Goal: Information Seeking & Learning: Learn about a topic

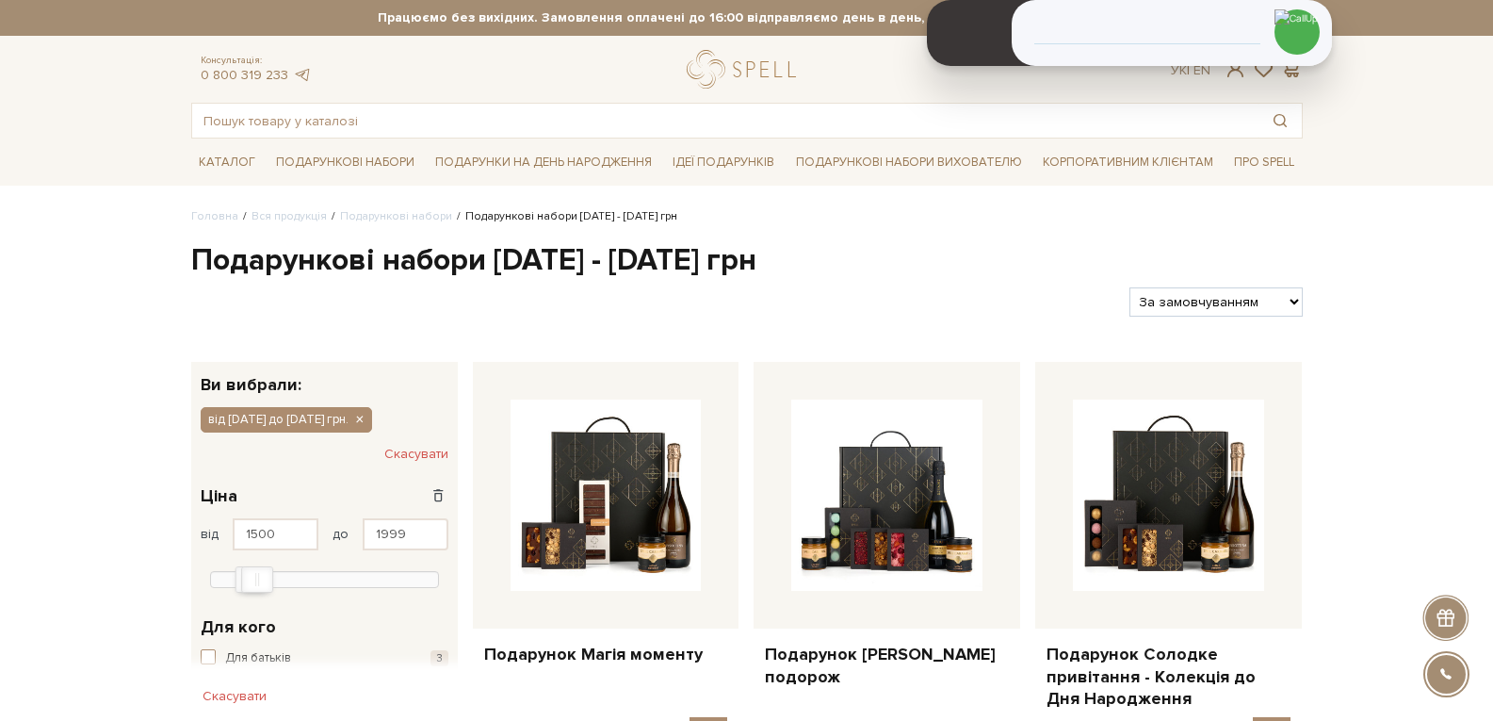
scroll to position [255, 0]
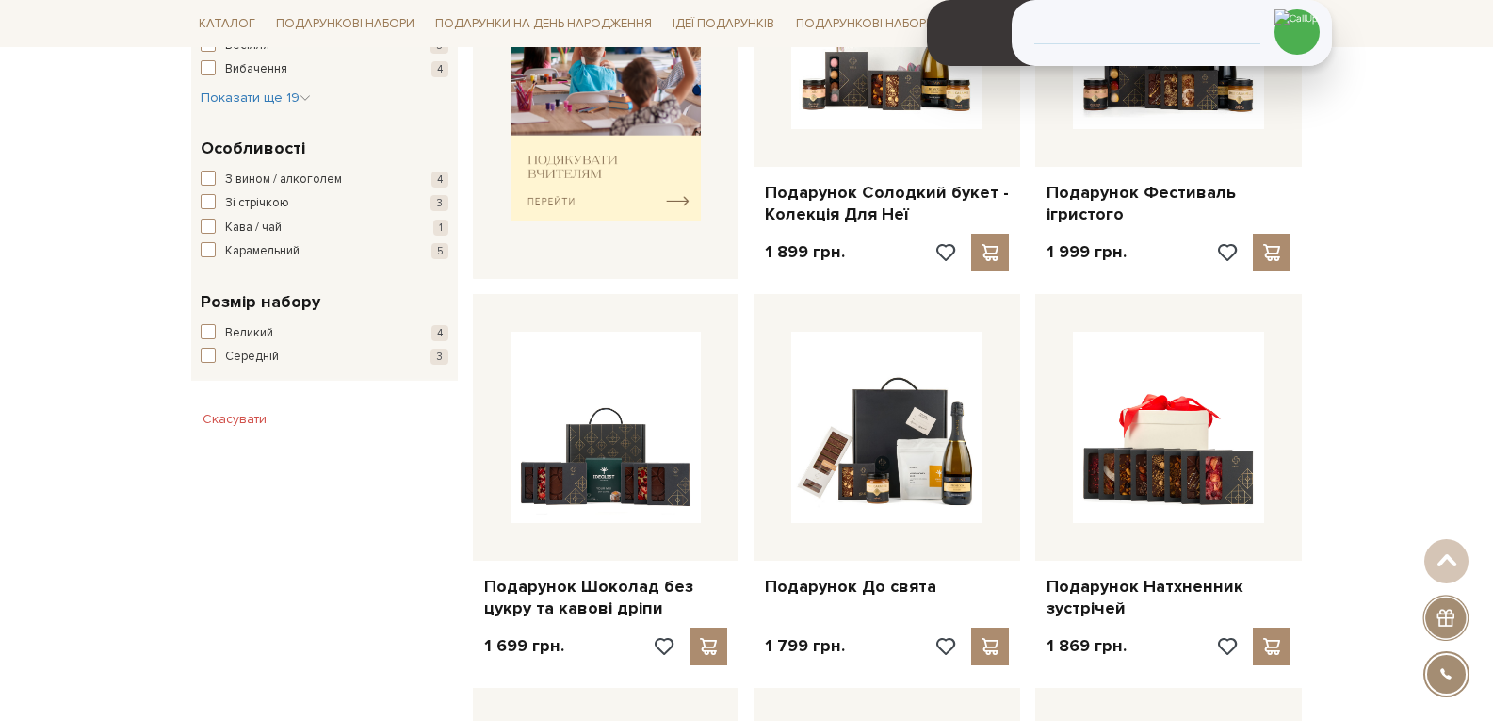
drag, startPoint x: 0, startPoint y: 0, endPoint x: 1506, endPoint y: 271, distance: 1530.4
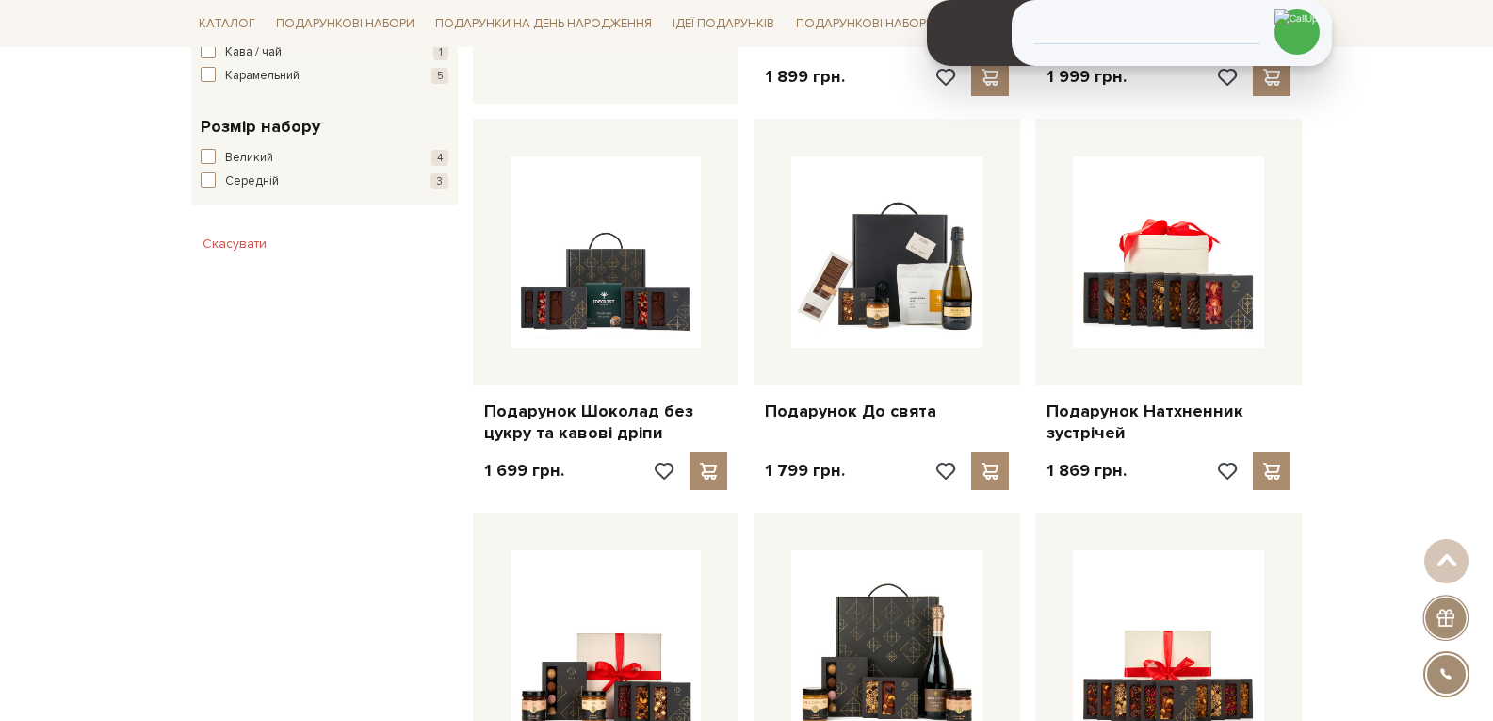
scroll to position [1306, 0]
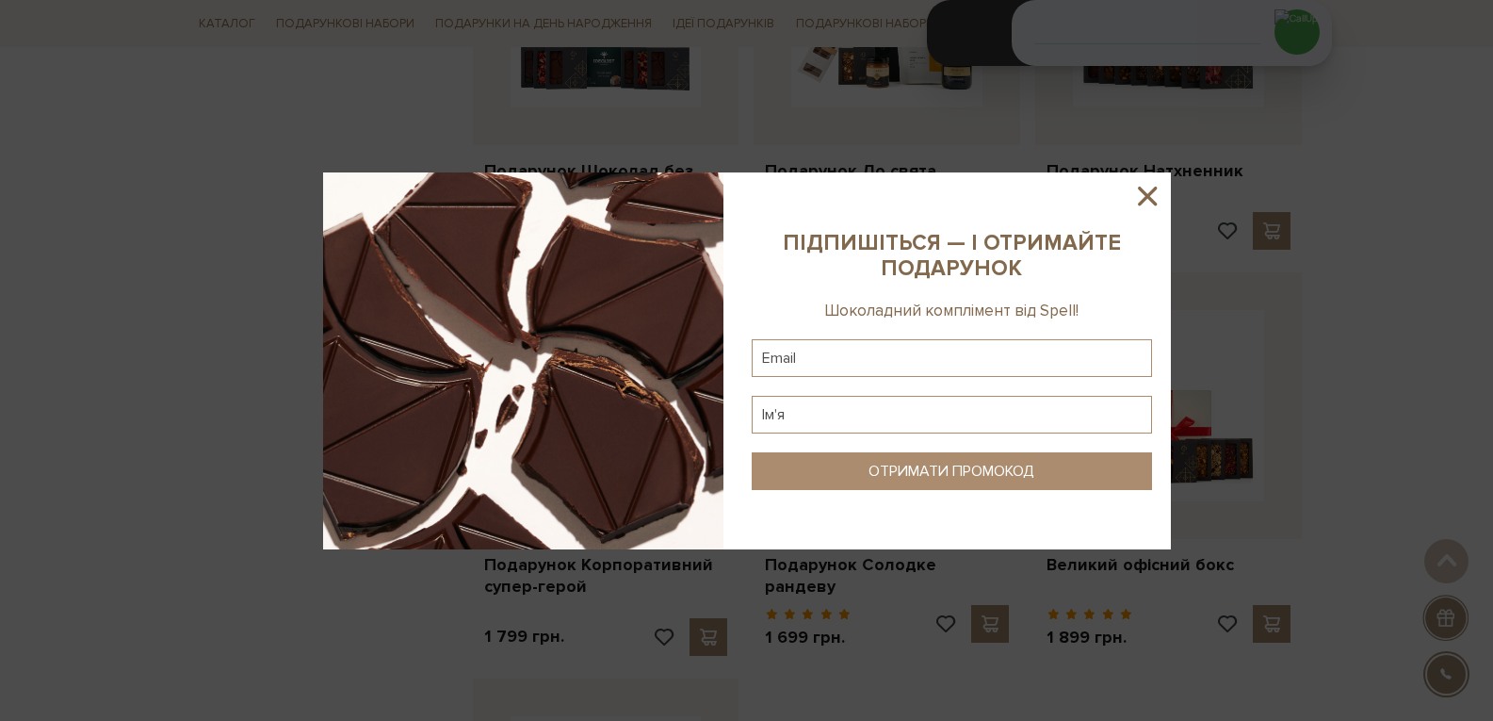
click at [1150, 194] on icon at bounding box center [1147, 196] width 19 height 19
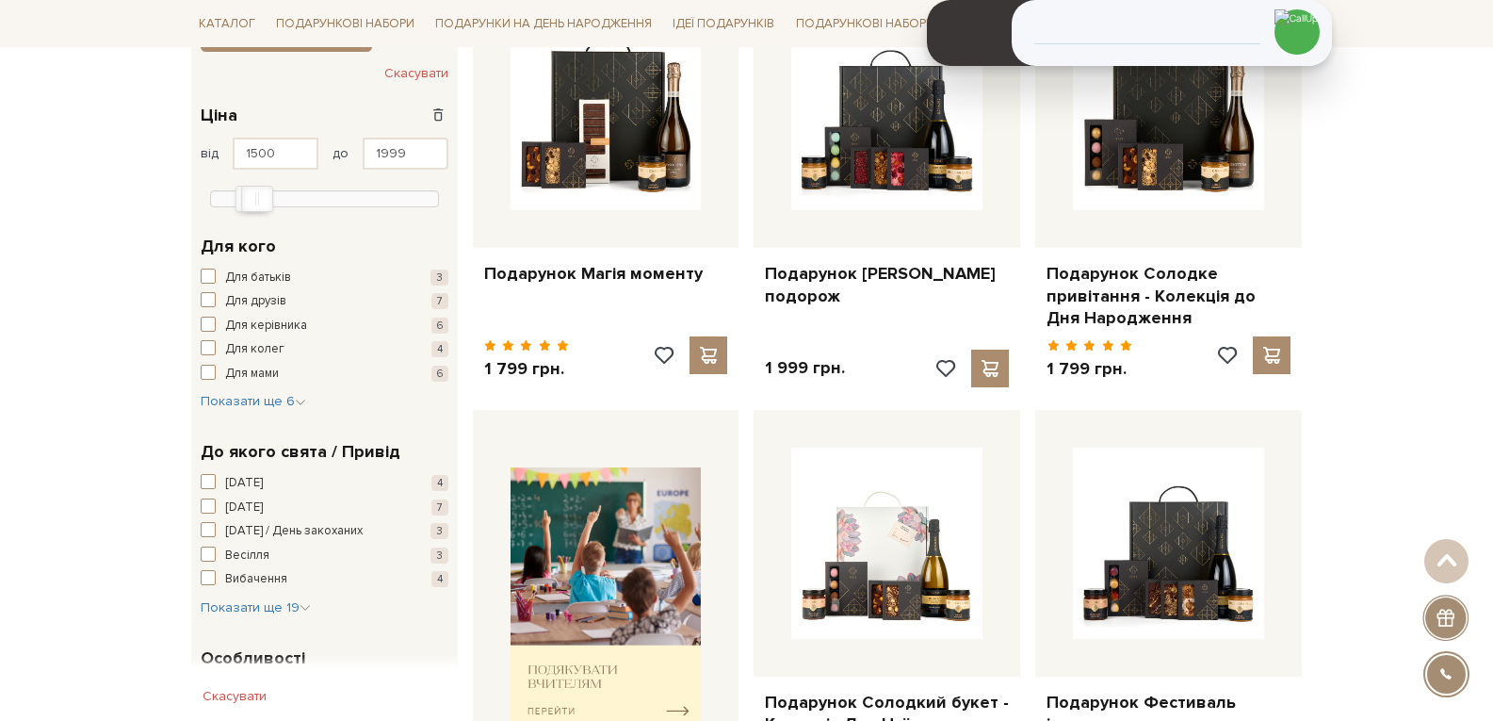
scroll to position [0, 0]
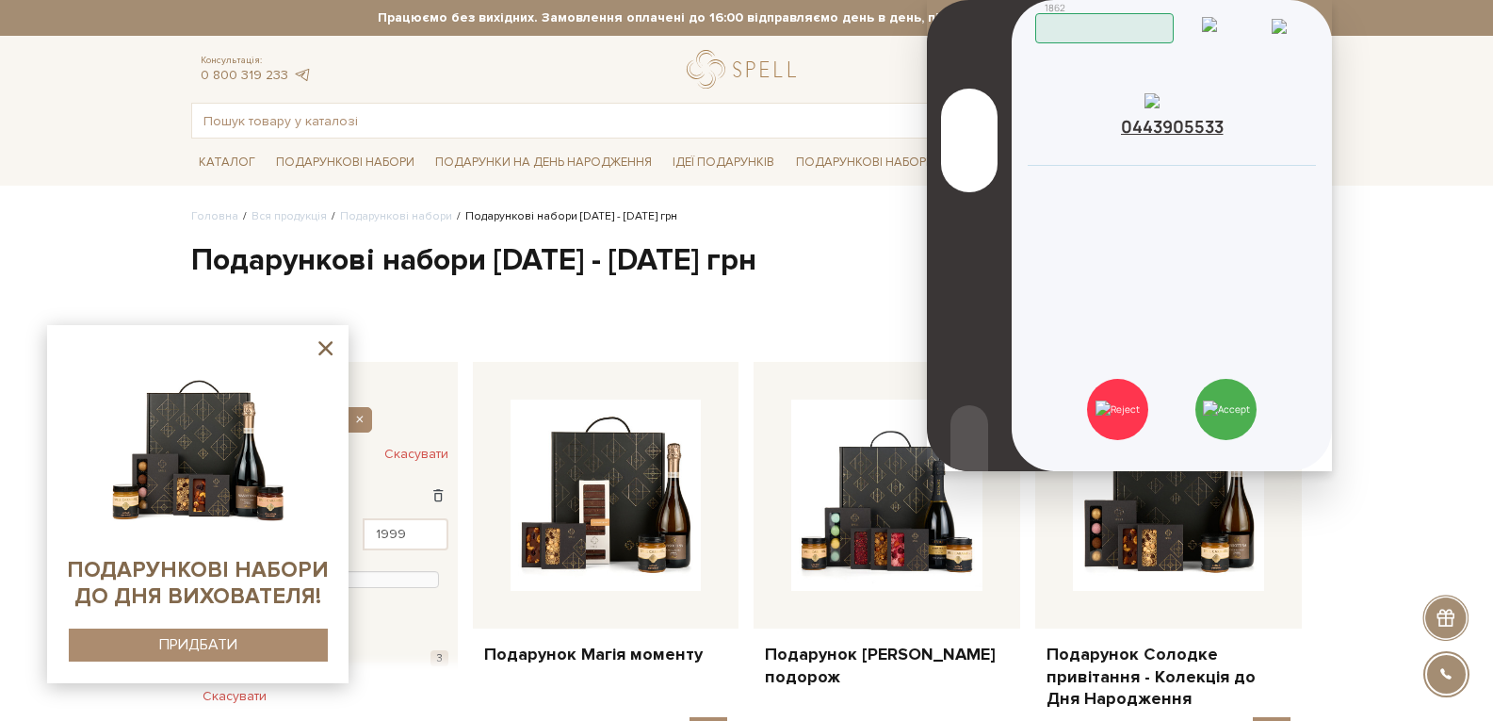
click at [1239, 311] on div "Вхідний дзвінок 0443905533 Скопійовано в буфер обміну Відхилити Закрити Прийняти" at bounding box center [1172, 235] width 320 height 471
click at [1289, 333] on div "Вхідний дзвінок 0443905533 Скопійовано в буфер обміну Відхилити Закрити Прийняти" at bounding box center [1172, 235] width 320 height 471
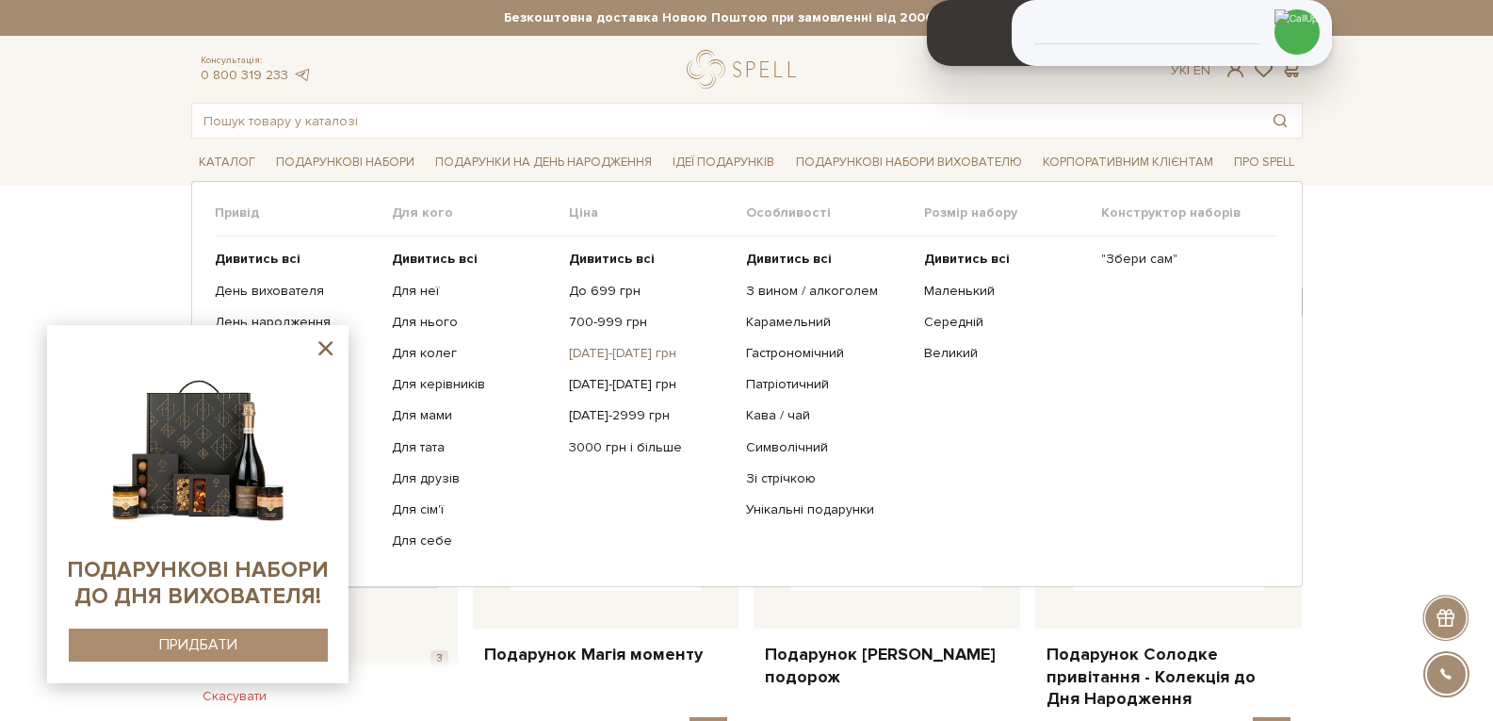
click at [579, 354] on link "[DATE]-[DATE] грн" at bounding box center [650, 353] width 163 height 17
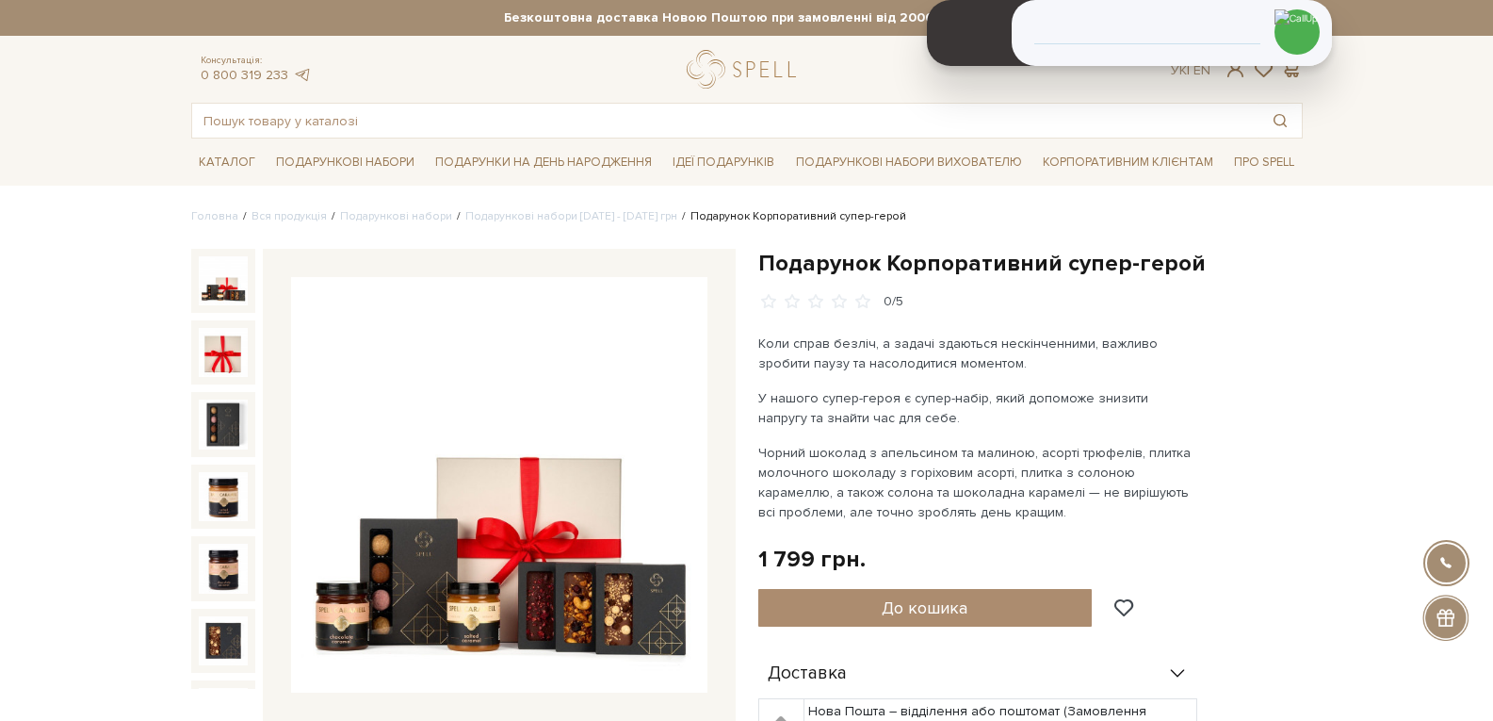
scroll to position [395, 0]
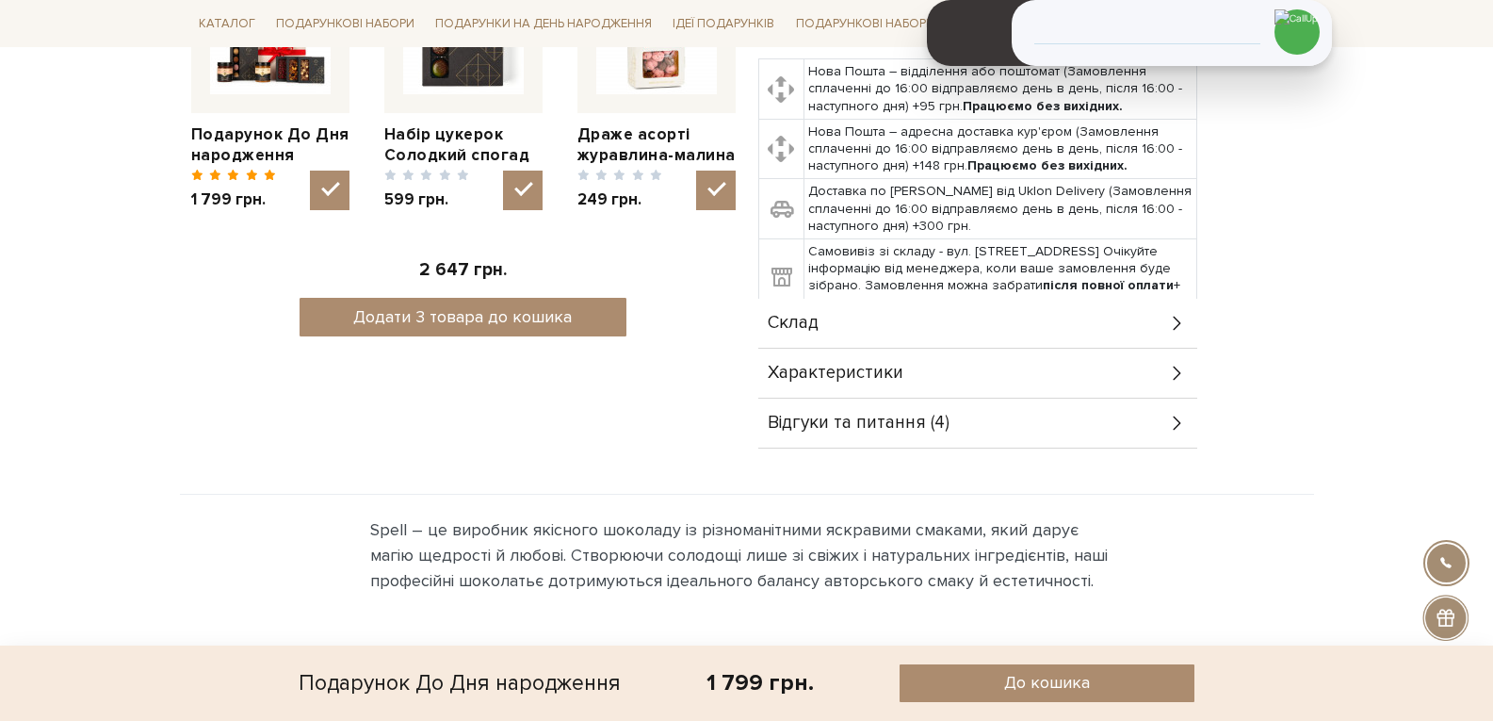
scroll to position [842, 0]
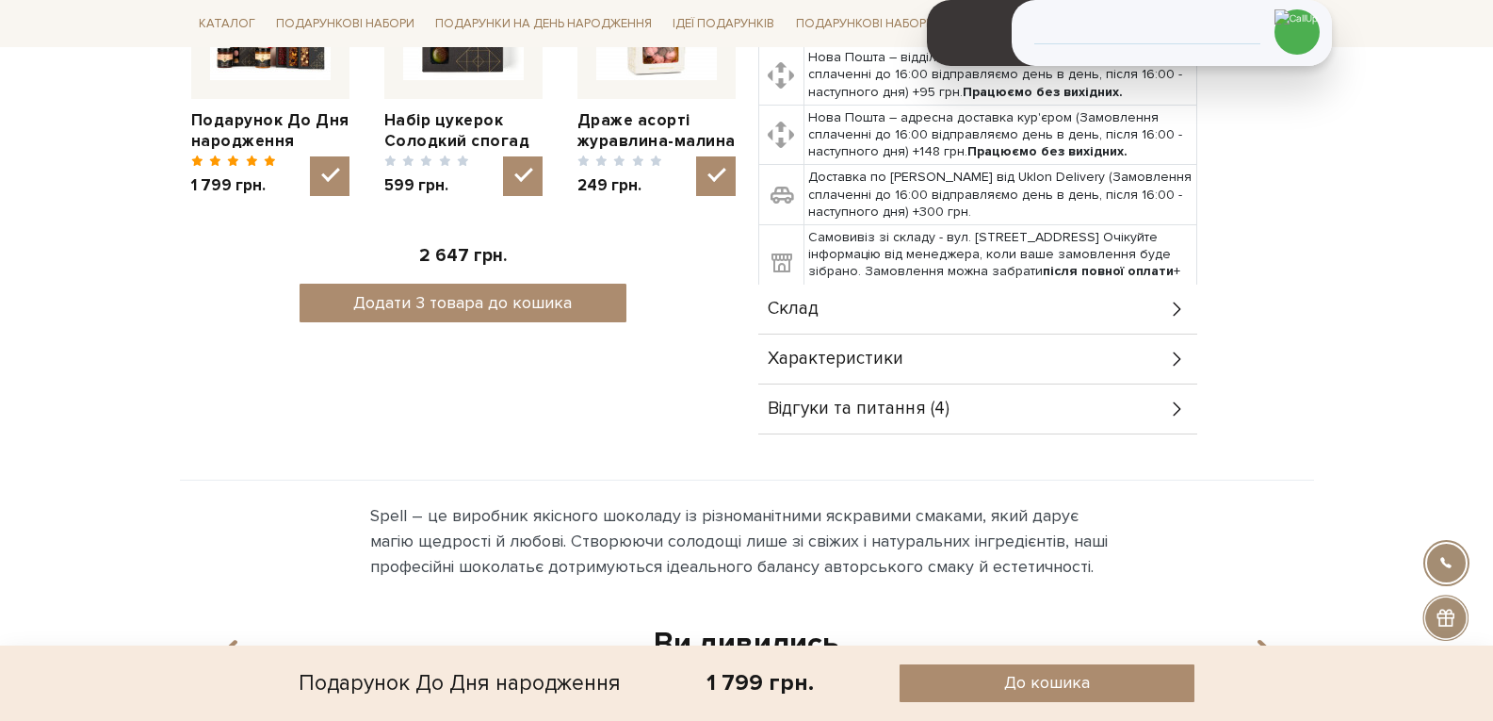
click at [990, 291] on div "Склад" at bounding box center [977, 308] width 439 height 49
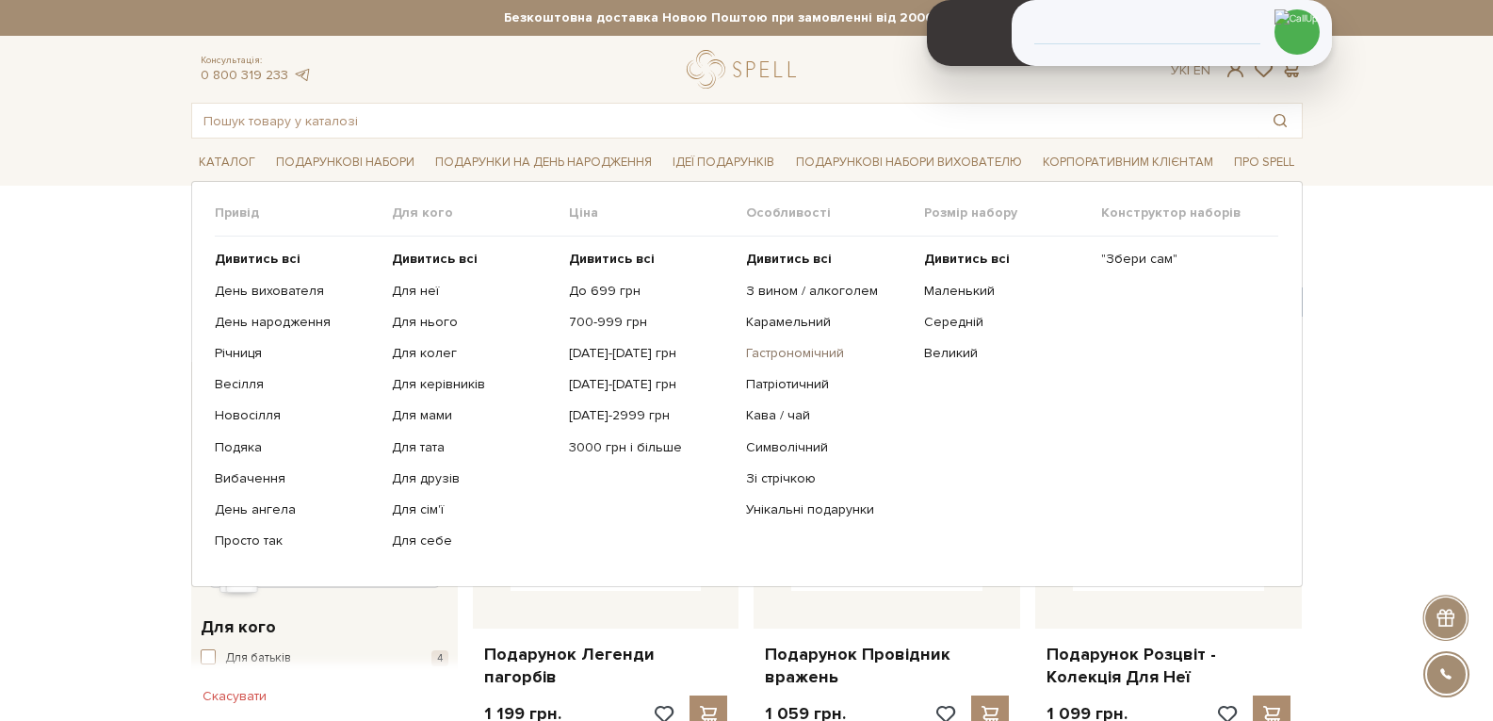
click at [784, 359] on link "Гастрономічний" at bounding box center [827, 353] width 163 height 17
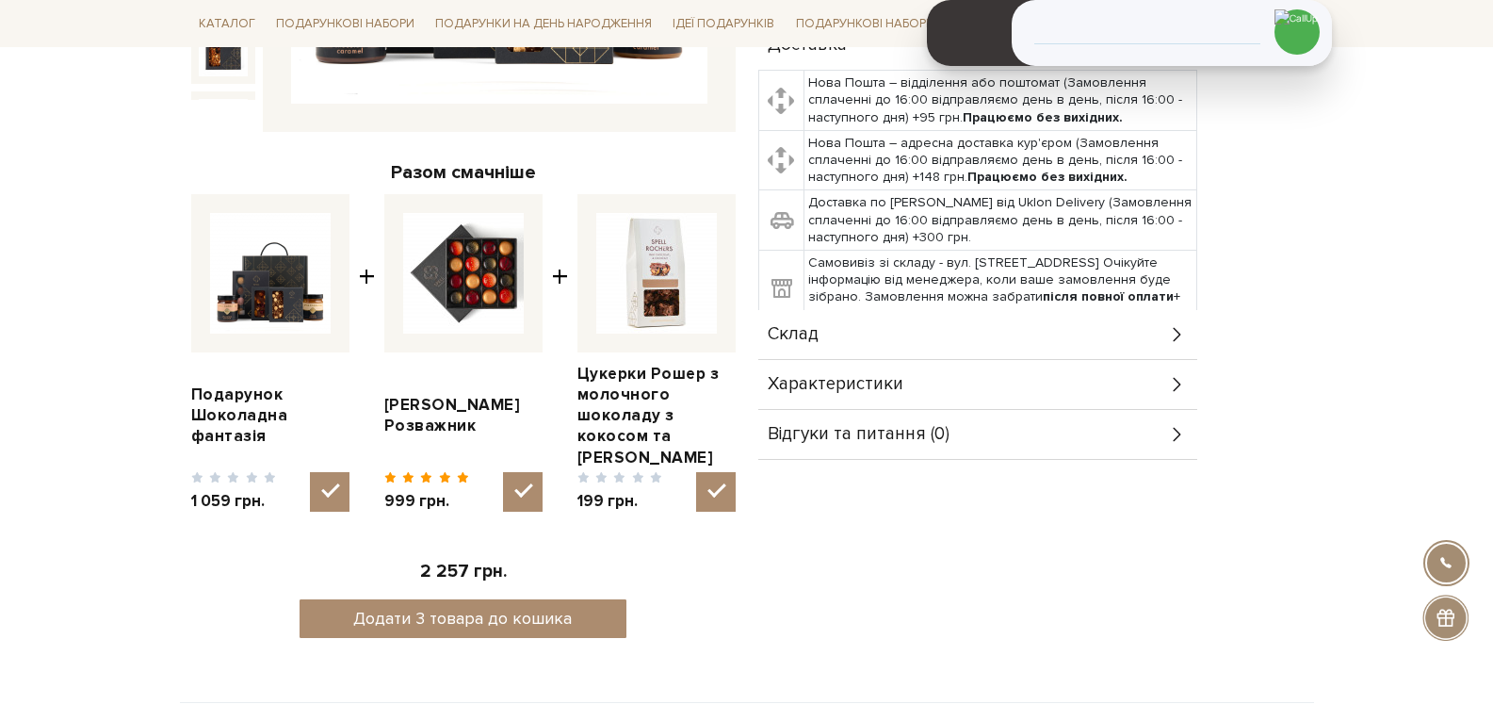
scroll to position [584, 0]
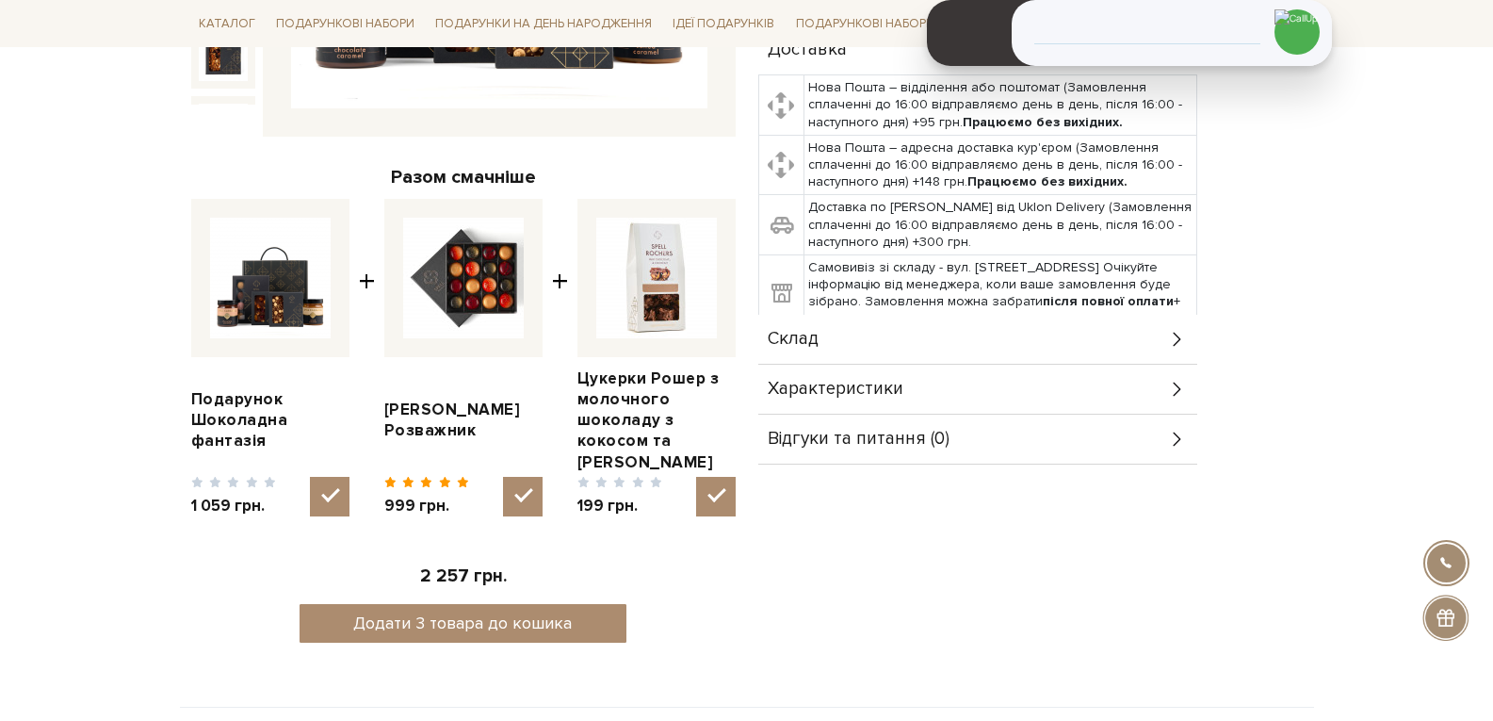
click at [977, 381] on div "Характеристики" at bounding box center [977, 389] width 439 height 49
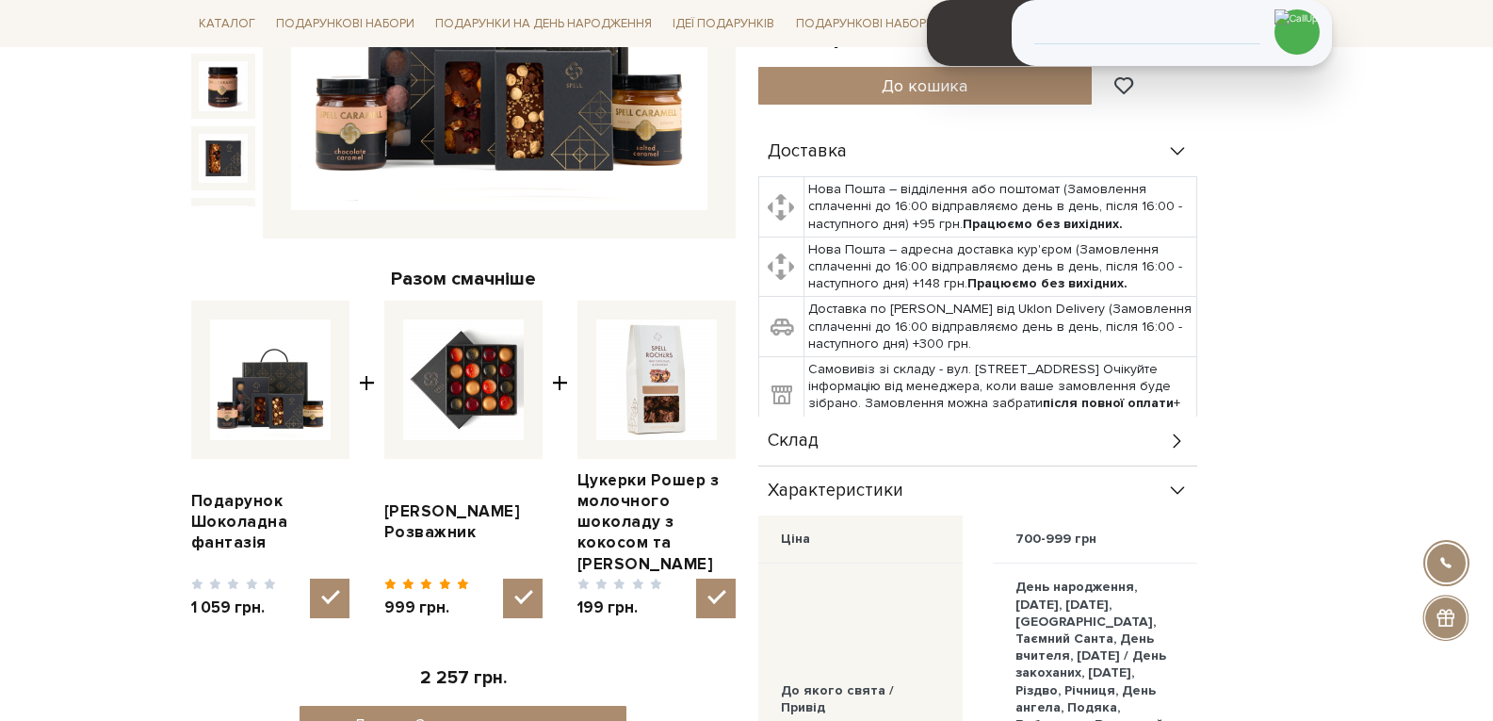
scroll to position [497, 0]
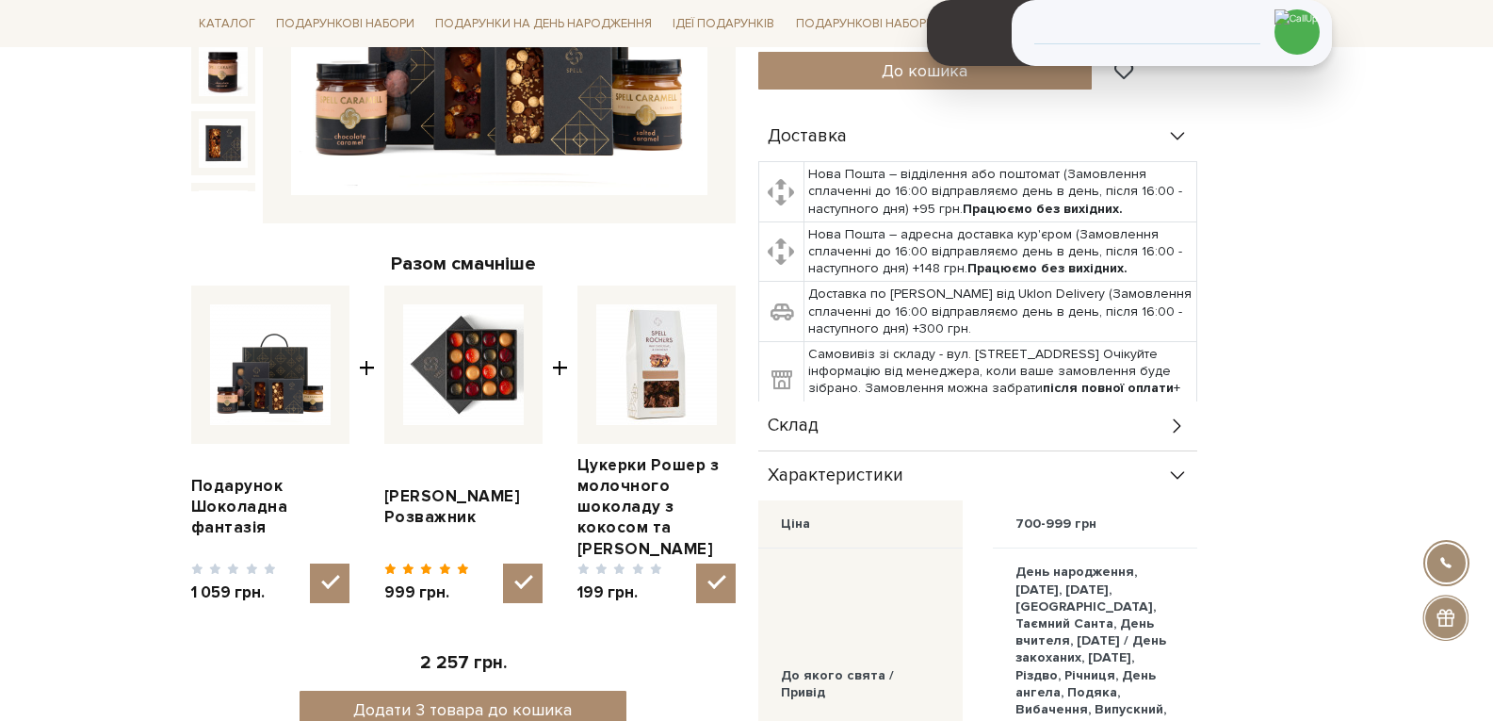
click at [880, 429] on div "Склад" at bounding box center [977, 425] width 439 height 49
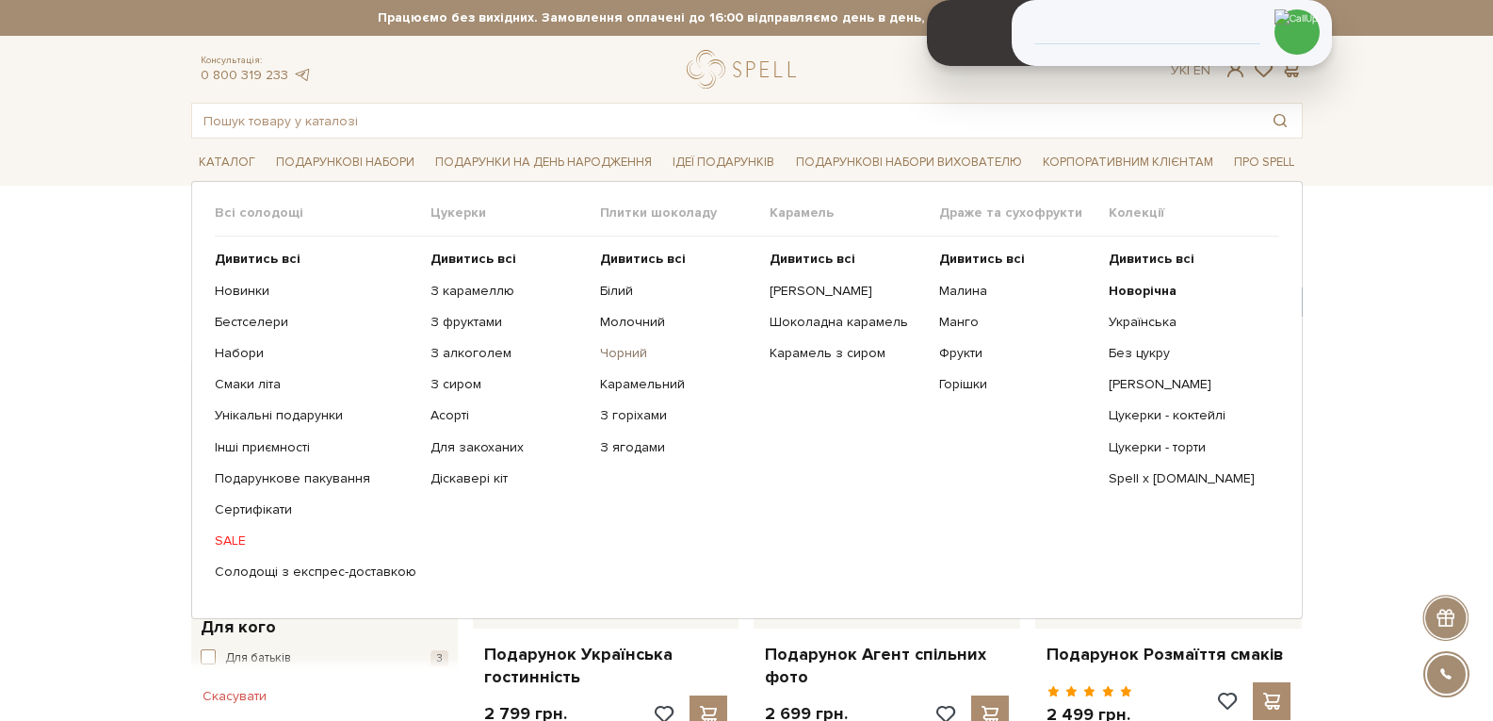
click at [622, 355] on link "Чорний" at bounding box center [677, 353] width 155 height 17
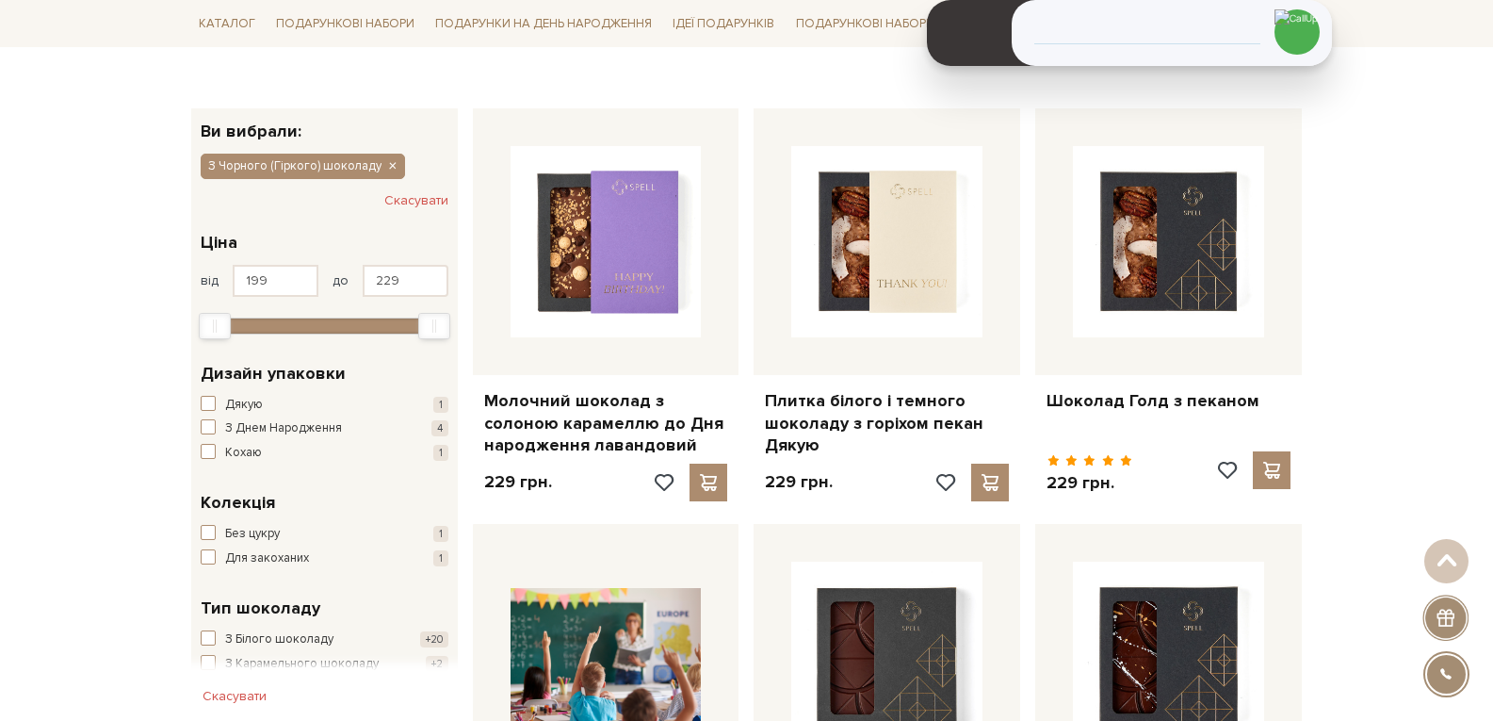
scroll to position [94, 0]
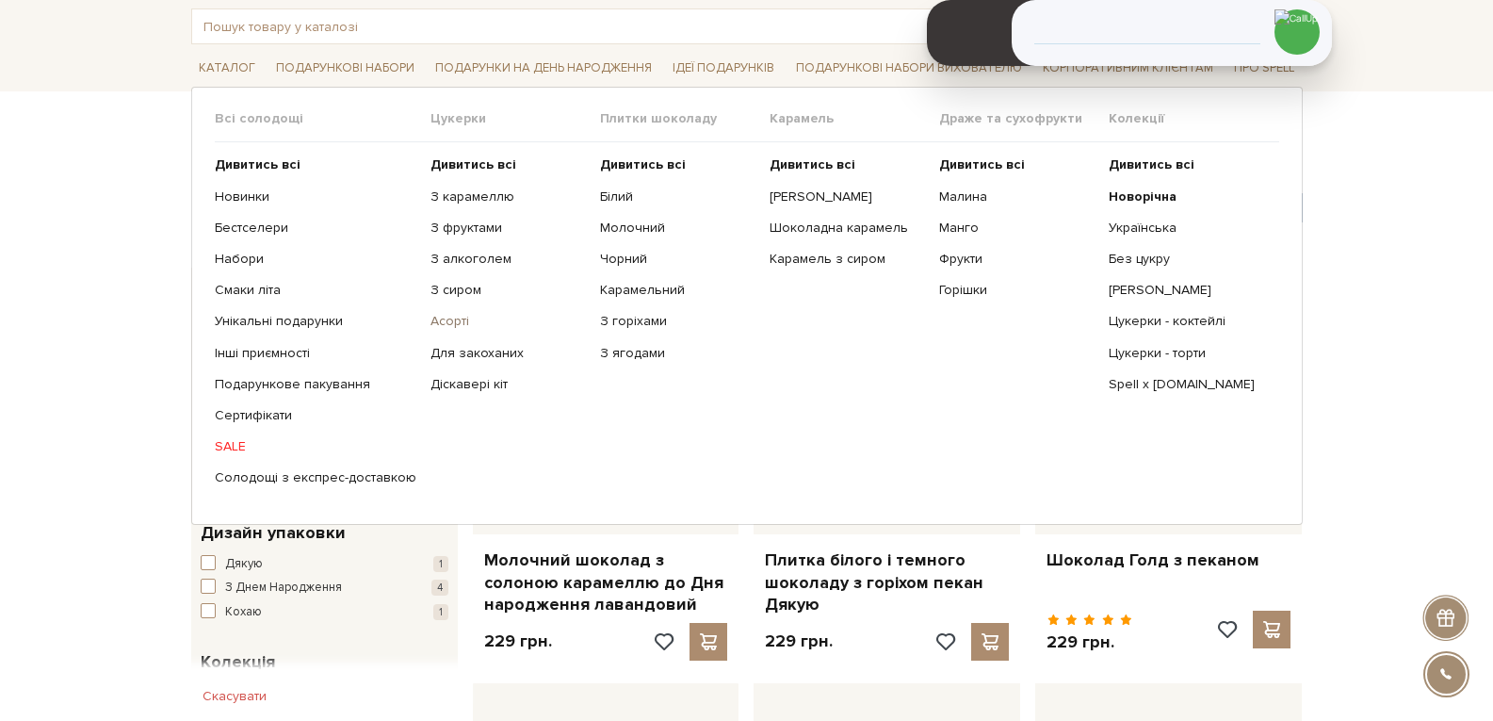
click at [451, 324] on link "Асорті" at bounding box center [507, 321] width 155 height 17
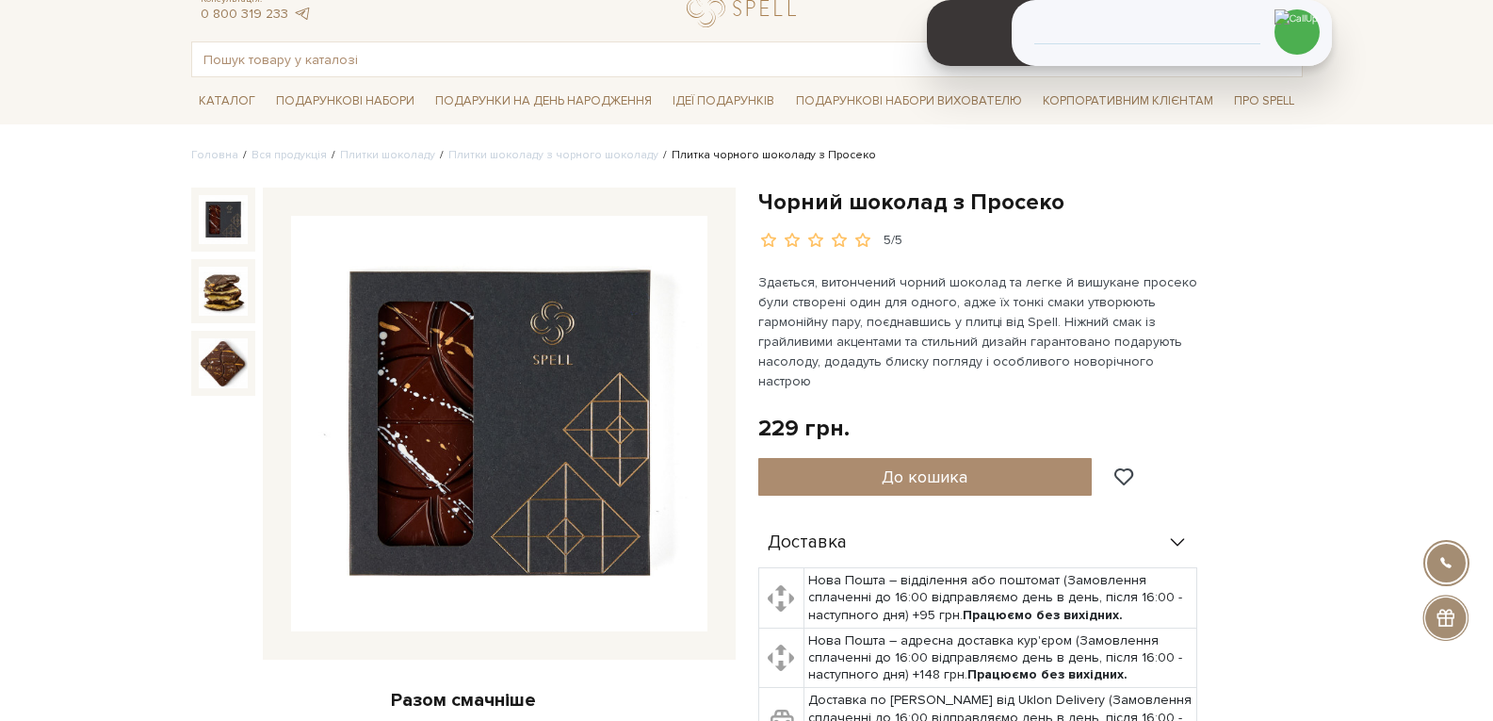
scroll to position [94, 0]
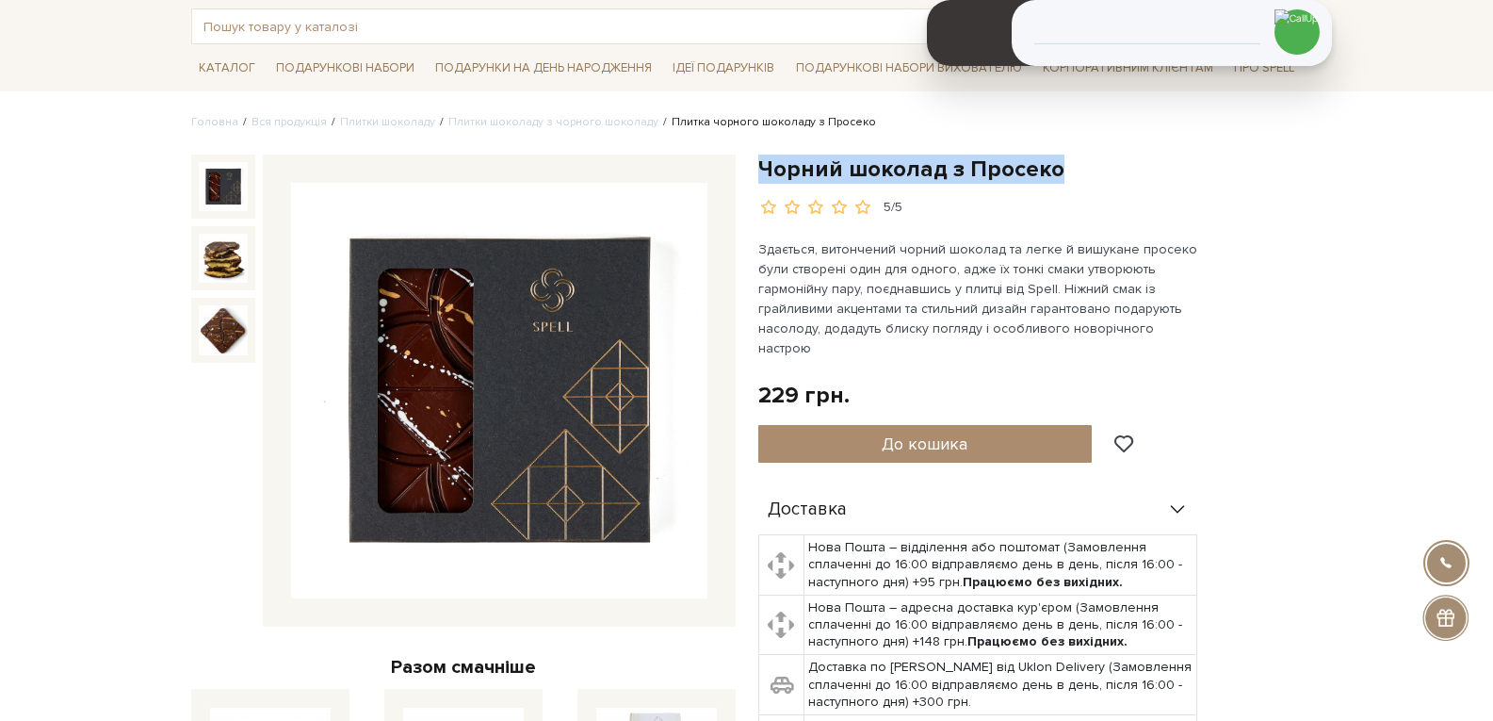
drag, startPoint x: 1060, startPoint y: 170, endPoint x: 757, endPoint y: 139, distance: 304.0
copy h1 "Чорний шоколад з Просеко"
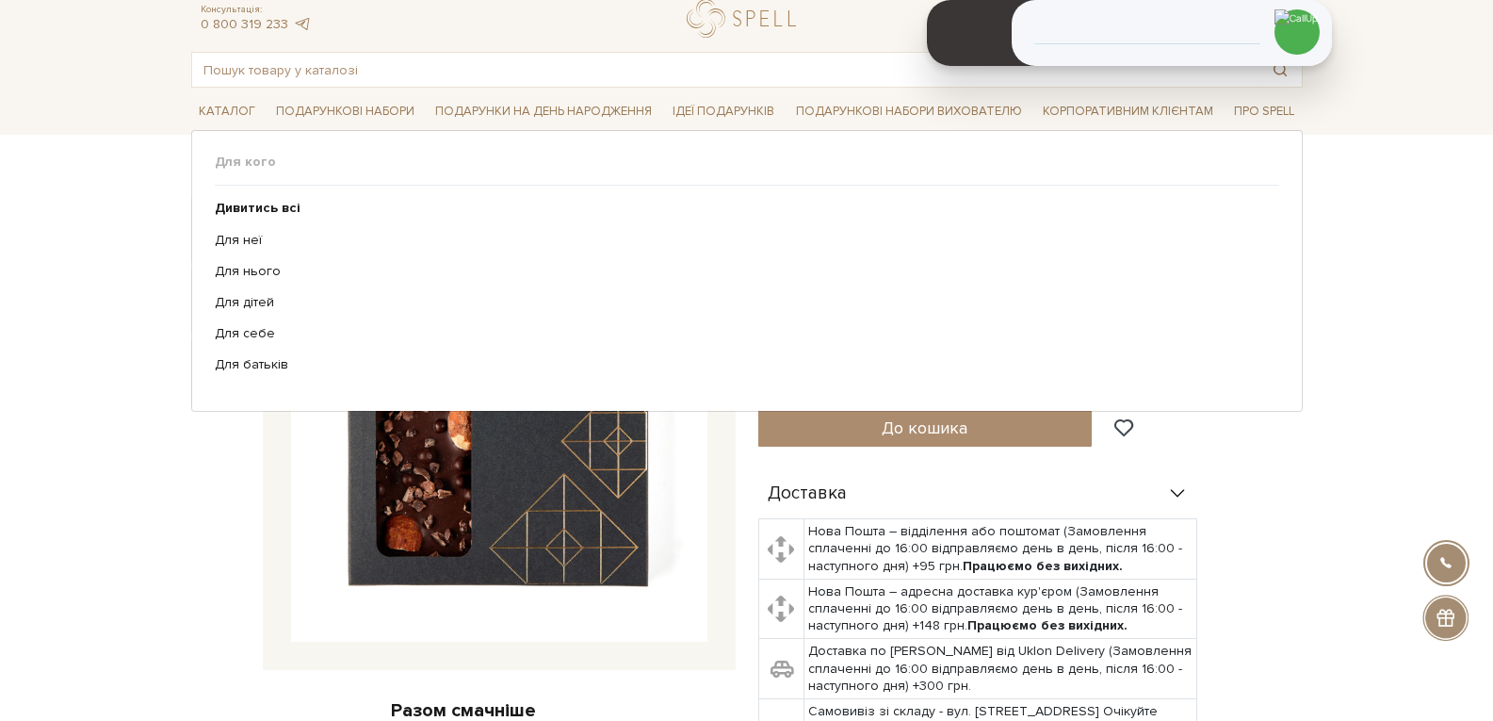
scroll to position [94, 0]
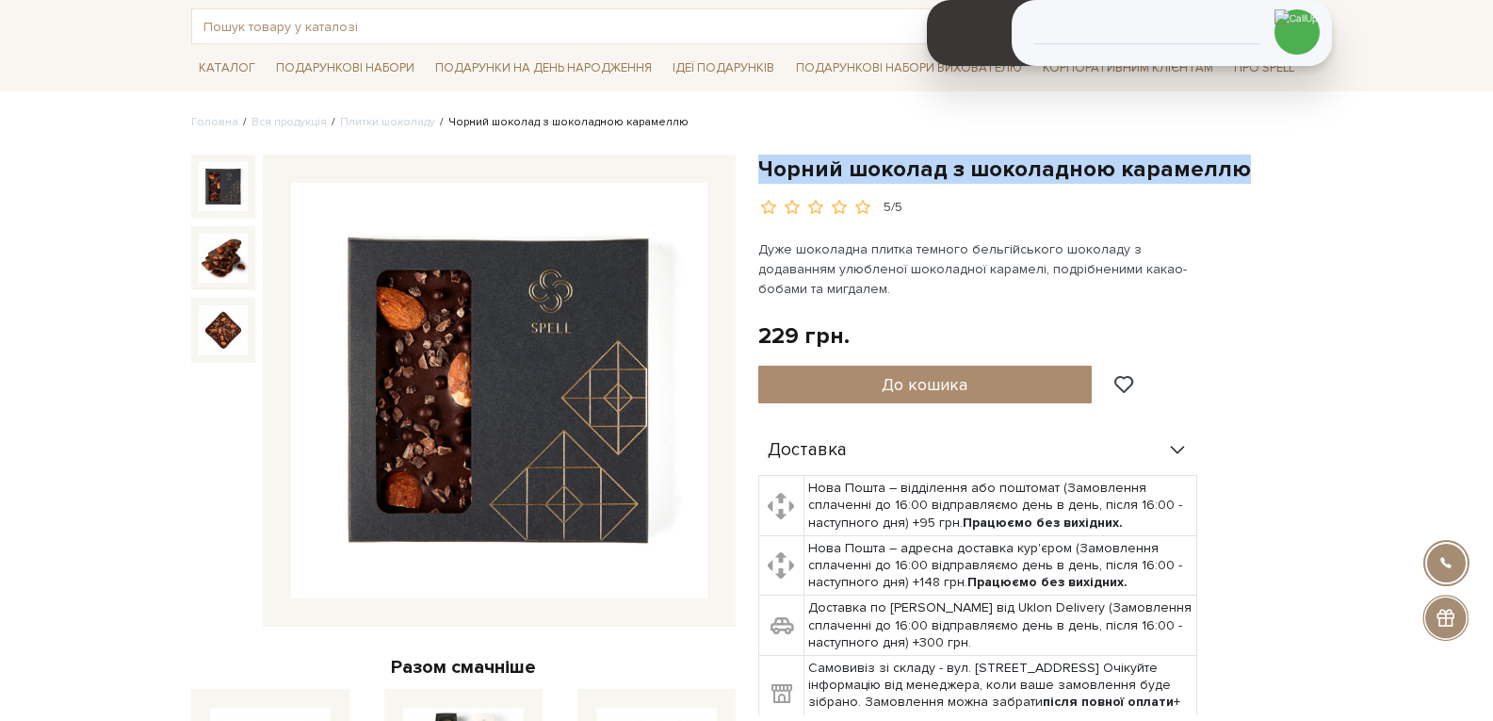
drag, startPoint x: 1231, startPoint y: 169, endPoint x: 757, endPoint y: 168, distance: 473.8
click at [758, 168] on h1 "Чорний шоколад з шоколадною карамеллю" at bounding box center [1030, 168] width 544 height 29
copy h1 "Чорний шоколад з шоколадною карамеллю"
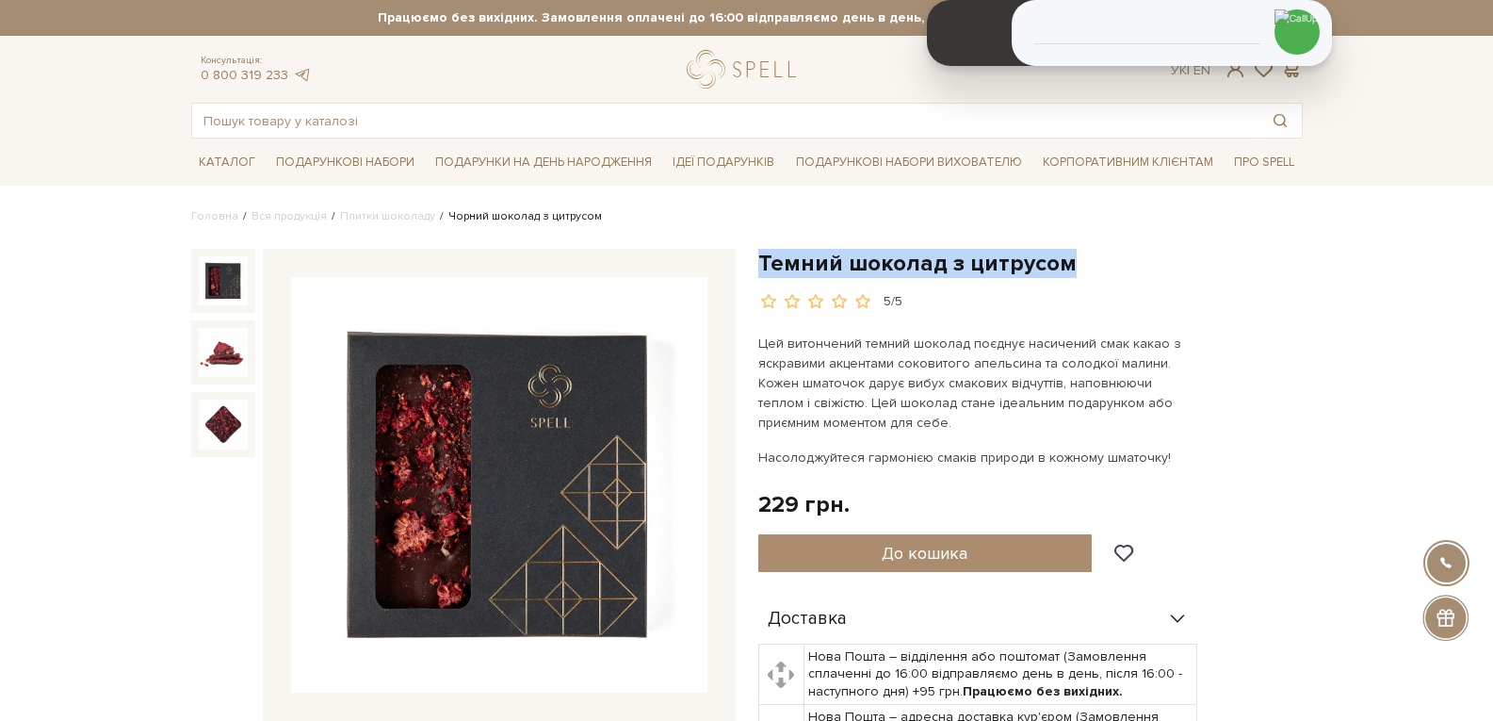
drag, startPoint x: 1067, startPoint y: 262, endPoint x: 758, endPoint y: 267, distance: 309.0
click at [759, 267] on h1 "Темний шоколад з цитрусом" at bounding box center [1030, 263] width 544 height 29
copy h1 "Темний шоколад з цитрусом"
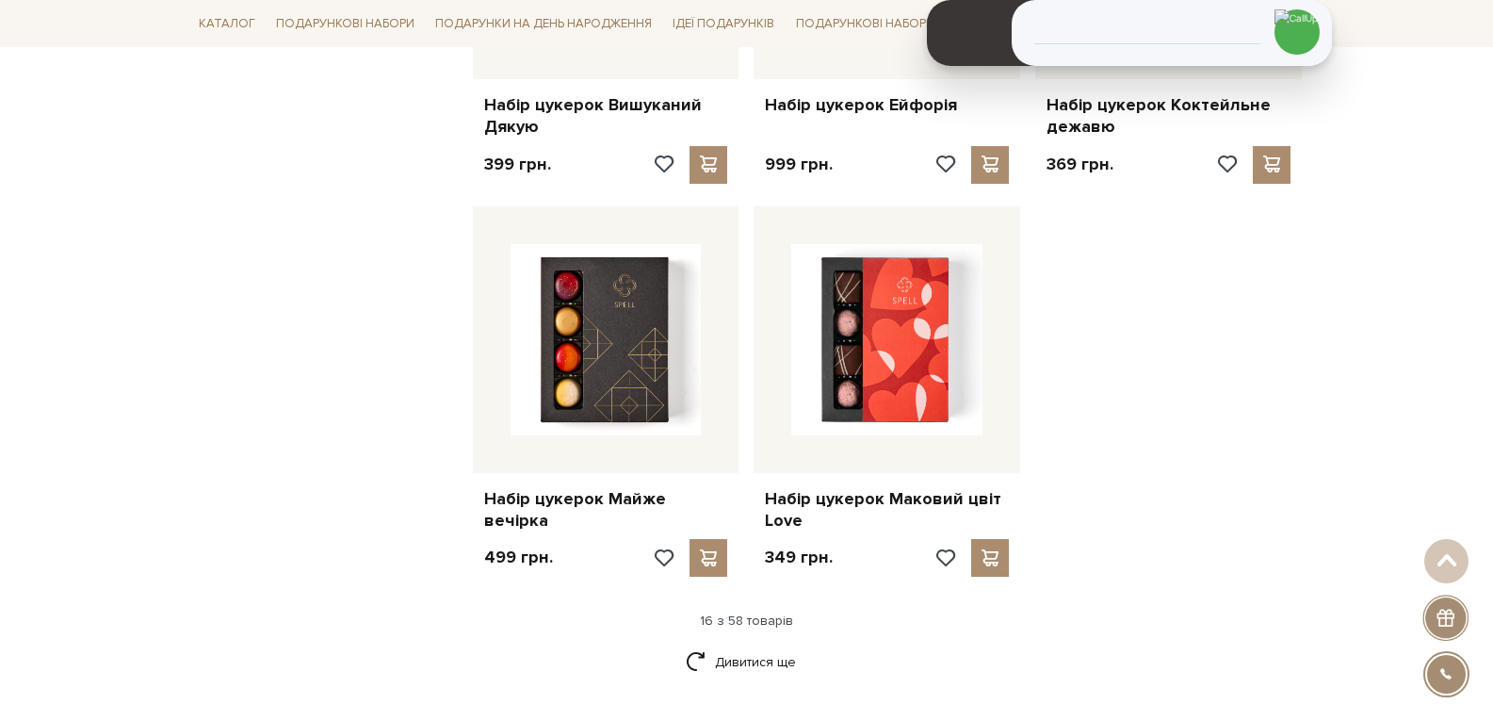
scroll to position [2261, 0]
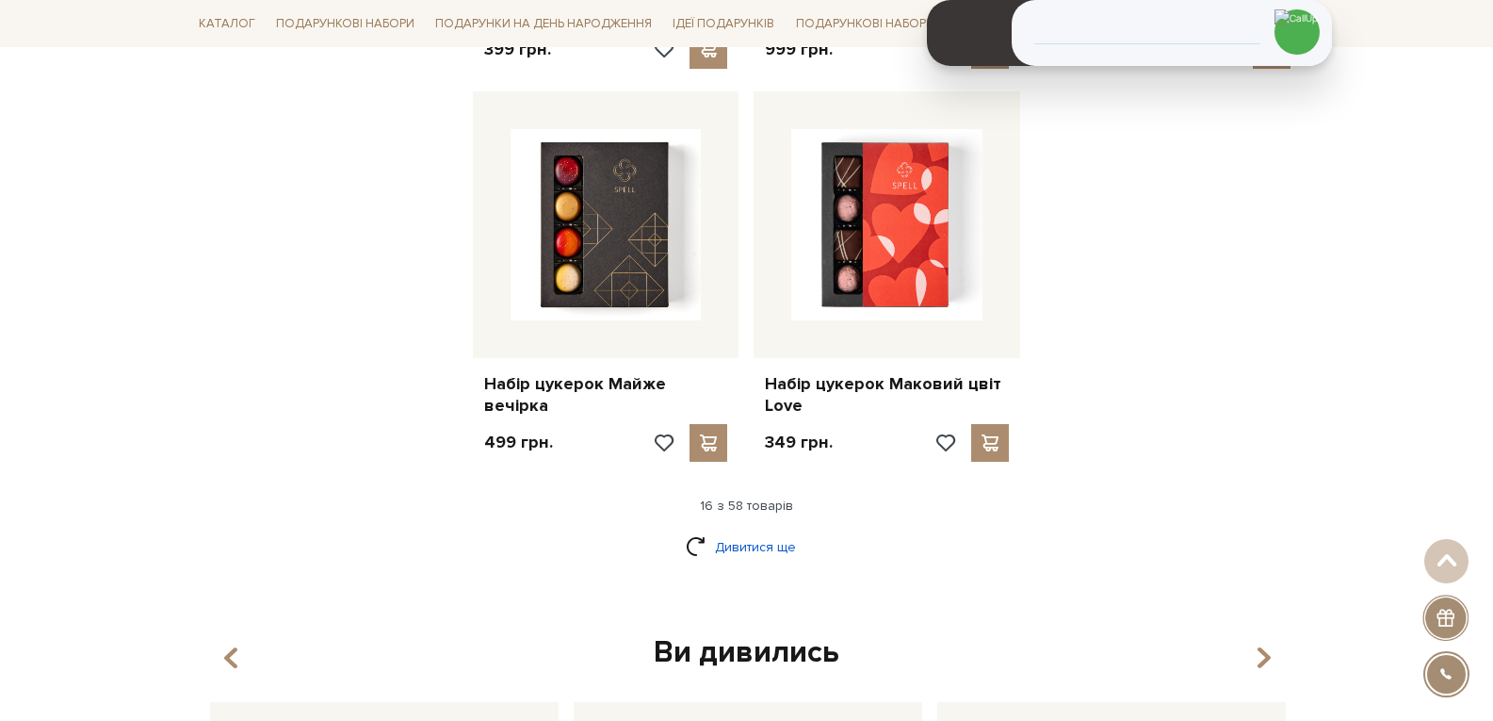
click at [745, 530] on link "Дивитися ще" at bounding box center [747, 546] width 122 height 33
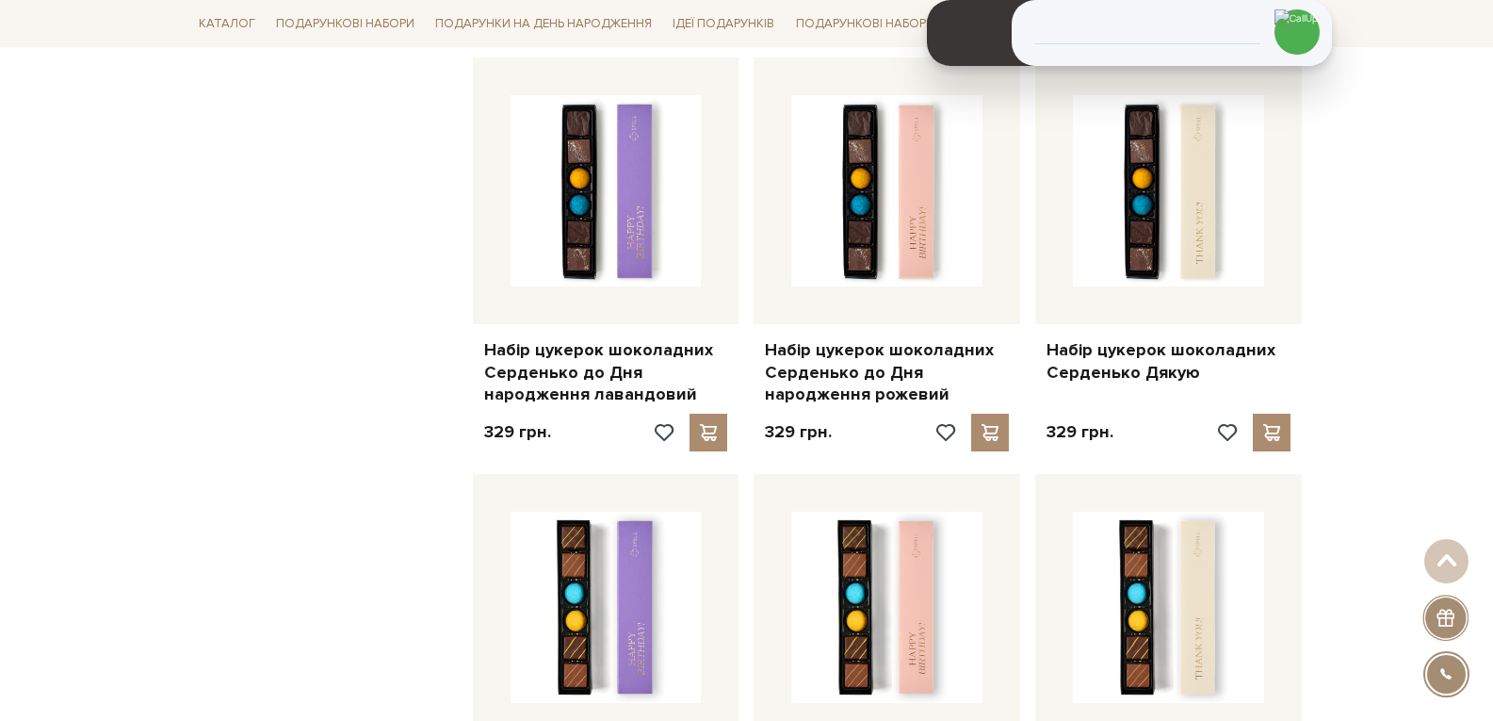
scroll to position [4427, 0]
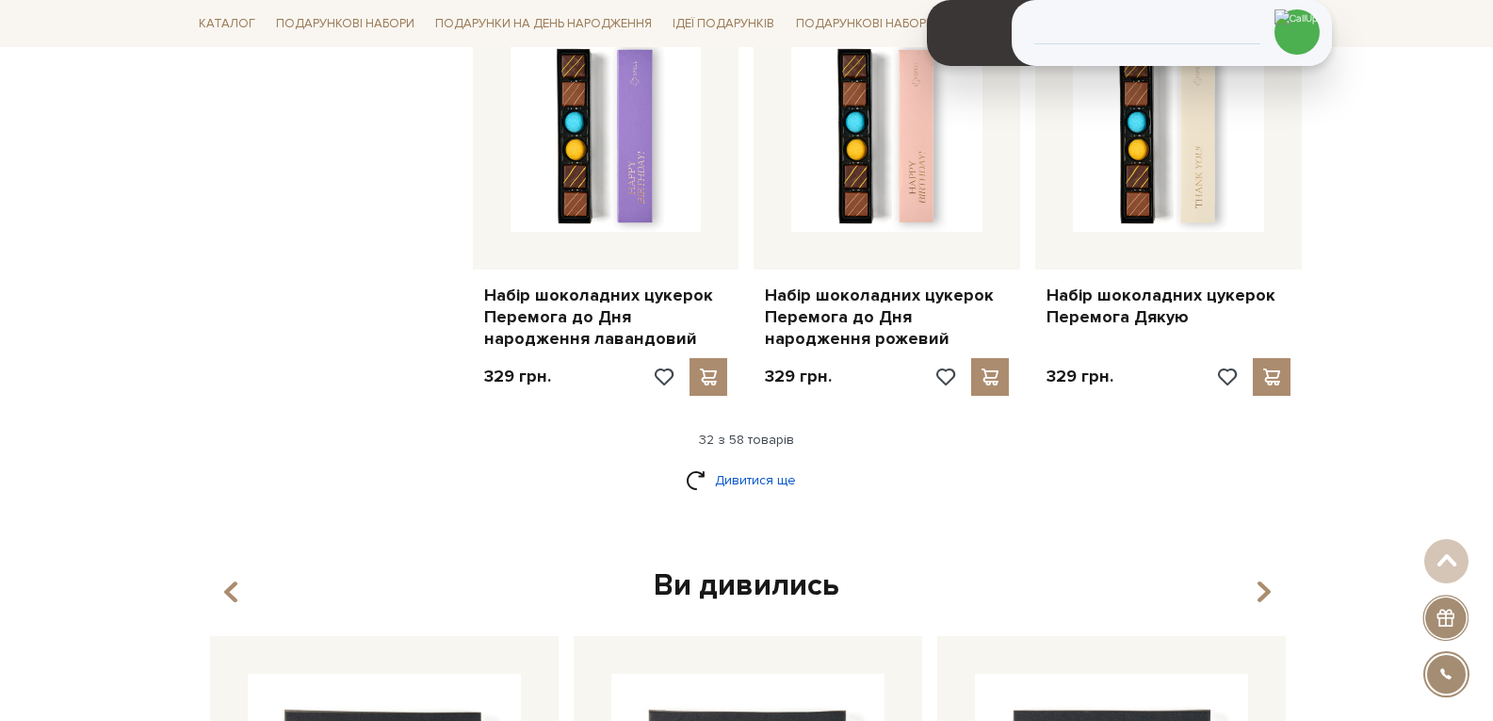
click at [747, 463] on link "Дивитися ще" at bounding box center [747, 479] width 122 height 33
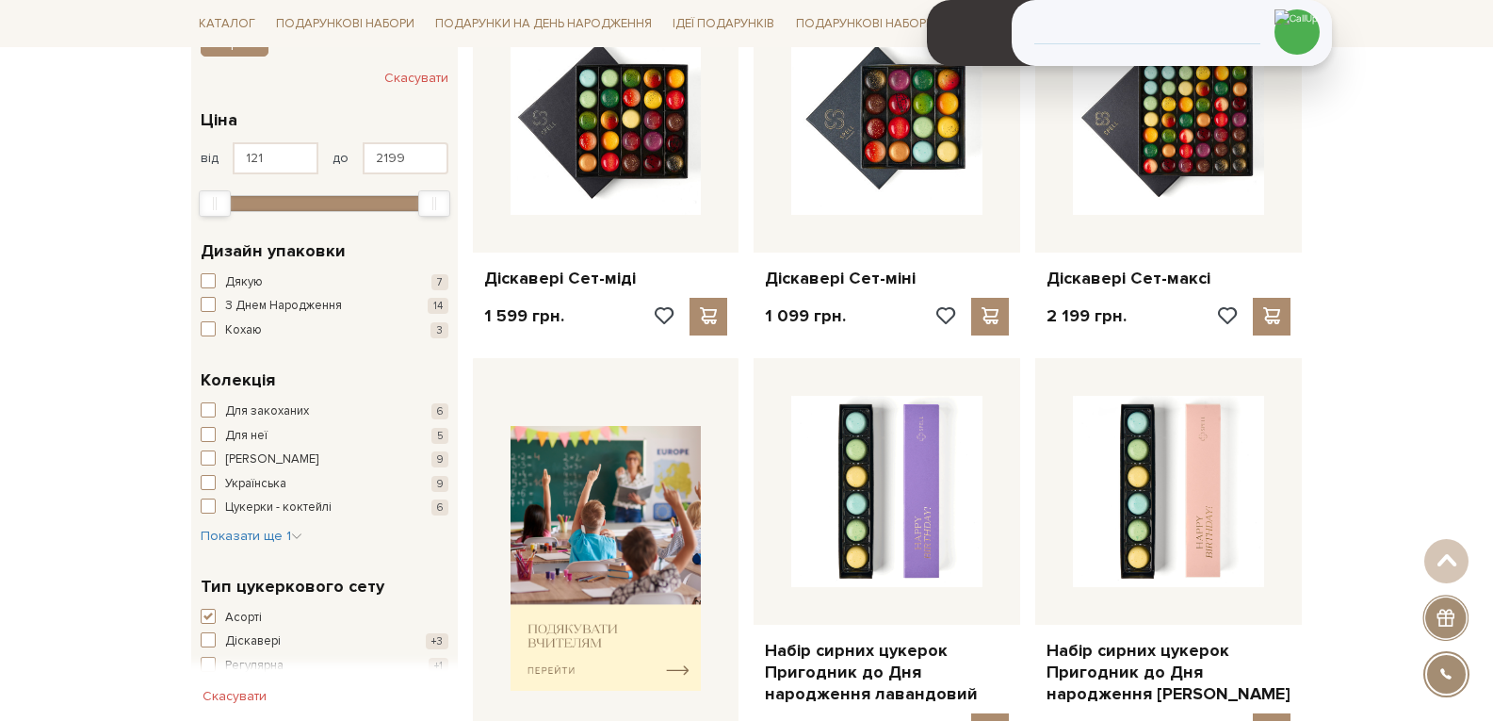
scroll to position [0, 0]
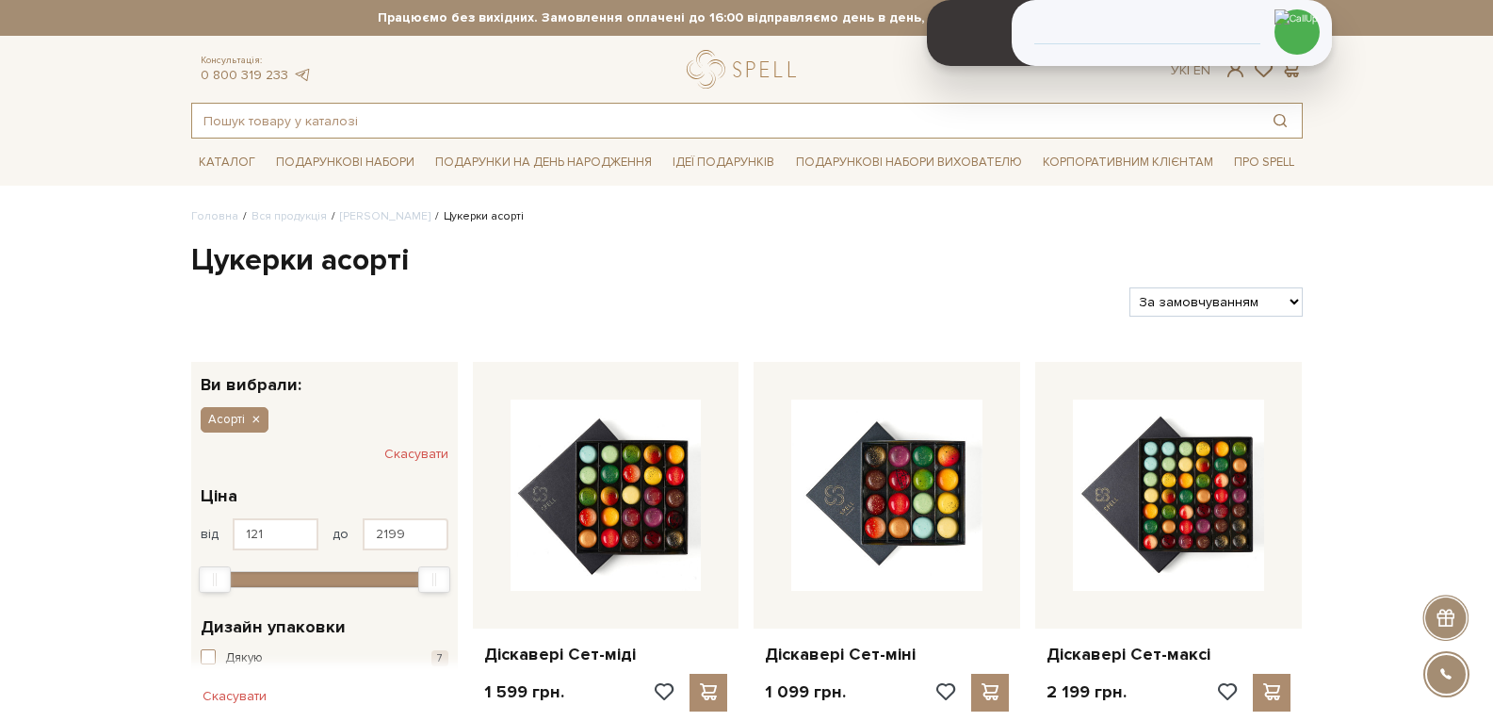
click at [312, 122] on input "text" at bounding box center [725, 121] width 1066 height 34
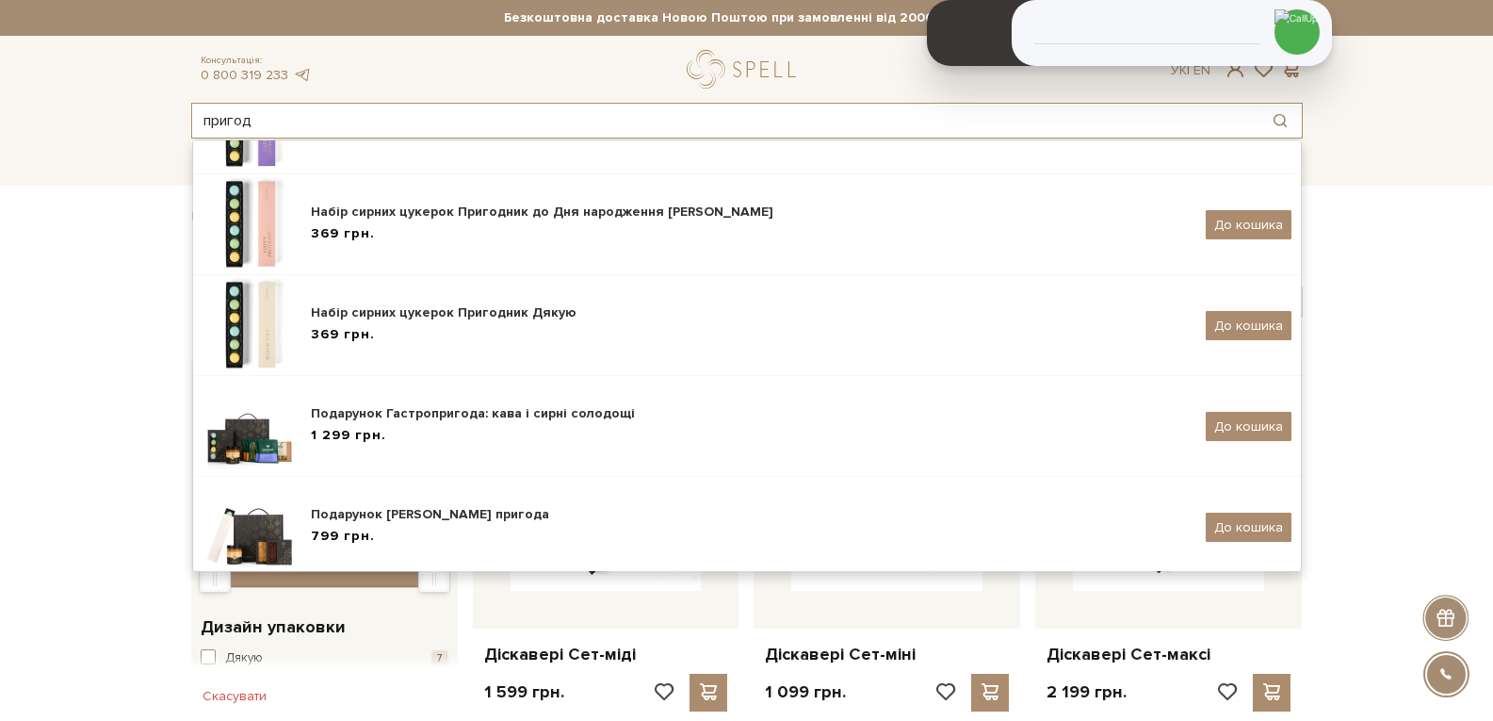
scroll to position [315, 0]
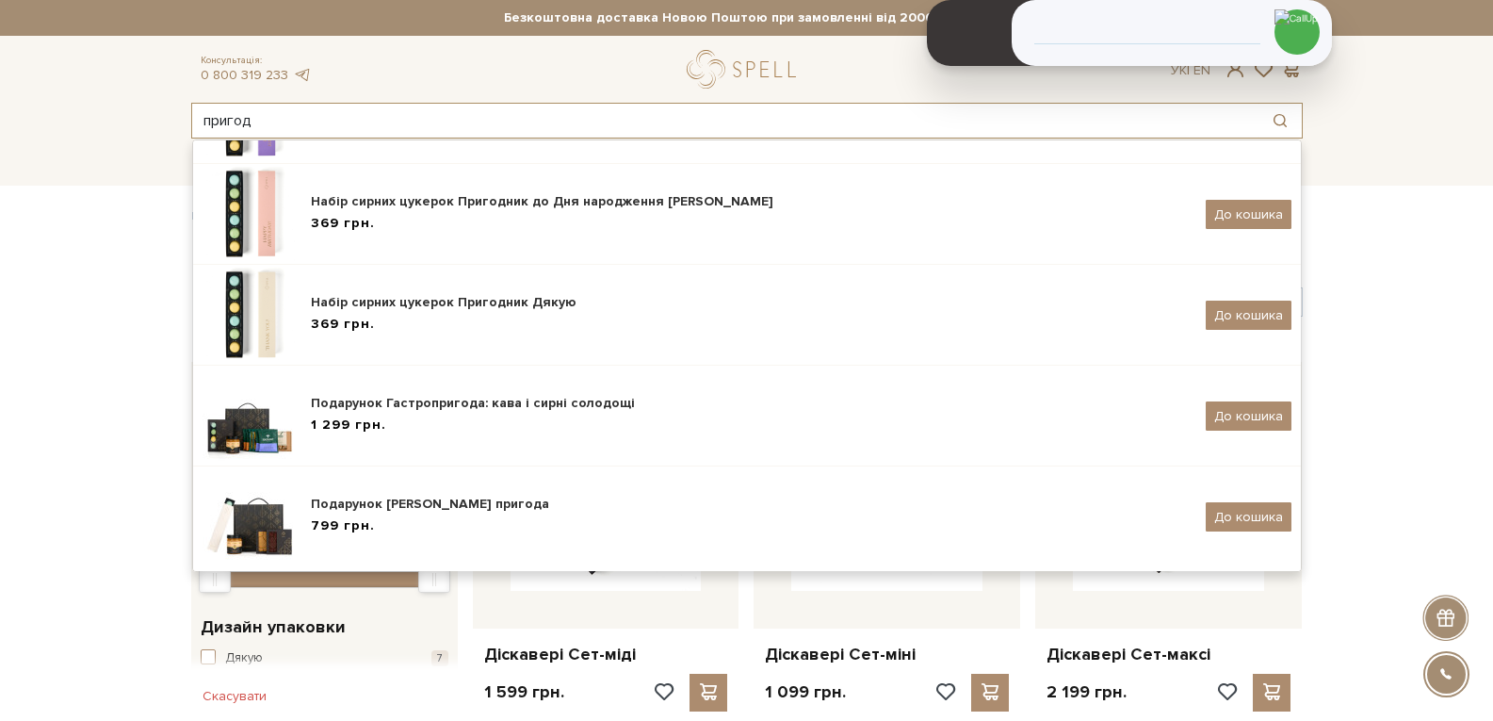
type input "пригод"
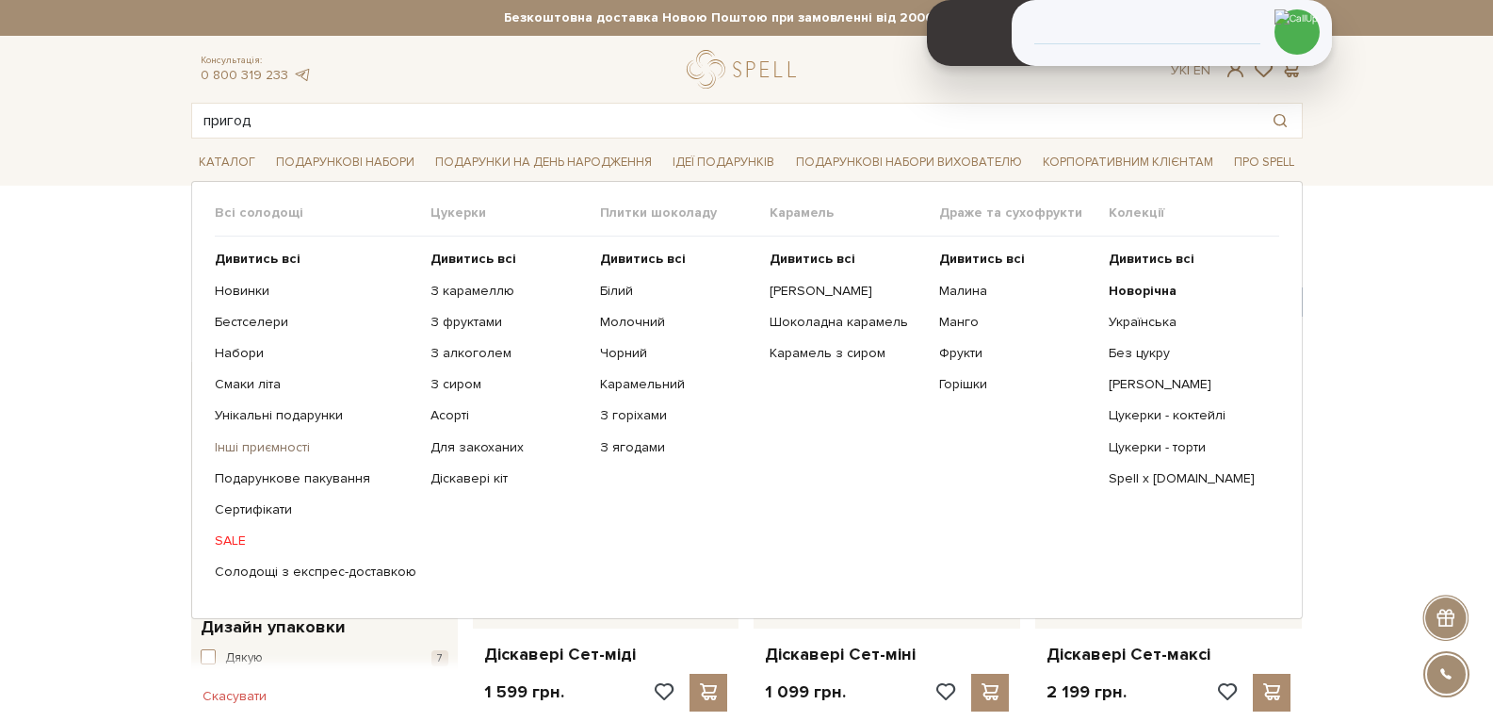
click at [277, 441] on link "Інші приємності" at bounding box center [316, 447] width 202 height 17
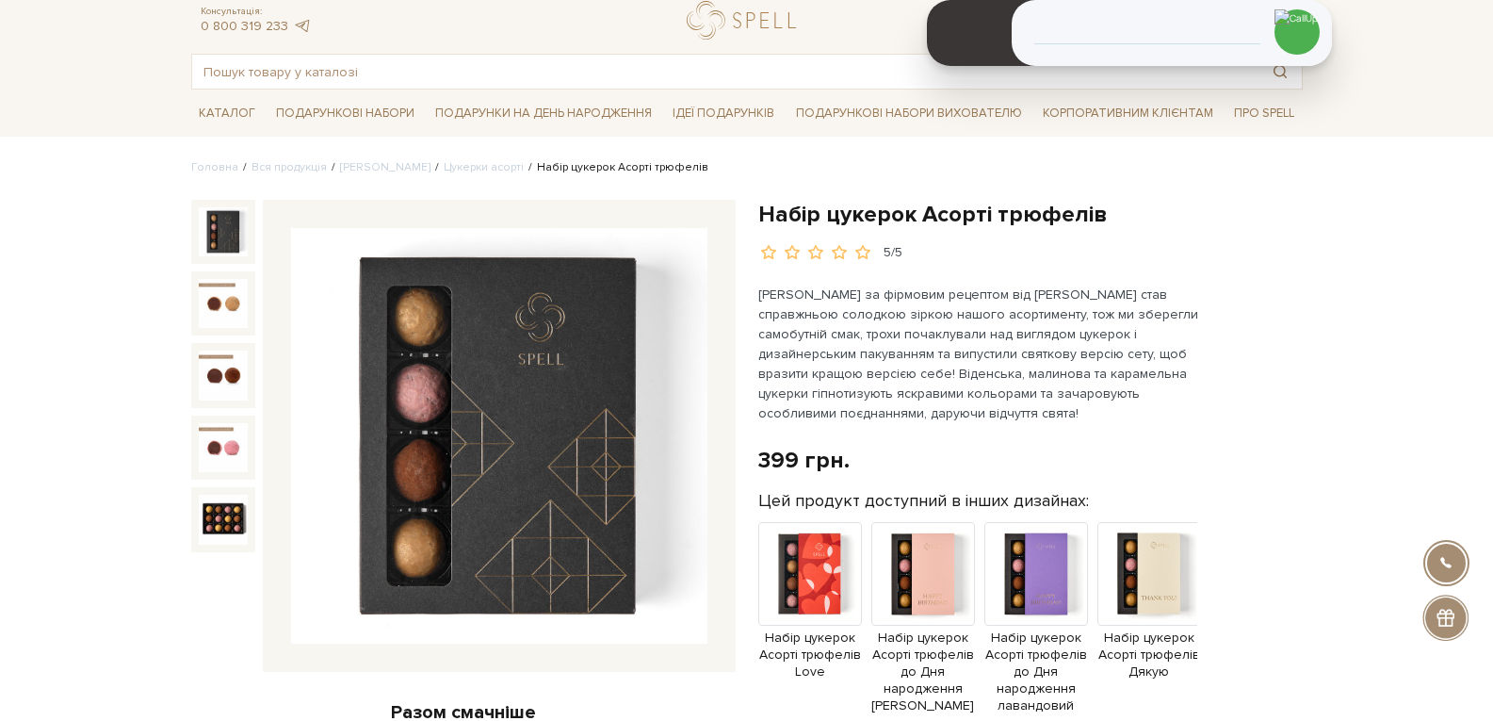
scroll to position [94, 0]
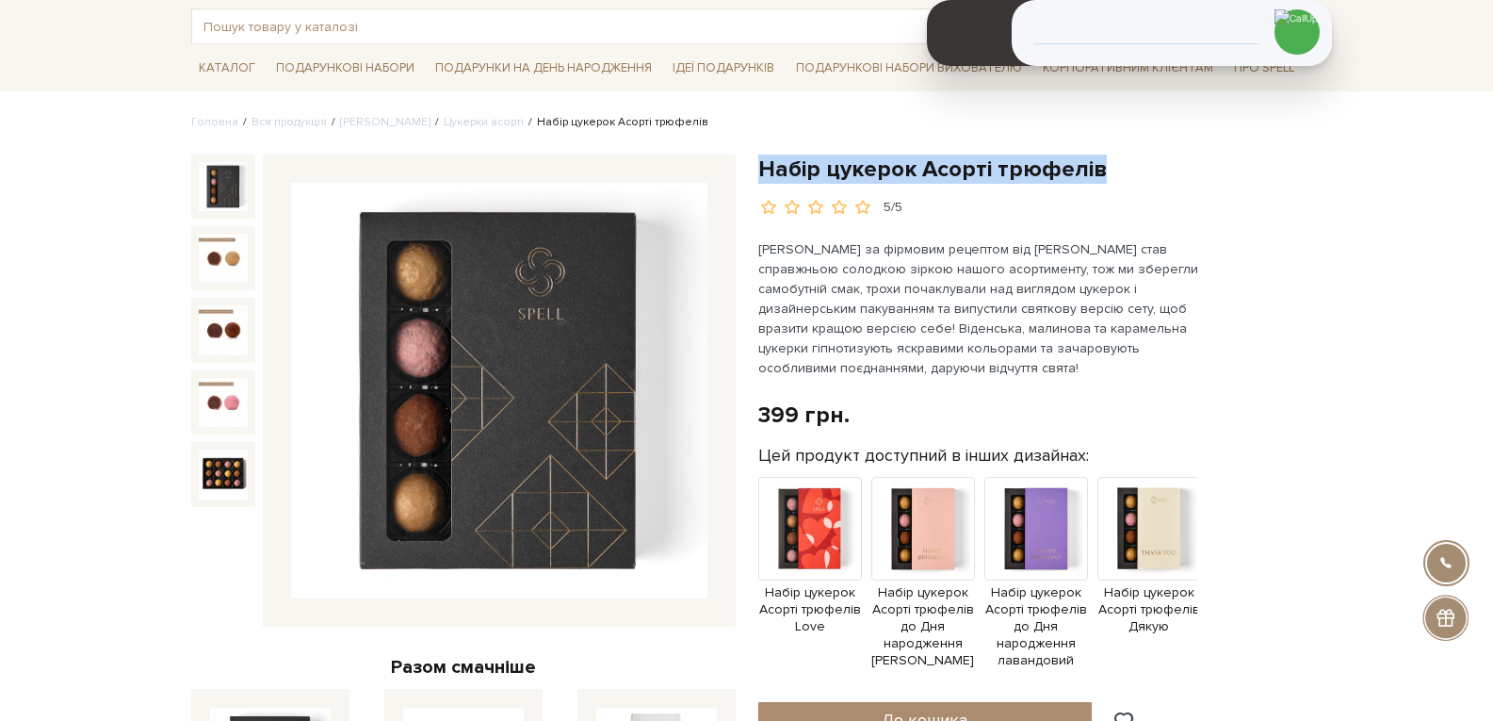
drag, startPoint x: 1108, startPoint y: 175, endPoint x: 760, endPoint y: 182, distance: 347.6
click at [760, 182] on h1 "Набір цукерок Асорті трюфелів" at bounding box center [1030, 168] width 544 height 29
copy h1 "Набір цукерок Асорті трюфелів"
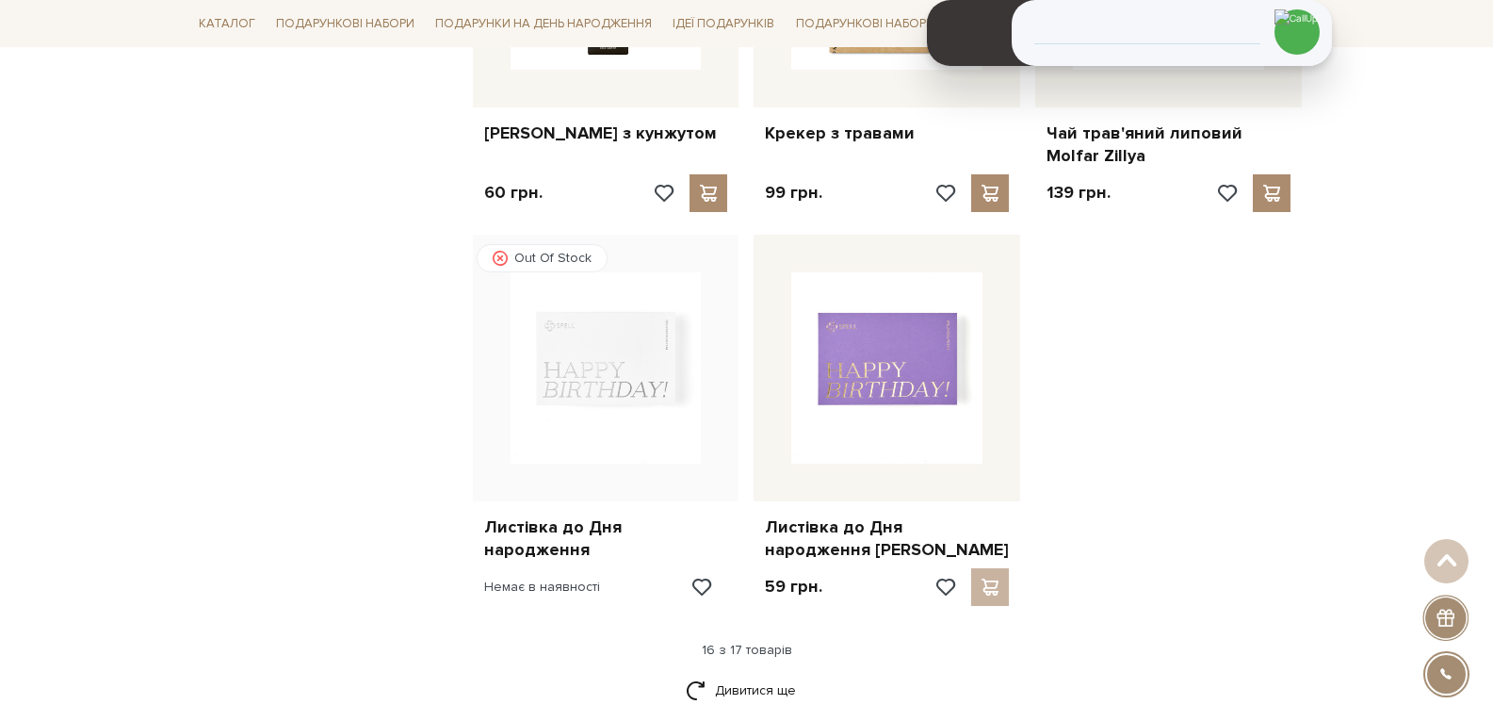
scroll to position [2183, 0]
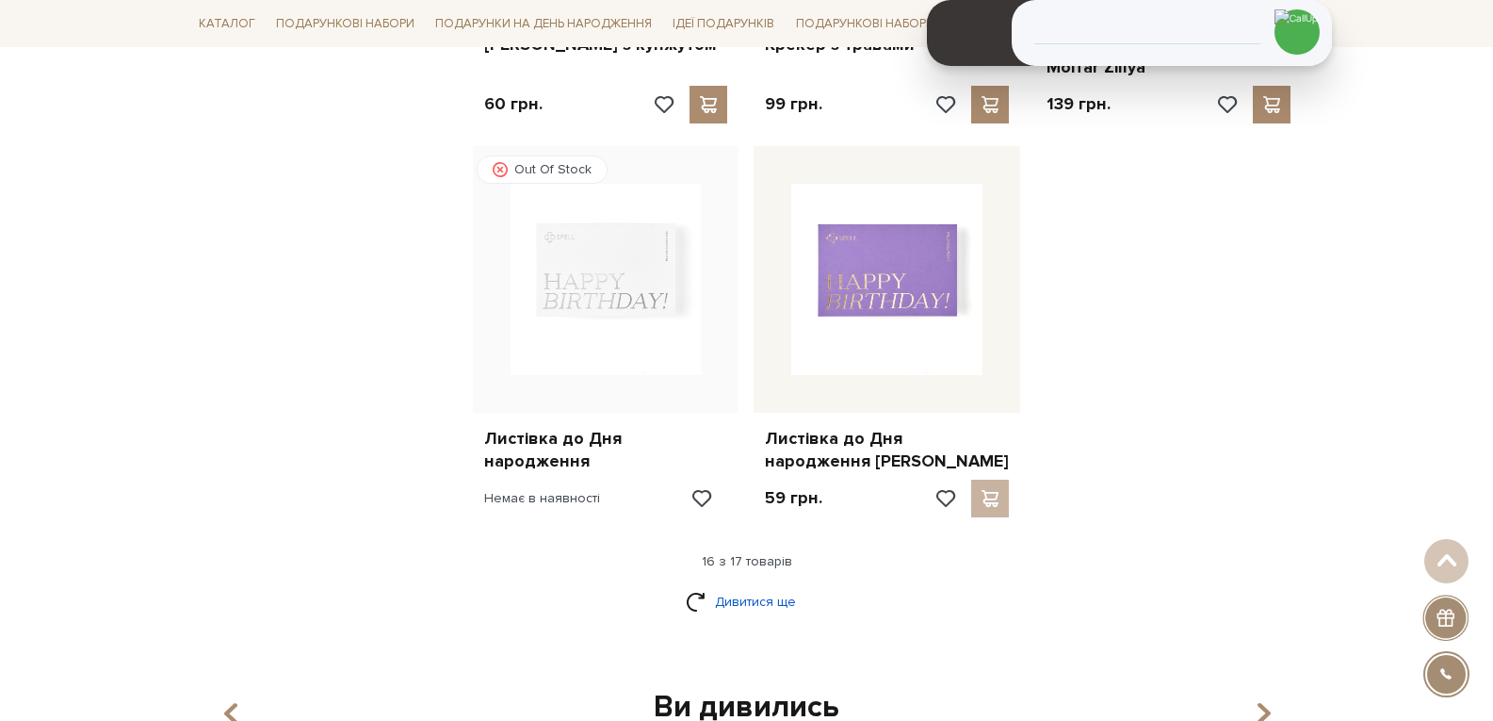
click at [726, 606] on link "Дивитися ще" at bounding box center [747, 601] width 122 height 33
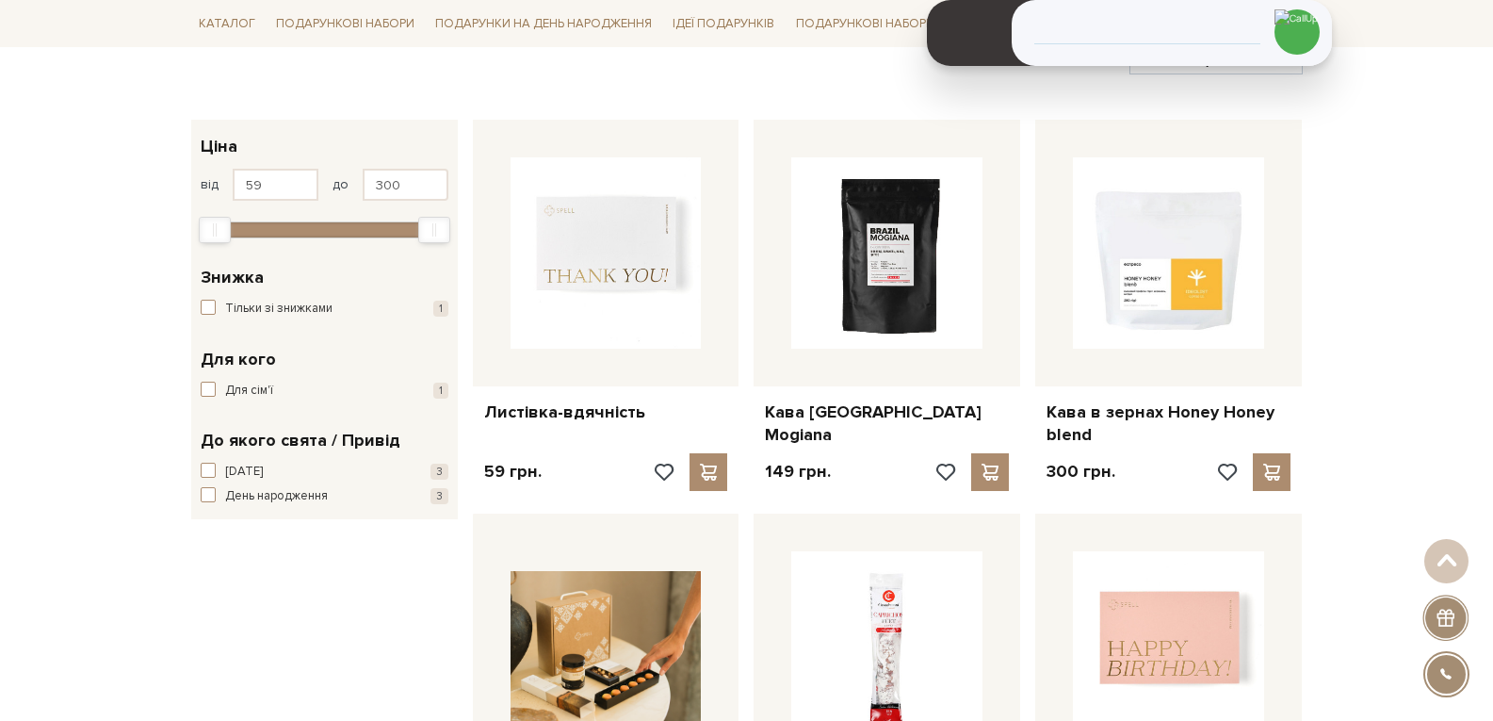
scroll to position [0, 0]
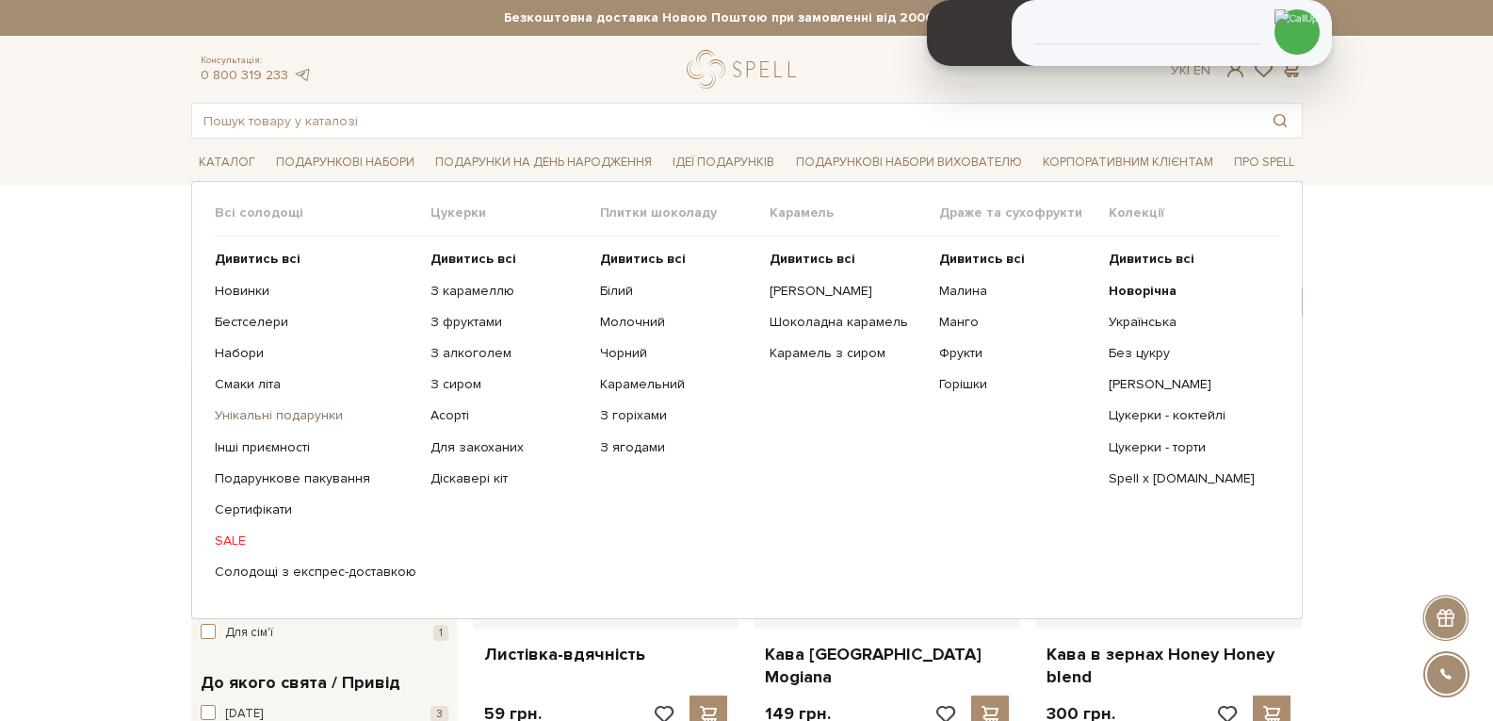
click at [274, 414] on link "Унікальні подарунки" at bounding box center [316, 415] width 202 height 17
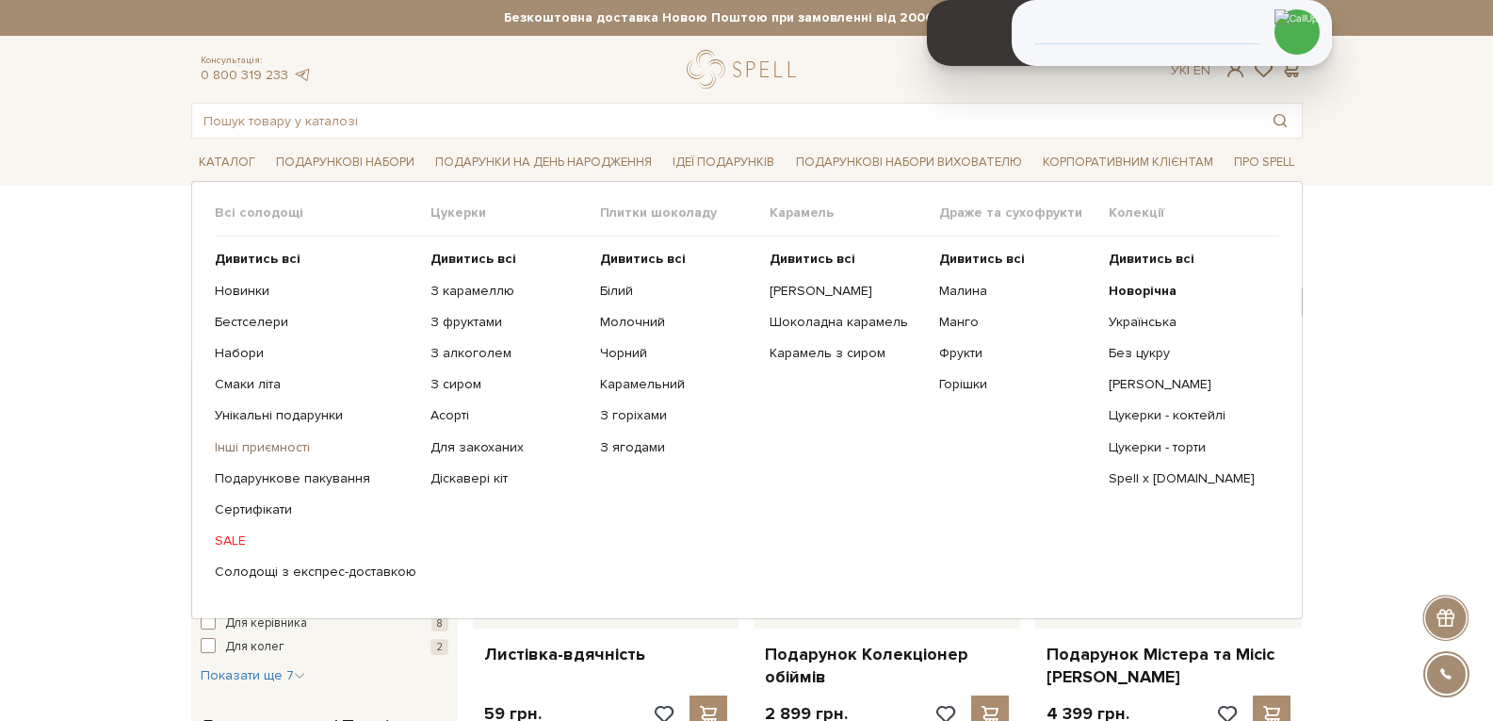
click at [265, 448] on link "Інші приємності" at bounding box center [316, 447] width 202 height 17
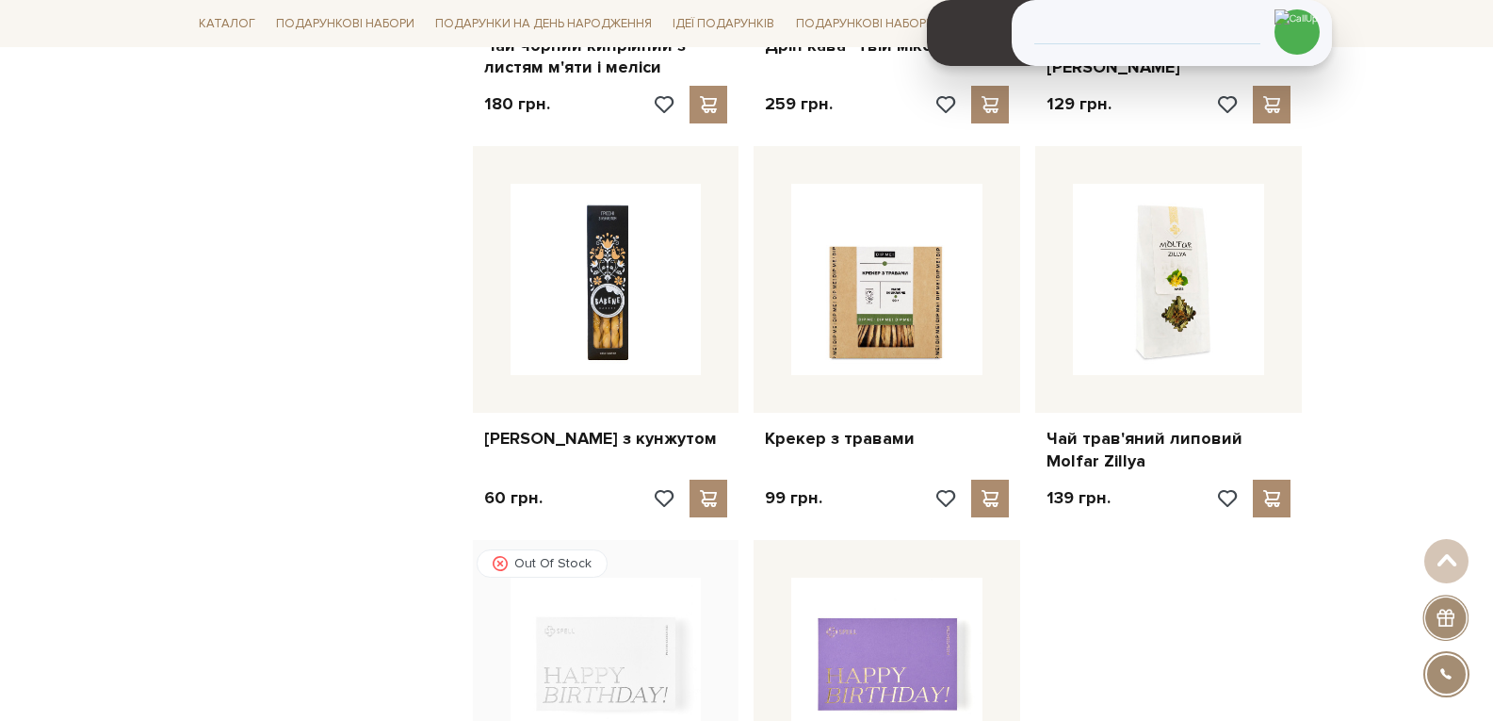
scroll to position [2261, 0]
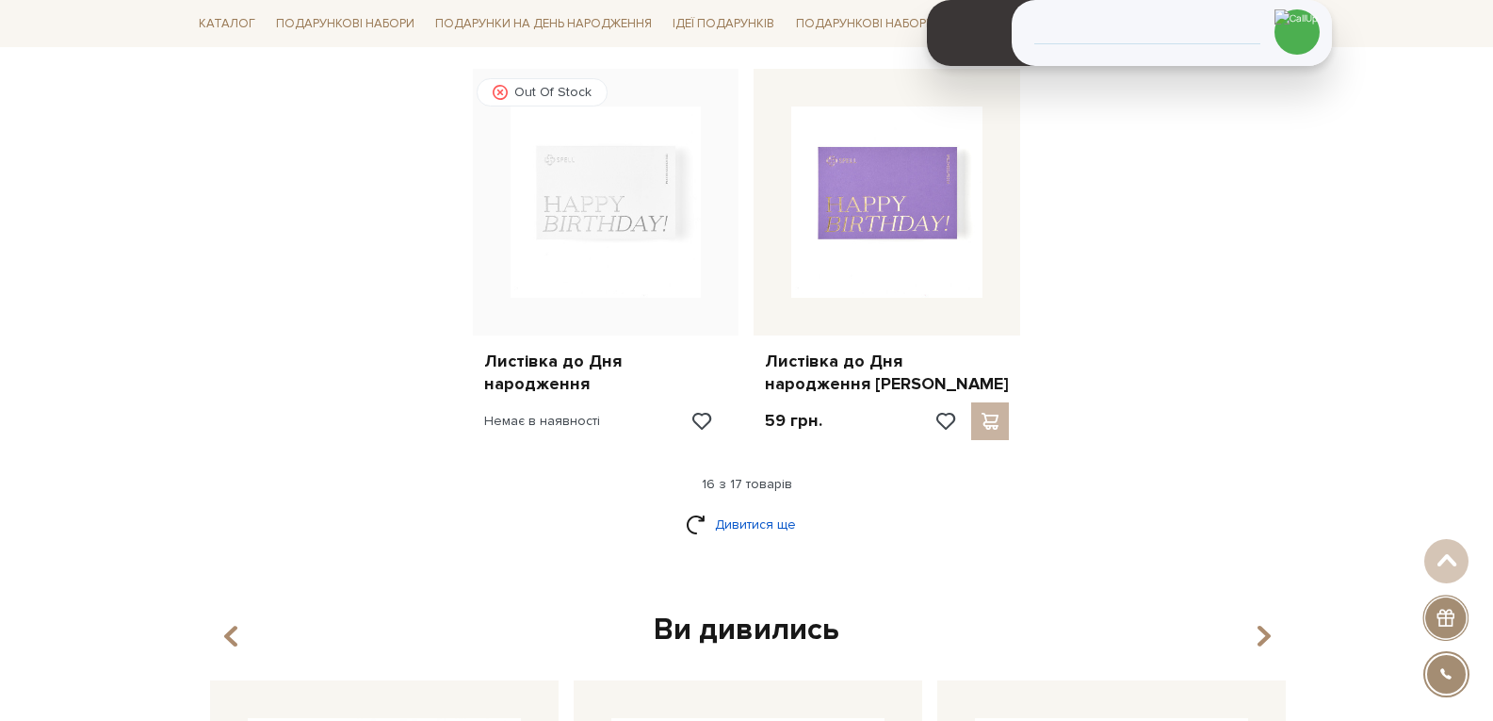
click at [794, 520] on link "Дивитися ще" at bounding box center [747, 524] width 122 height 33
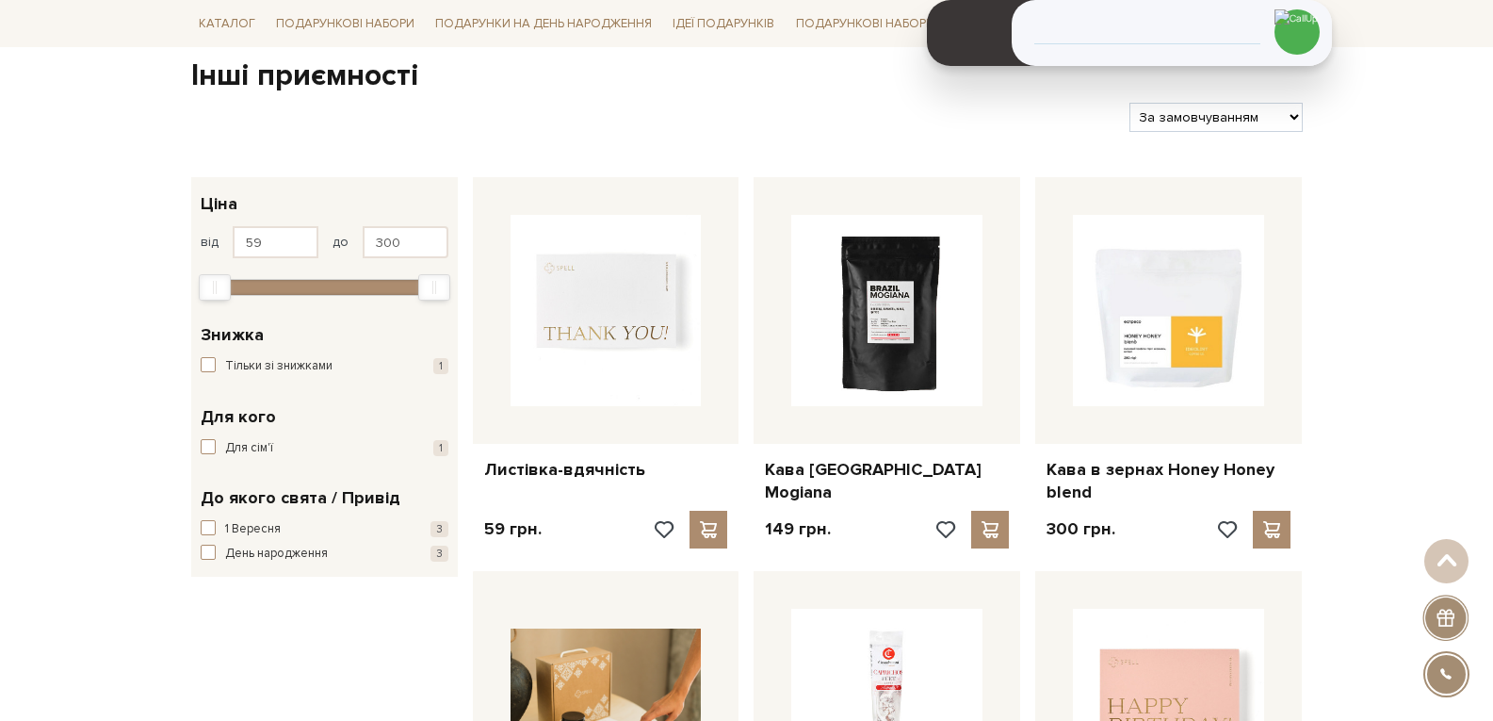
scroll to position [0, 0]
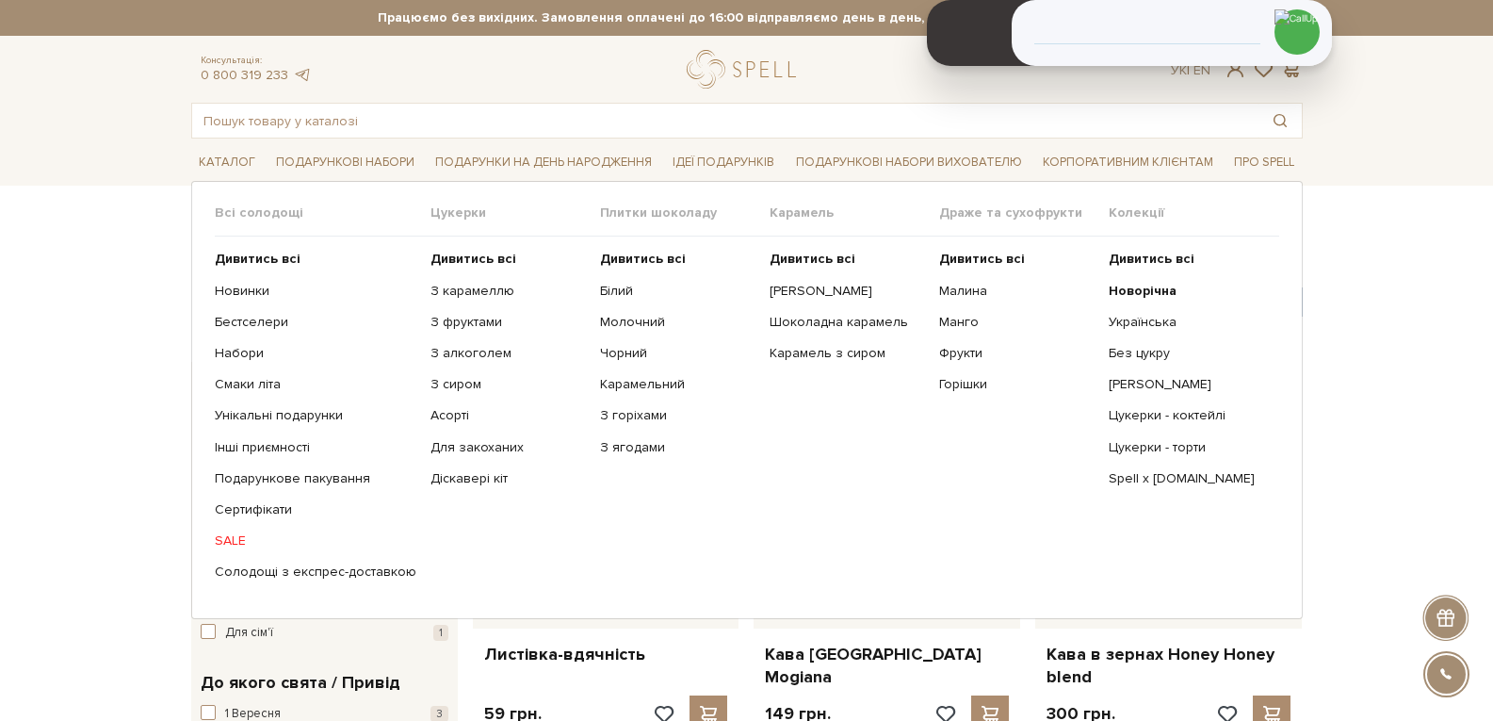
click at [950, 209] on span "Драже та сухофрукти" at bounding box center [1024, 212] width 170 height 17
click at [959, 256] on b "Дивитись всі" at bounding box center [982, 259] width 86 height 16
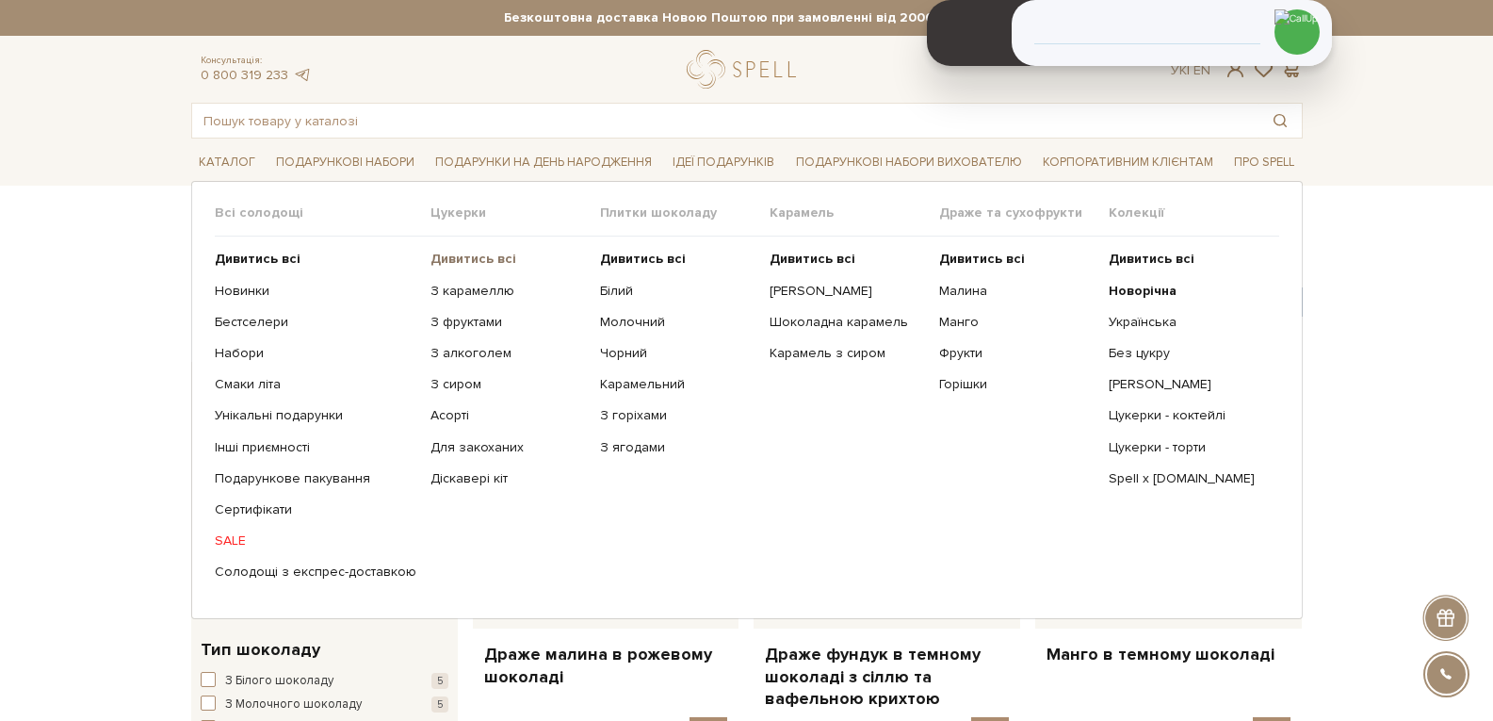
click at [462, 256] on b "Дивитись всі" at bounding box center [473, 259] width 86 height 16
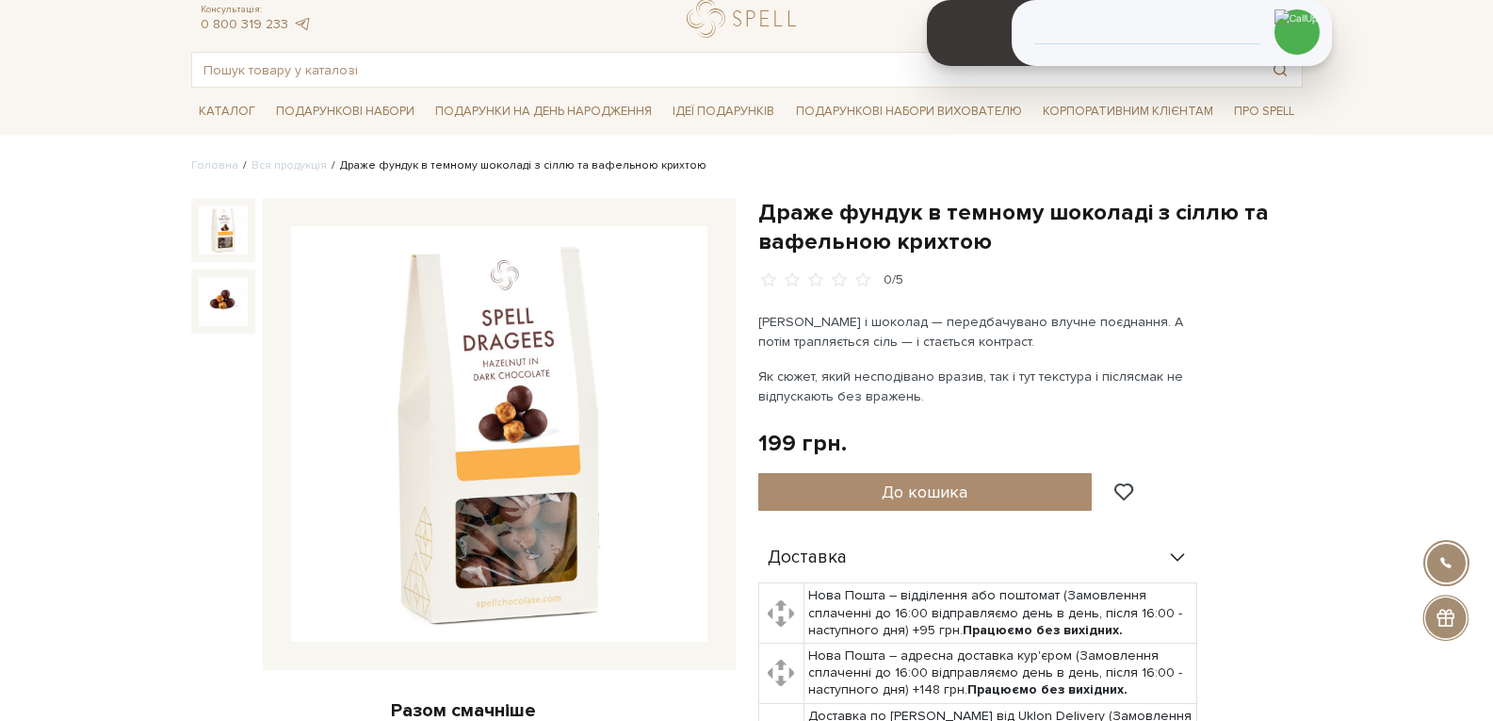
scroll to position [94, 0]
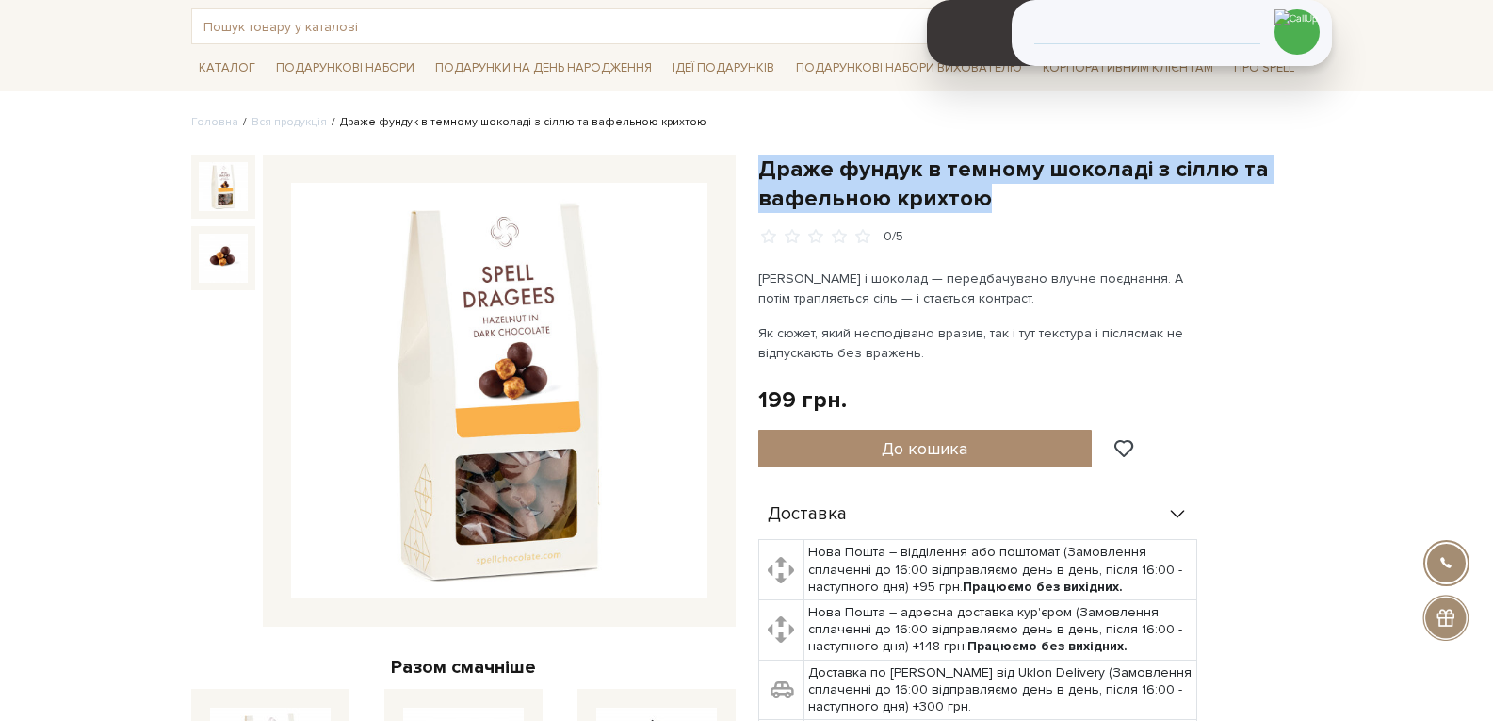
drag, startPoint x: 998, startPoint y: 193, endPoint x: 759, endPoint y: 170, distance: 240.4
click at [760, 170] on h1 "Драже фундук в темному шоколаді з сіллю та вафельною крихтою" at bounding box center [1030, 183] width 544 height 58
copy h1 "Драже фундук в темному шоколаді з сіллю та вафельною крихтою"
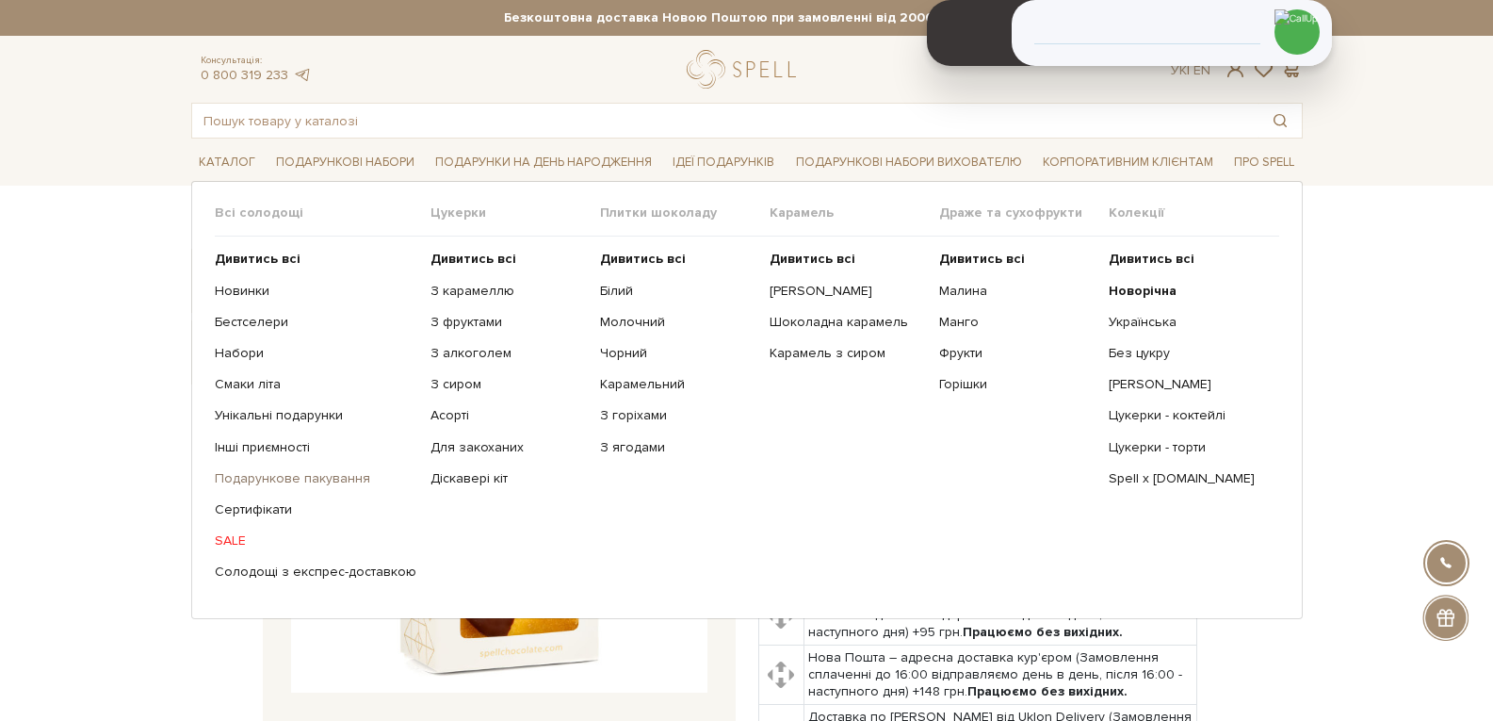
click at [273, 480] on link "Подарункове пакування" at bounding box center [316, 478] width 202 height 17
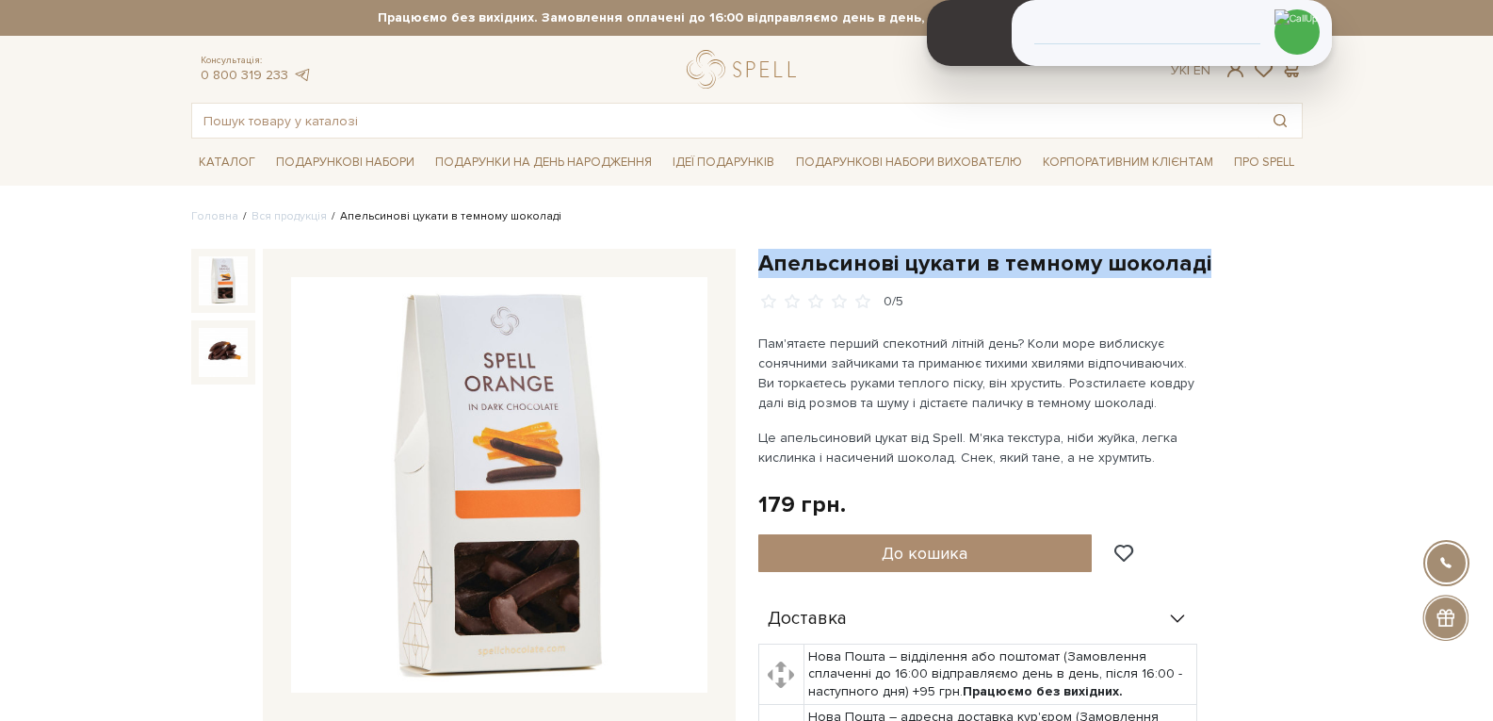
drag, startPoint x: 1210, startPoint y: 267, endPoint x: 759, endPoint y: 275, distance: 451.3
click at [759, 275] on h1 "Апельсинові цукати в темному шоколаді" at bounding box center [1030, 263] width 544 height 29
copy h1 "Апельсинові цукати в темному шоколаді"
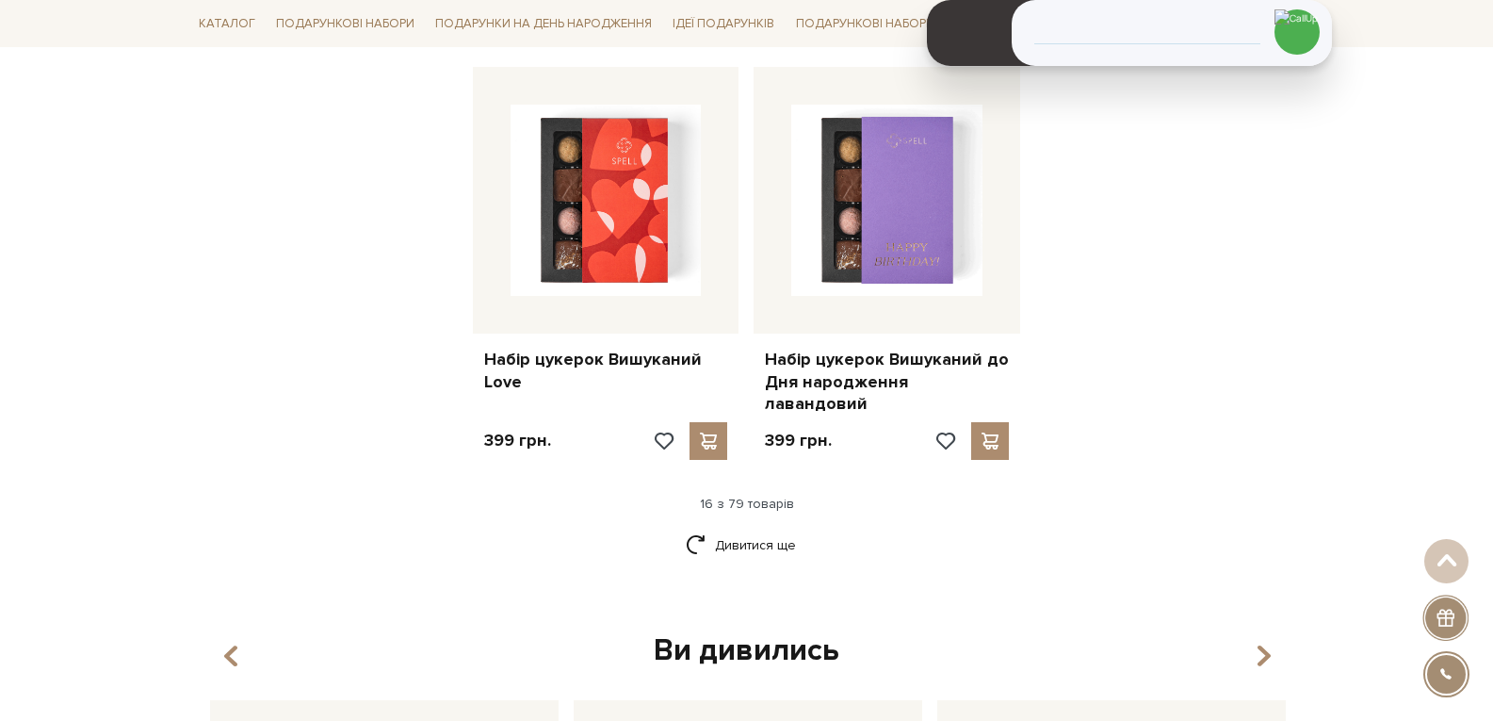
scroll to position [2543, 0]
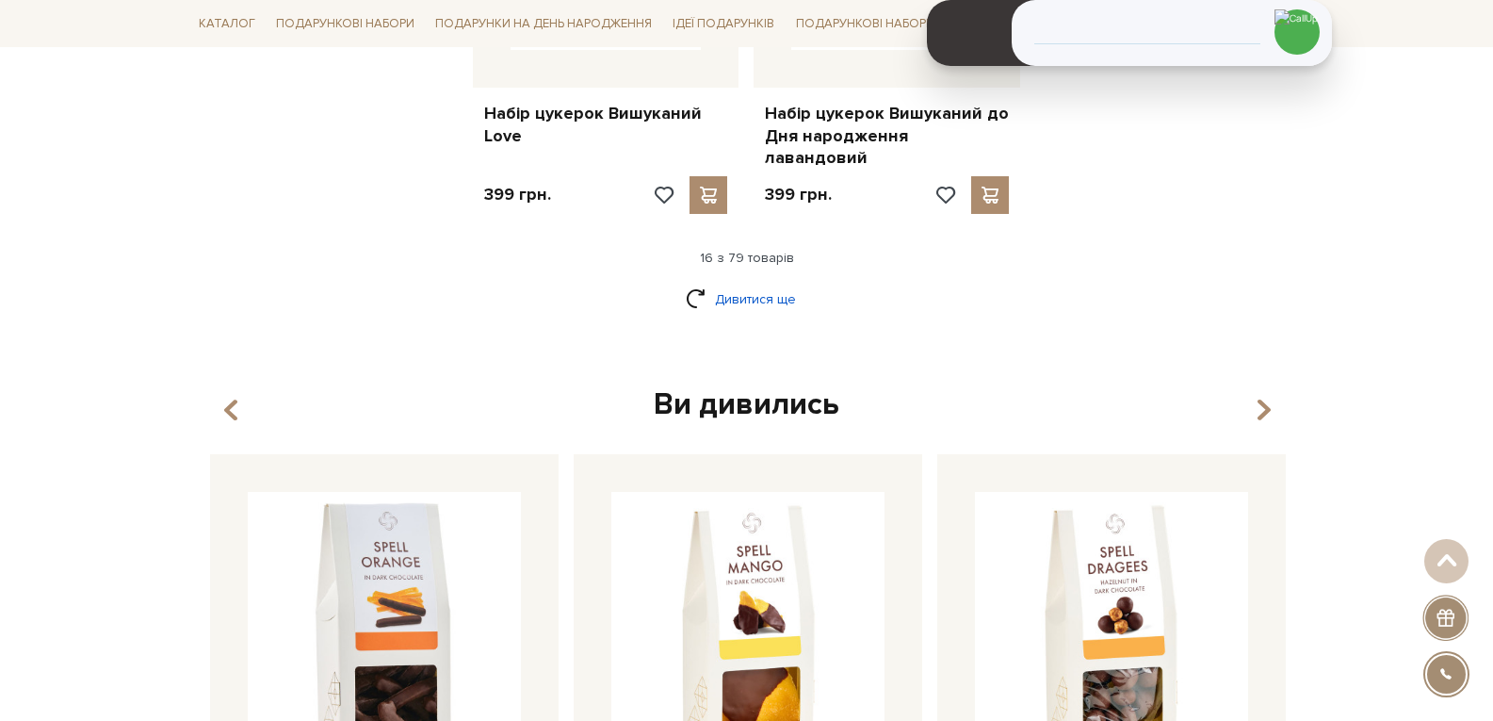
click at [766, 283] on link "Дивитися ще" at bounding box center [747, 299] width 122 height 33
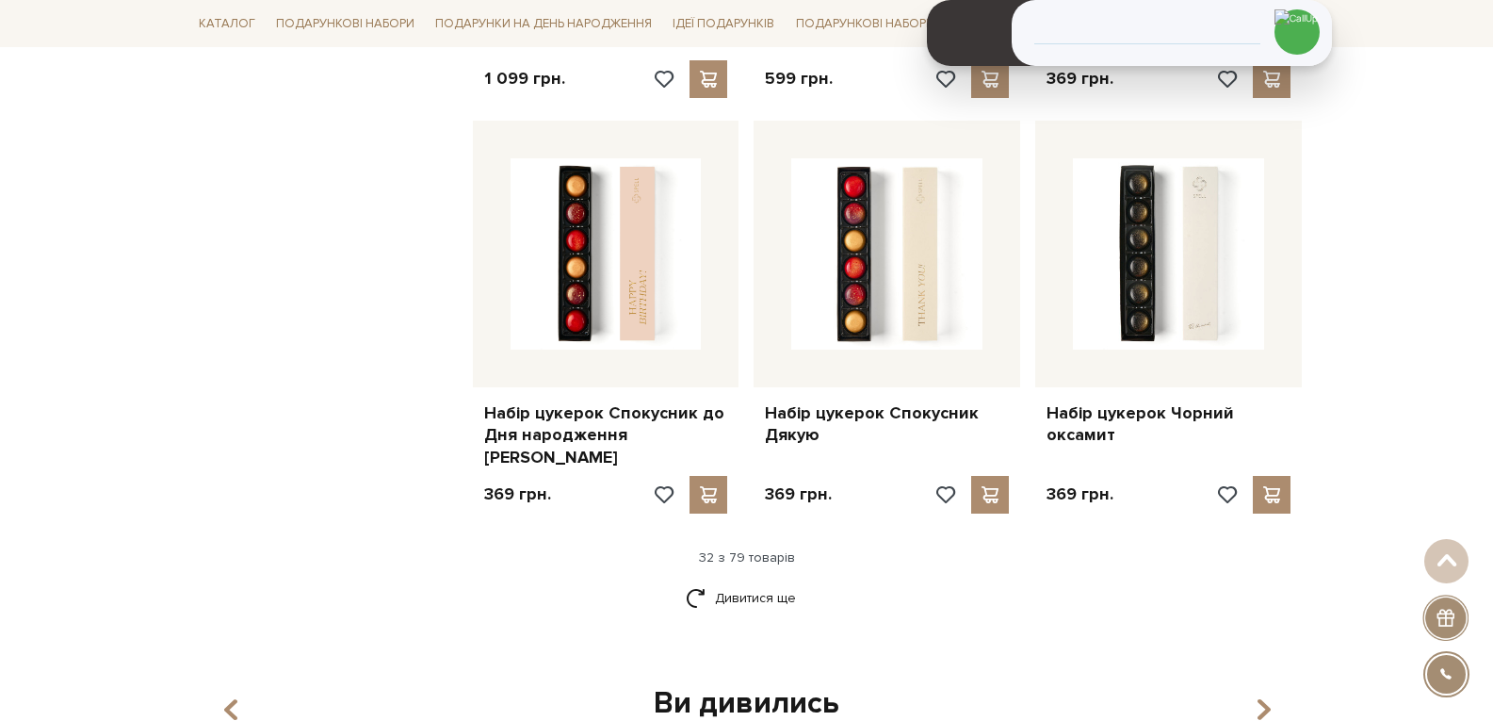
scroll to position [4333, 0]
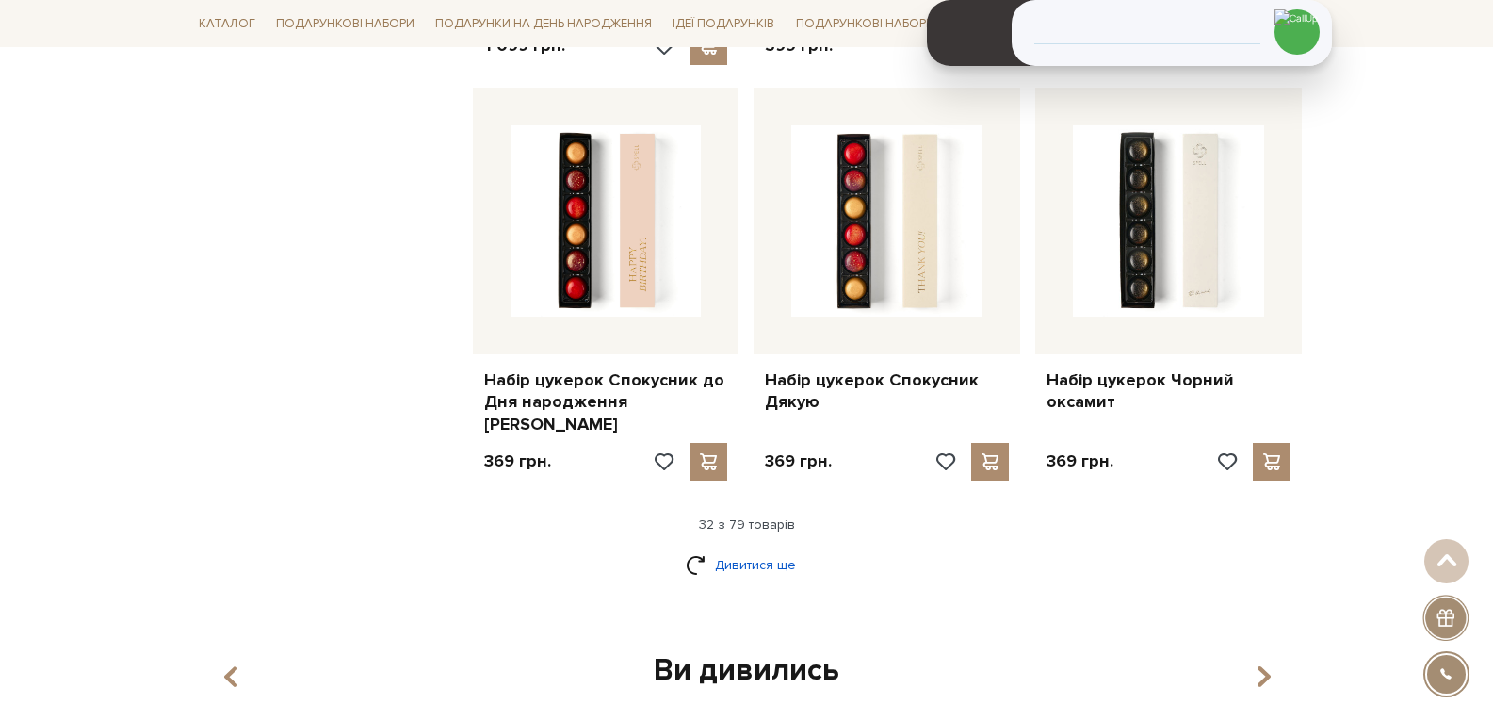
click at [773, 548] on link "Дивитися ще" at bounding box center [747, 564] width 122 height 33
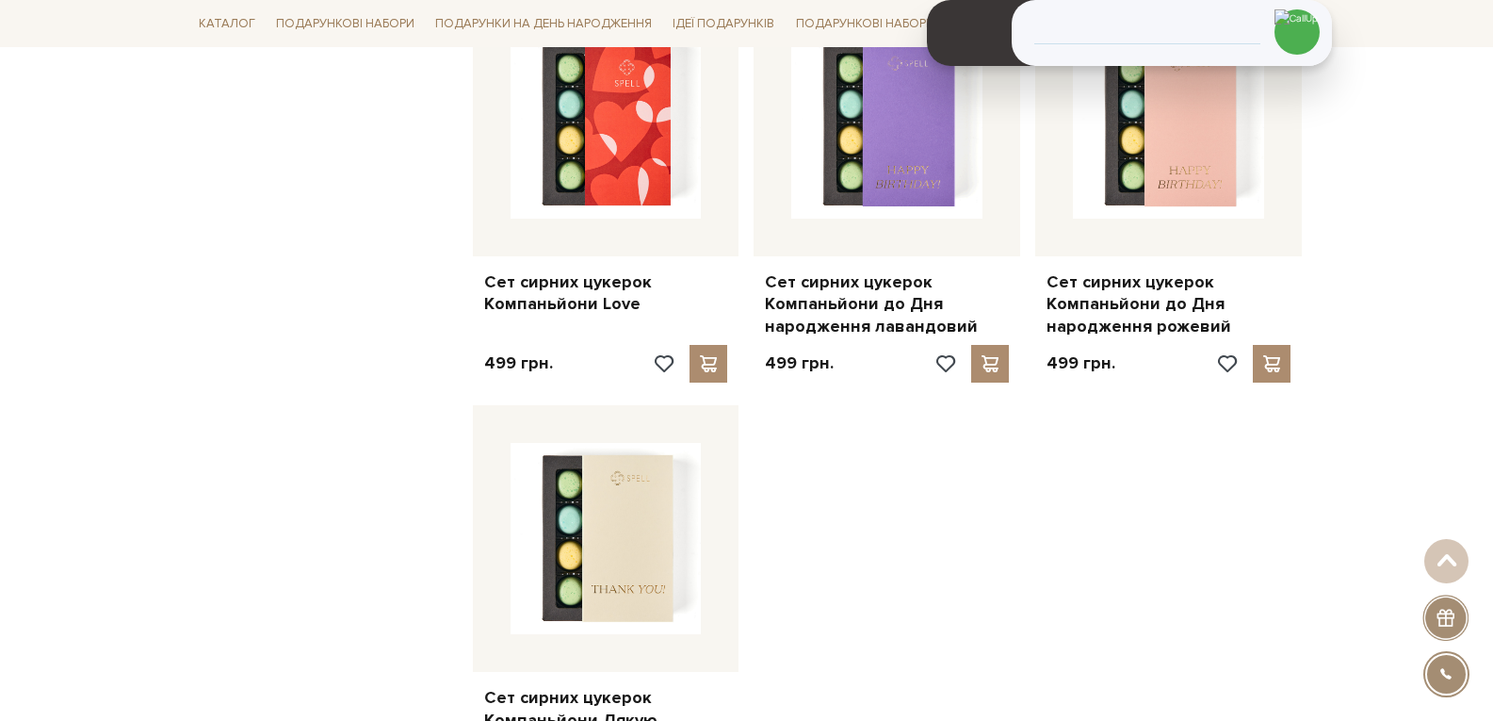
scroll to position [6876, 0]
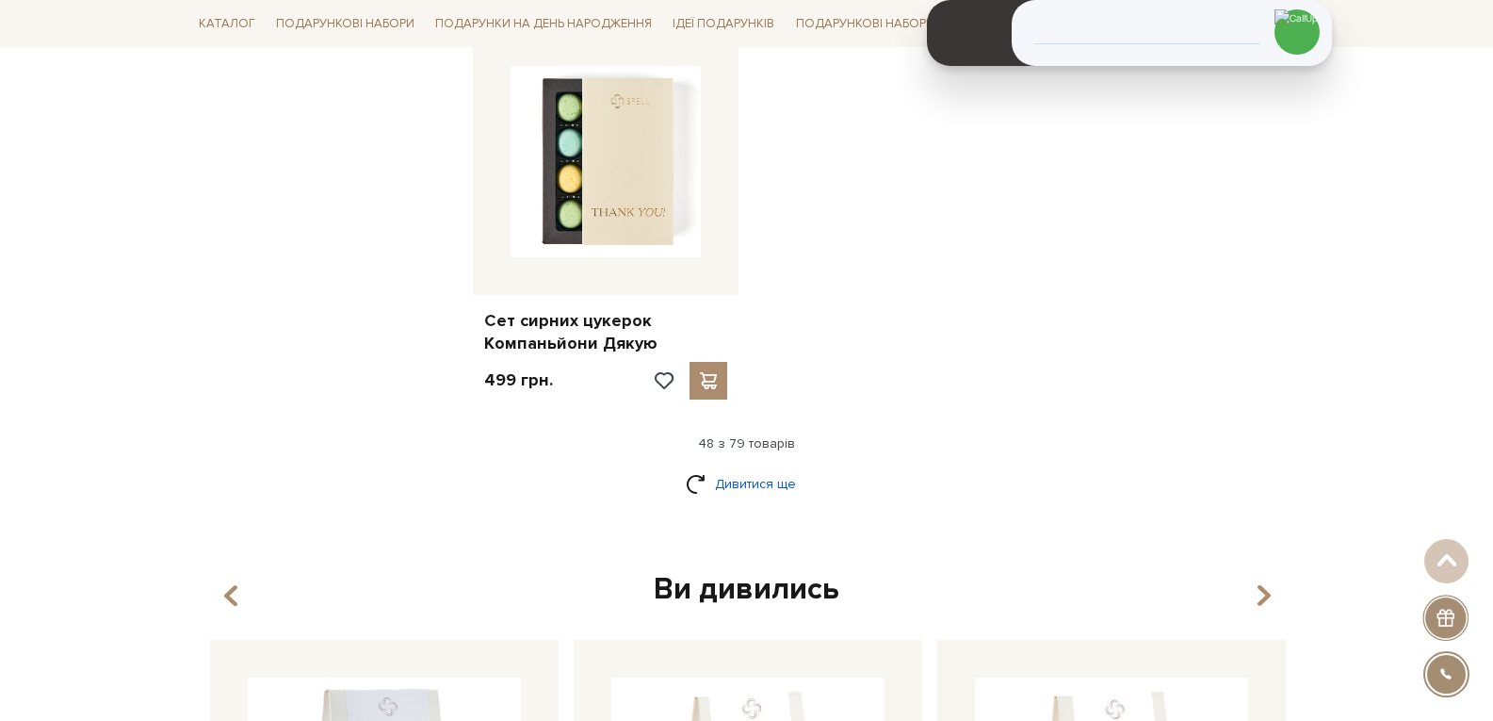
click at [794, 467] on link "Дивитися ще" at bounding box center [747, 483] width 122 height 33
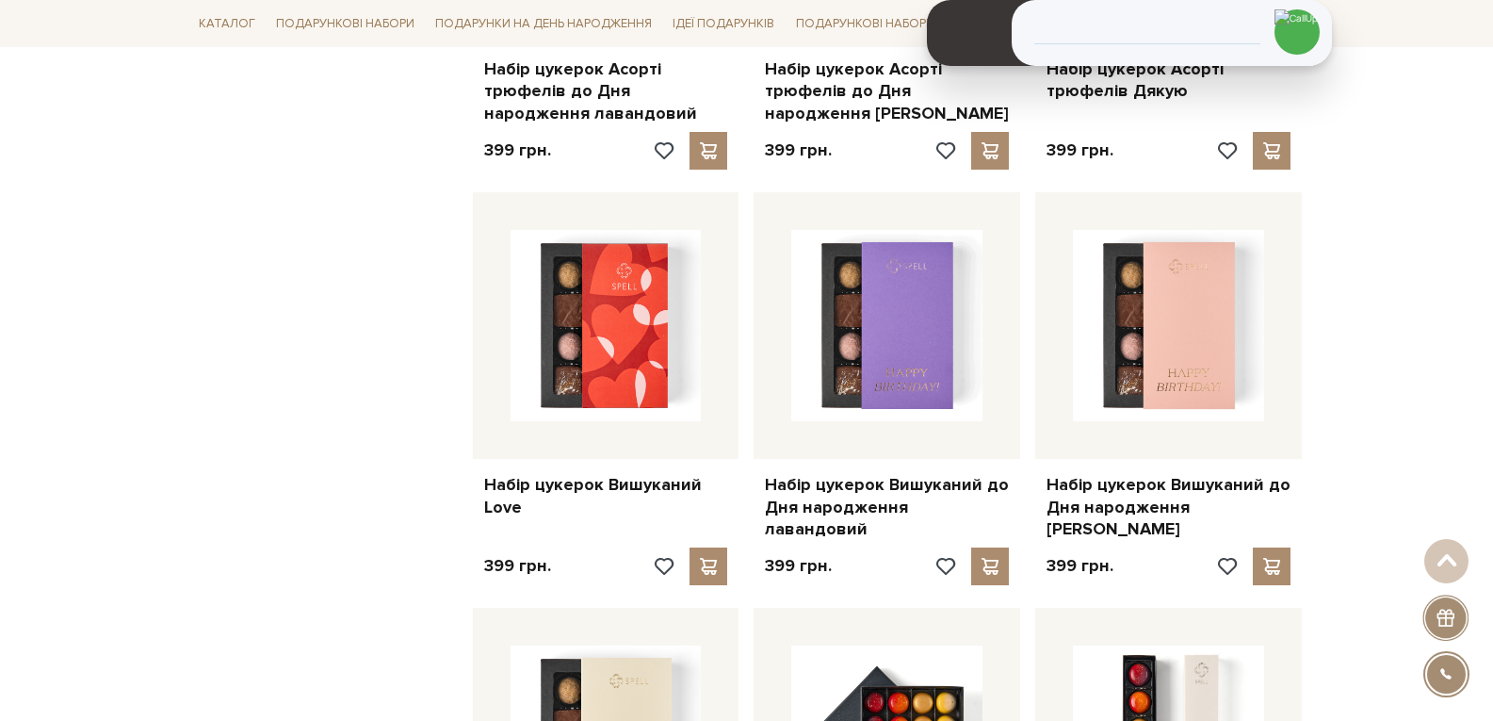
scroll to position [0, 0]
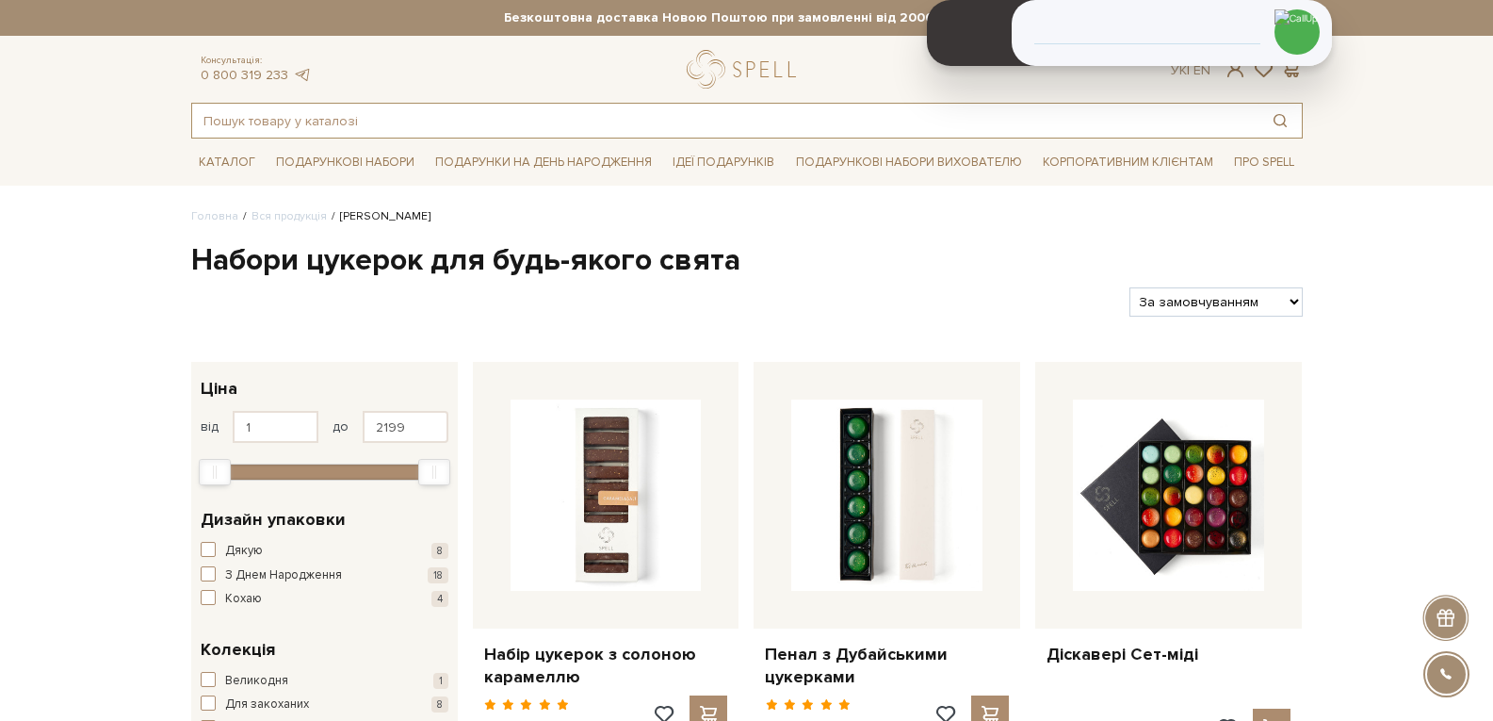
click at [299, 121] on input "text" at bounding box center [725, 121] width 1066 height 34
type input "л"
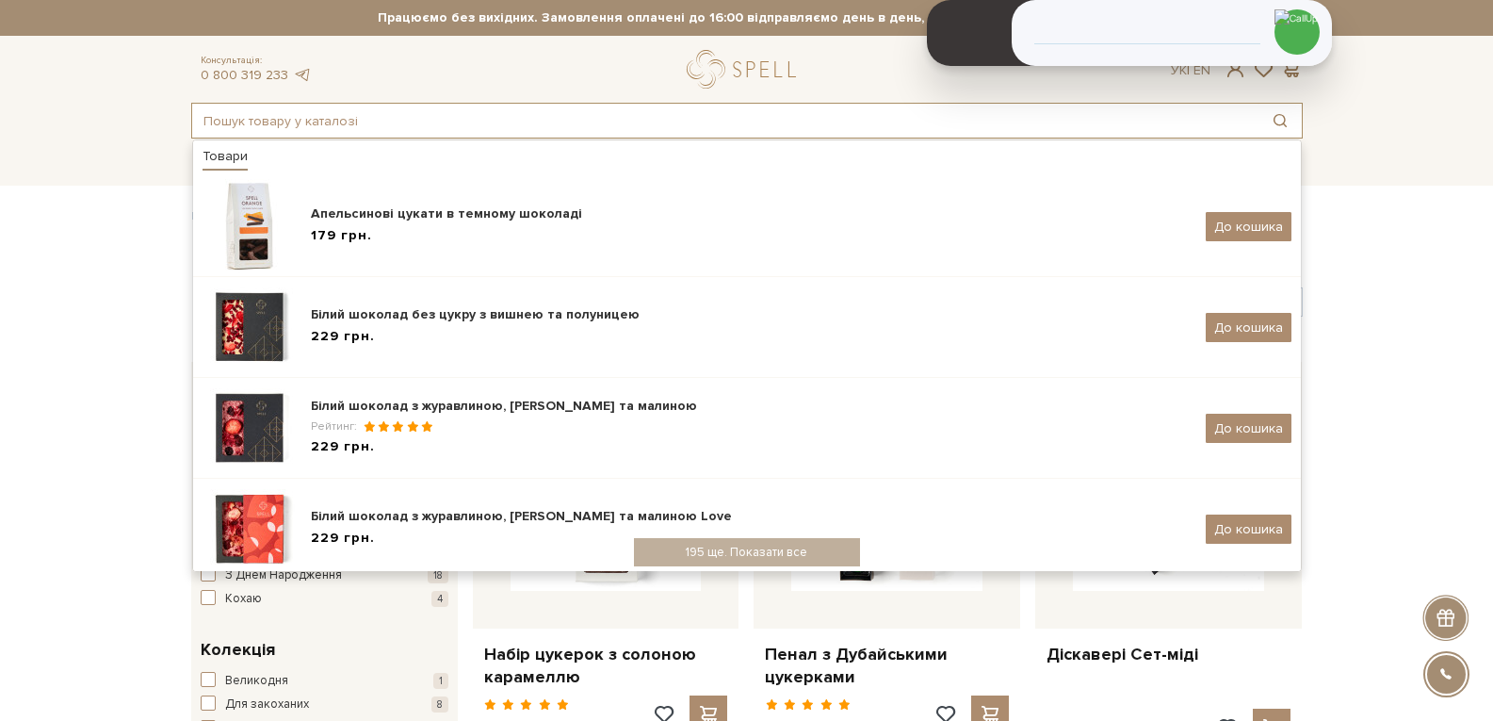
type input "л"
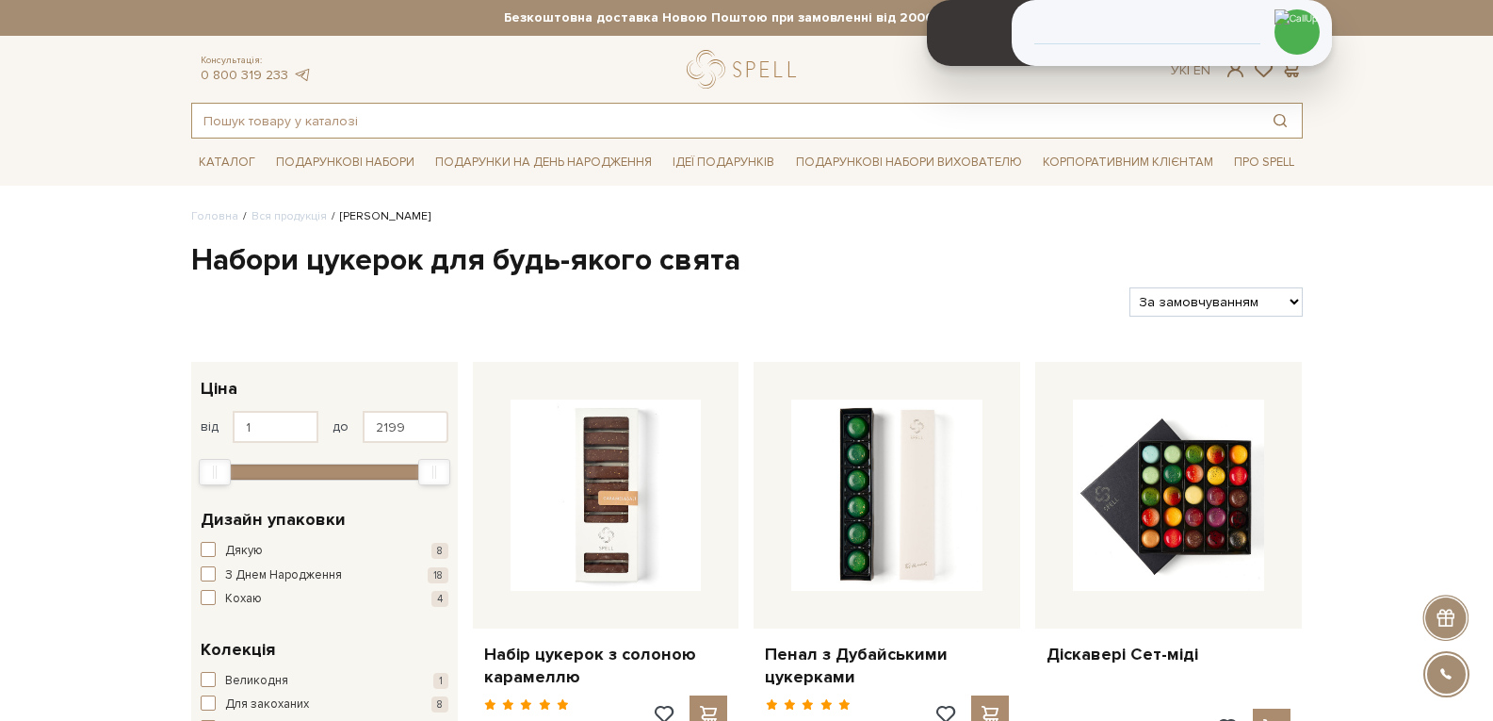
type input "л"
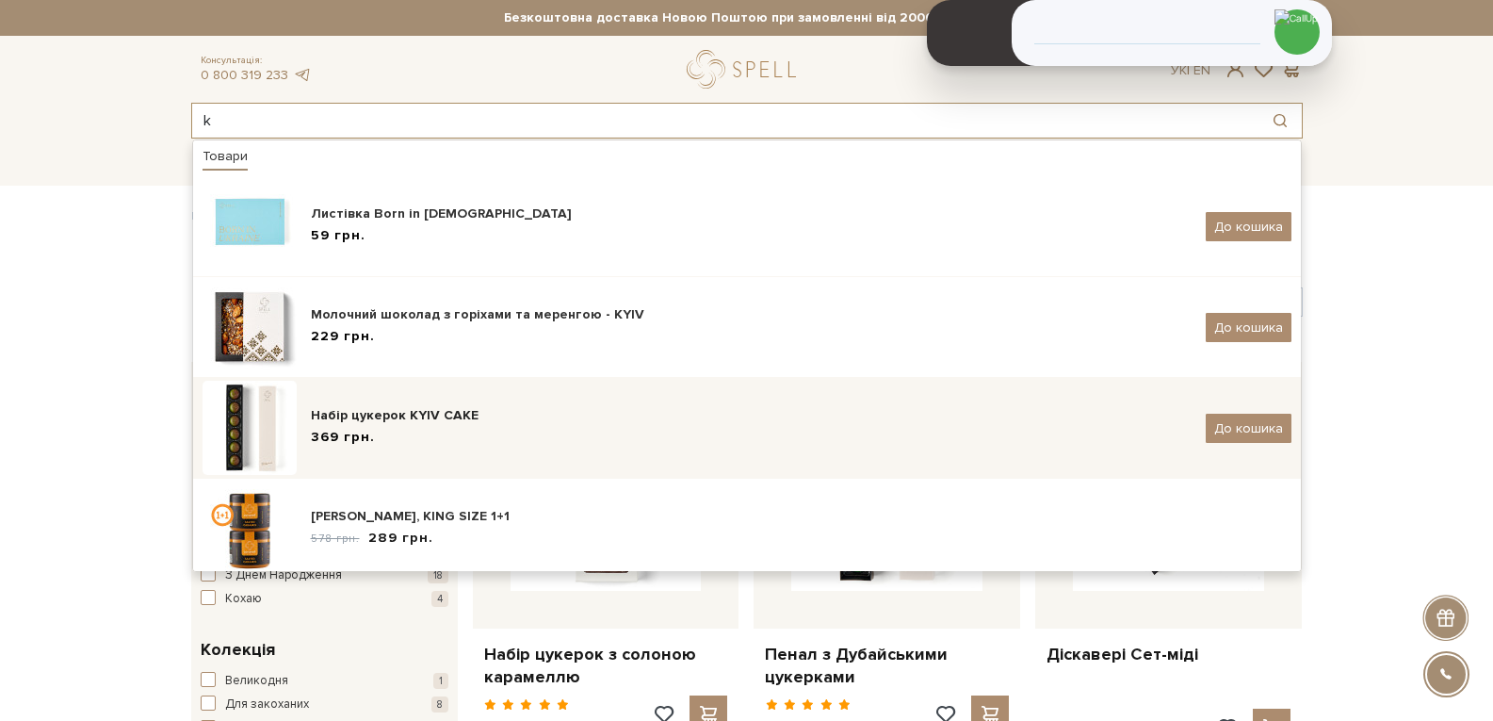
type input "k"
click at [430, 430] on div "369 грн." at bounding box center [751, 438] width 881 height 20
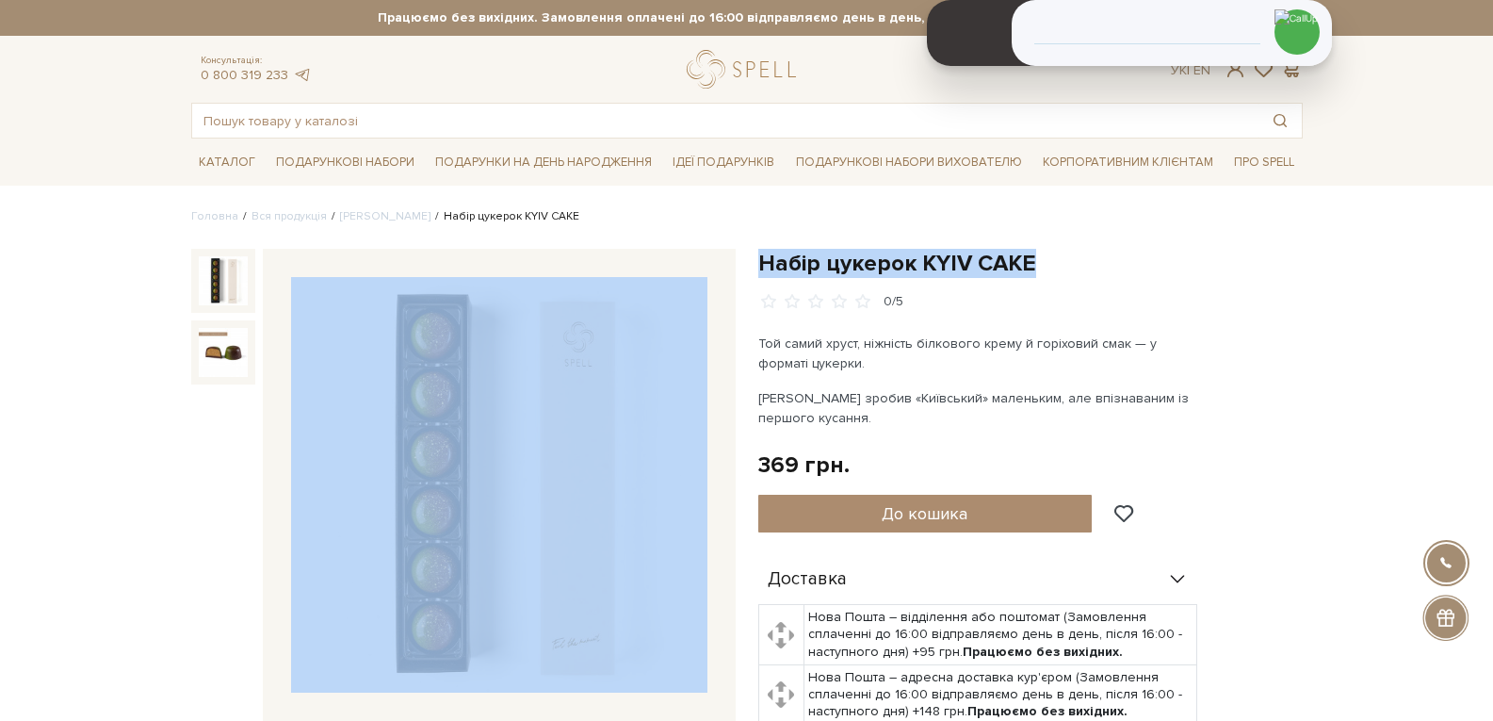
drag, startPoint x: 1051, startPoint y: 261, endPoint x: 722, endPoint y: 285, distance: 330.6
copy div "Разом смачніше Набір цукерок KYIV CAKE 369 грн. + Шоколад KYIV Україна 229 грн.…"
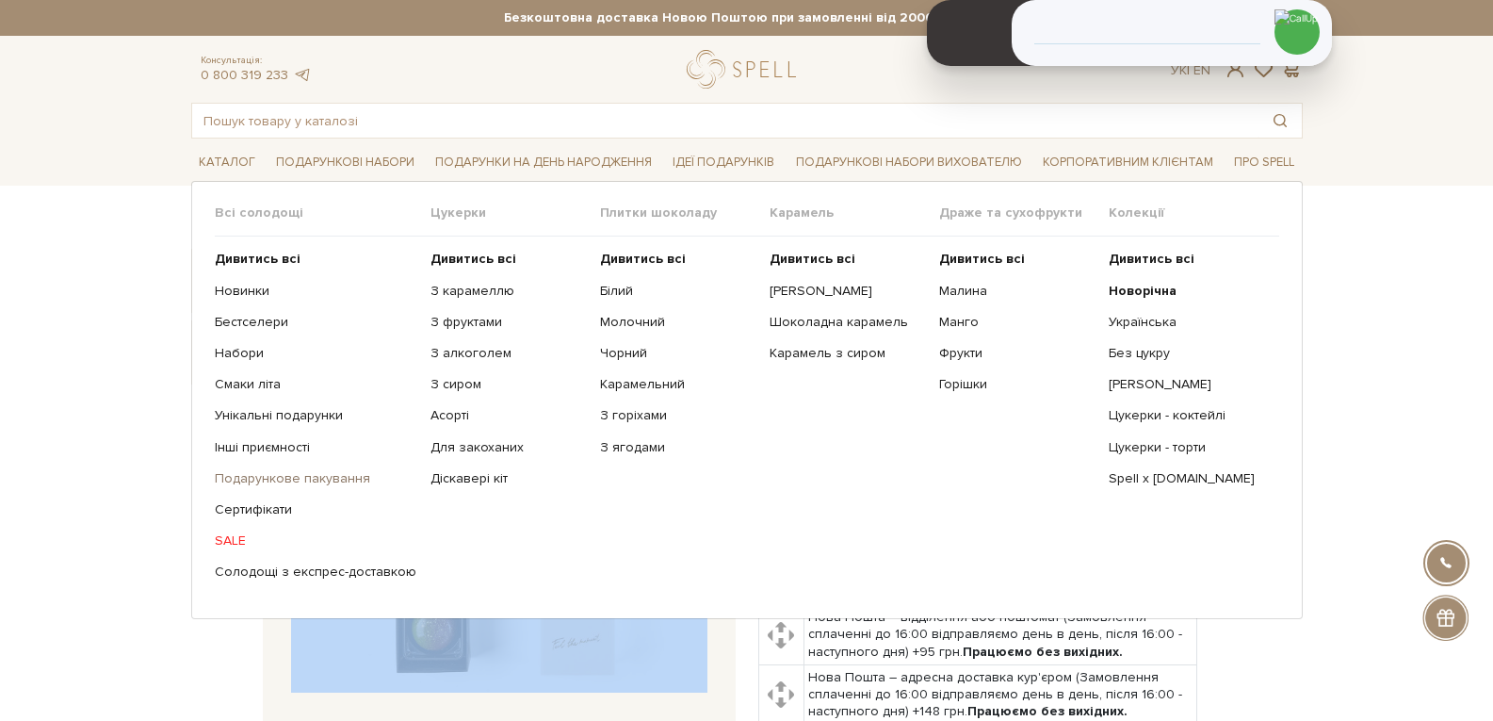
click at [263, 475] on link "Подарункове пакування" at bounding box center [316, 478] width 202 height 17
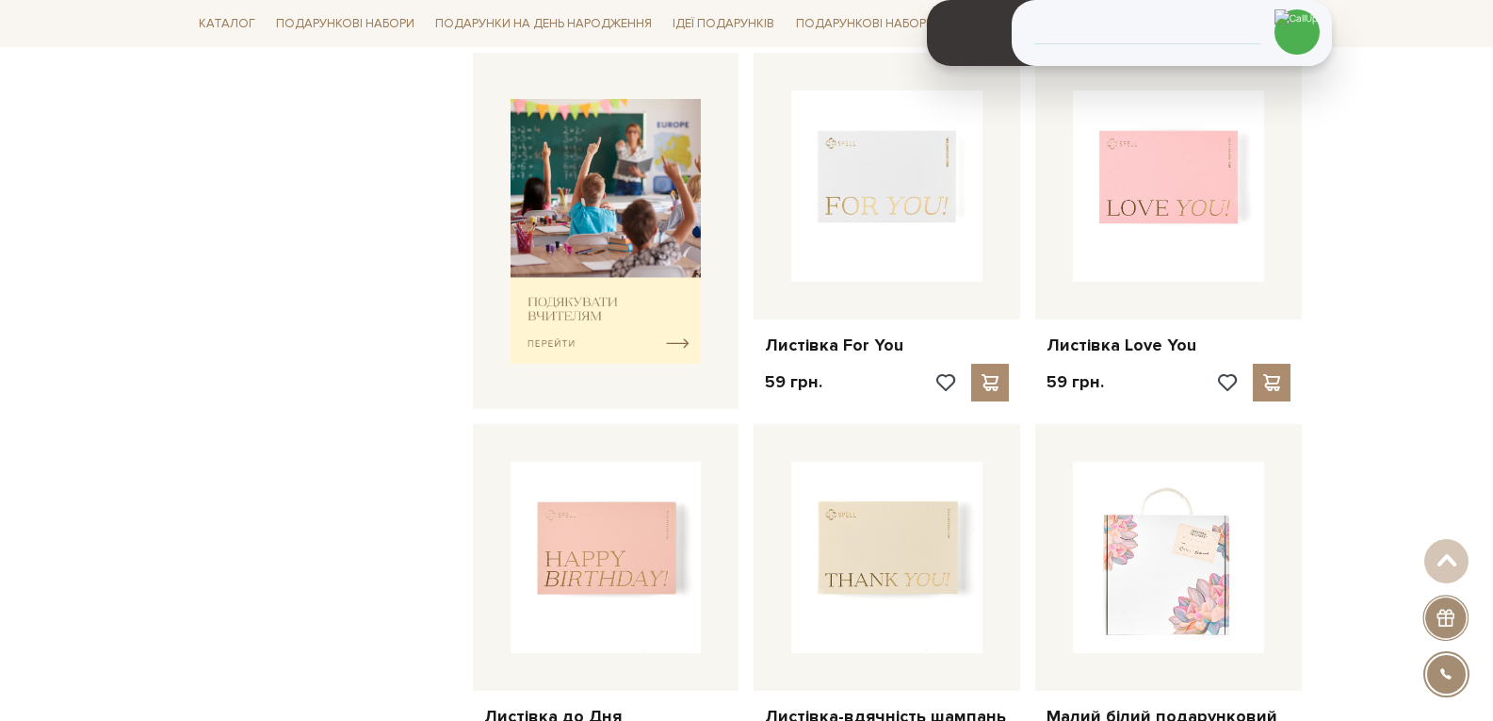
scroll to position [659, 0]
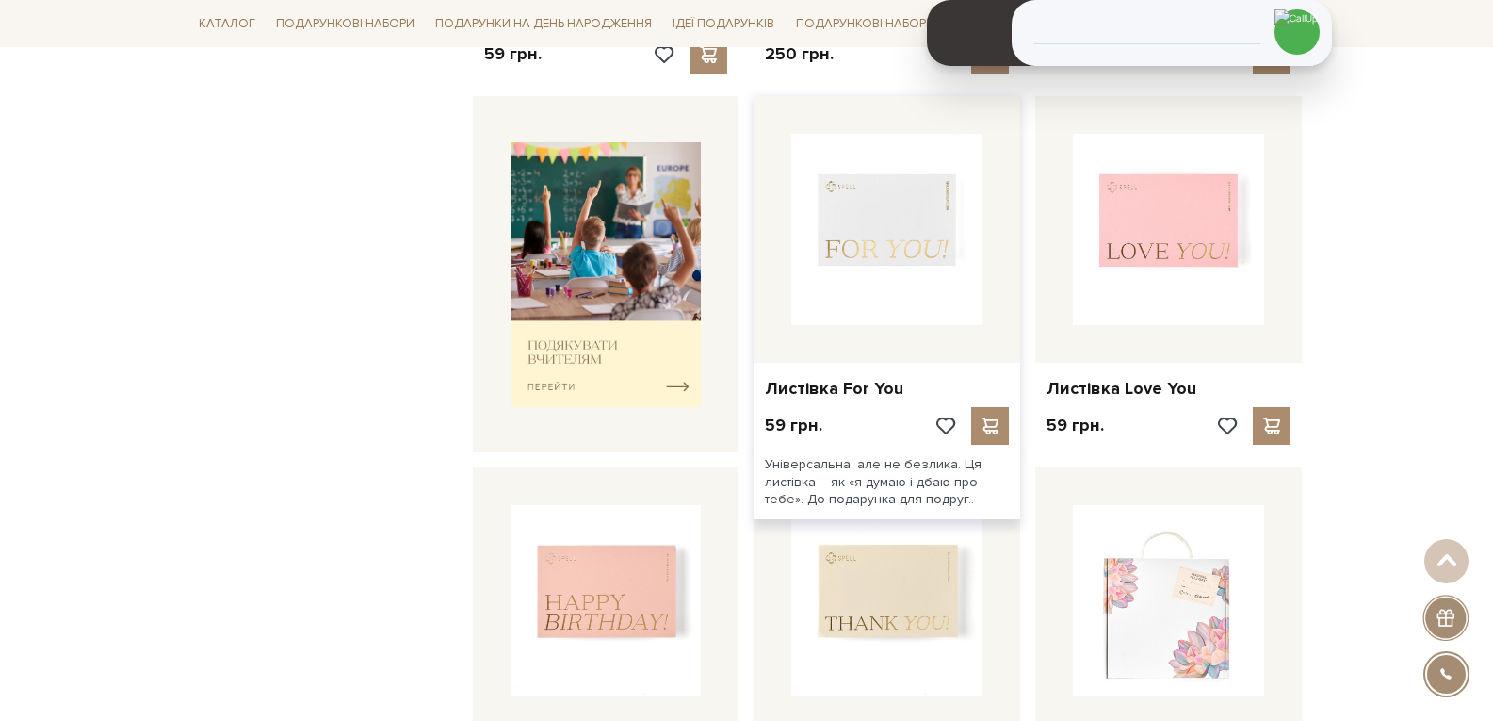
click at [917, 248] on img at bounding box center [886, 229] width 191 height 191
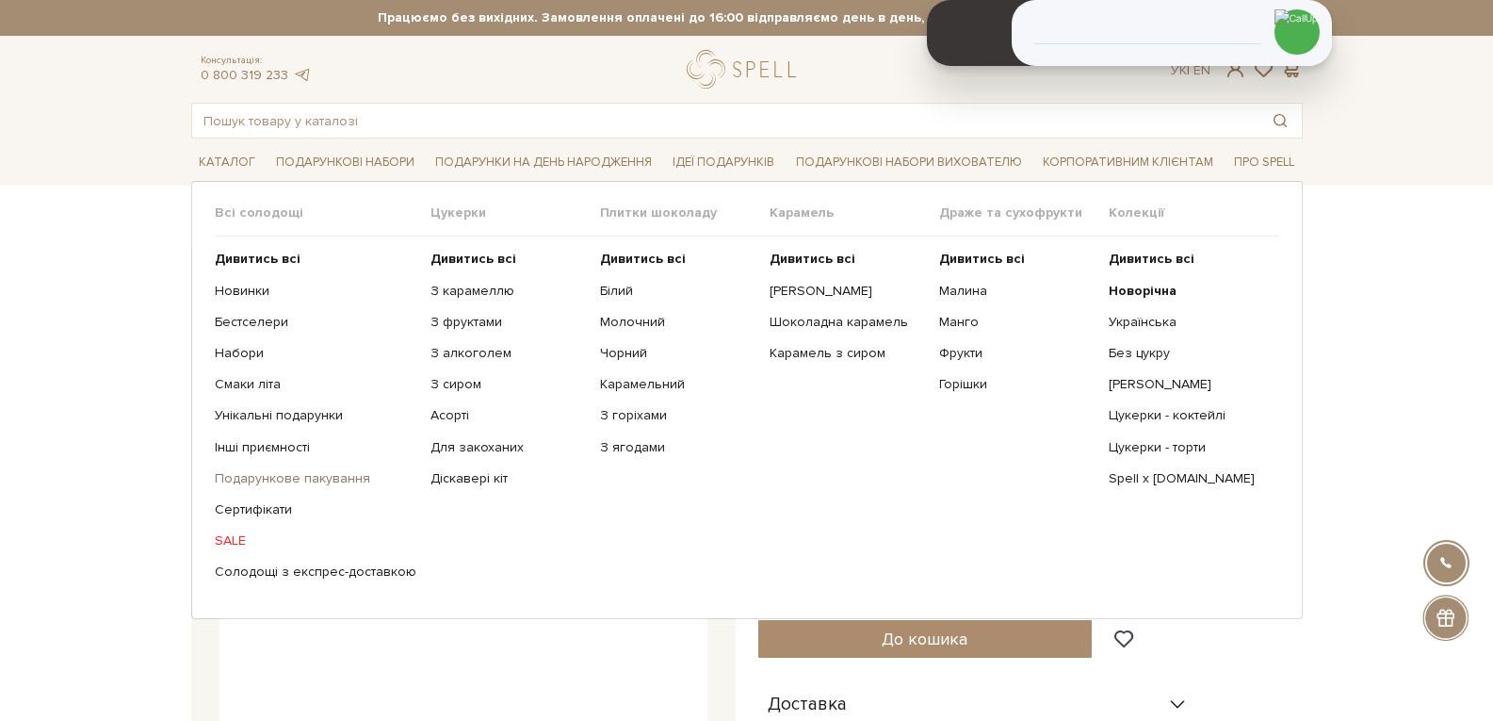
click at [327, 481] on link "Подарункове пакування" at bounding box center [316, 478] width 202 height 17
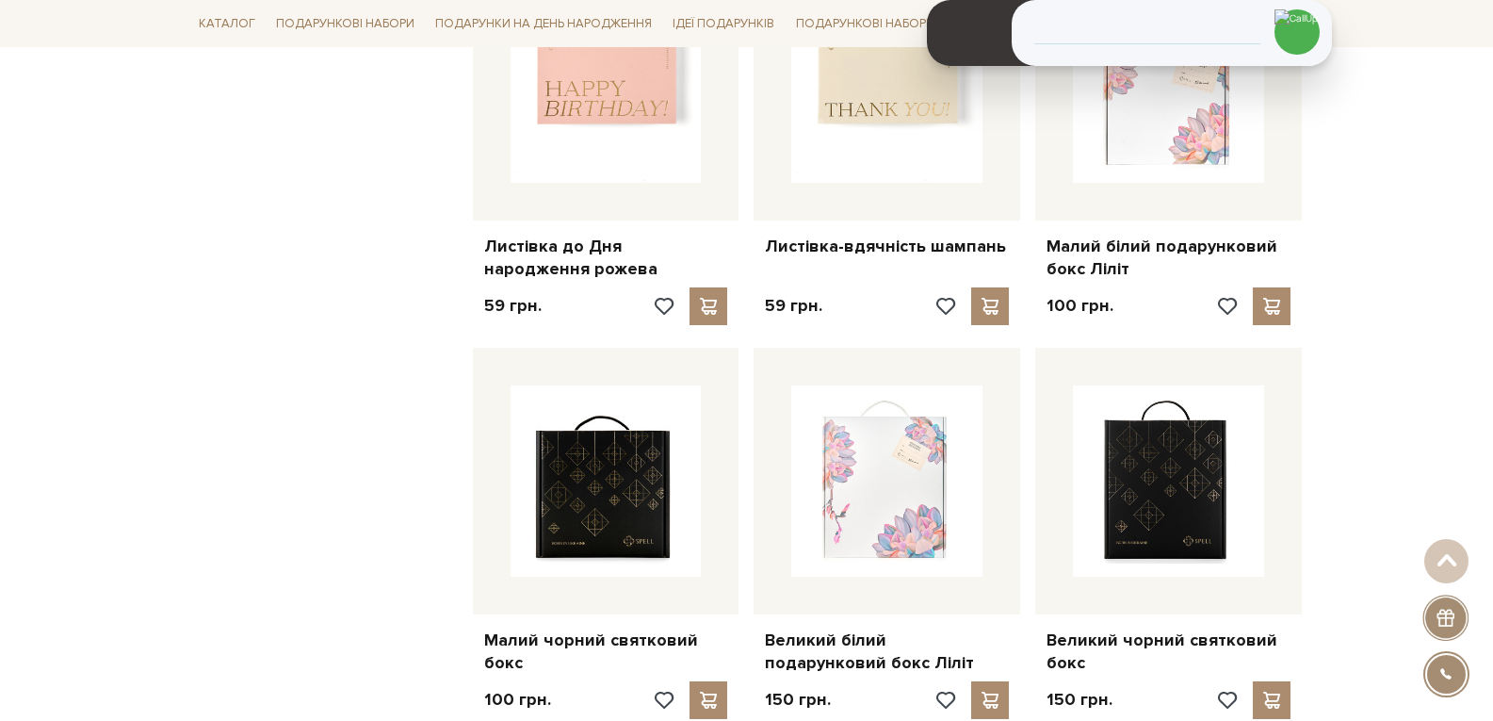
scroll to position [1319, 0]
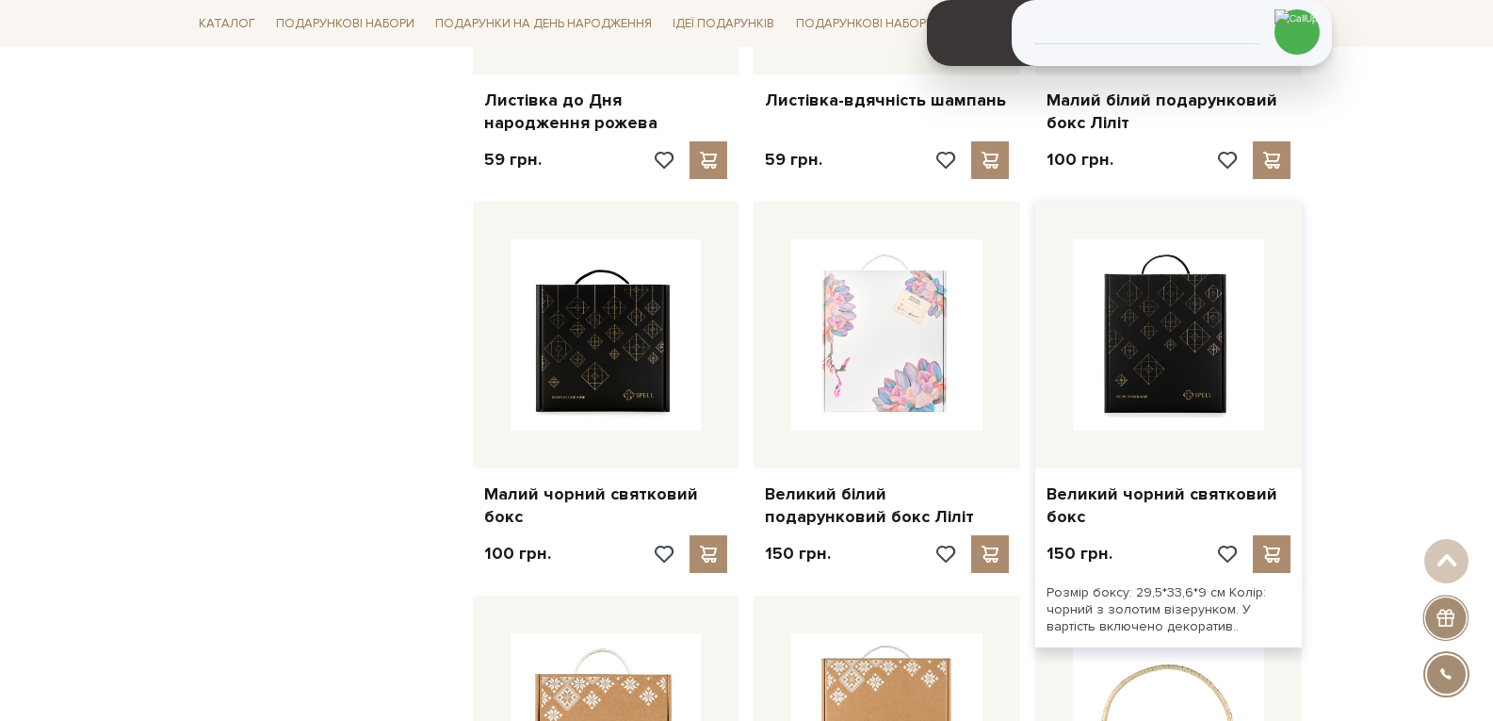
click at [1134, 317] on img at bounding box center [1168, 334] width 191 height 191
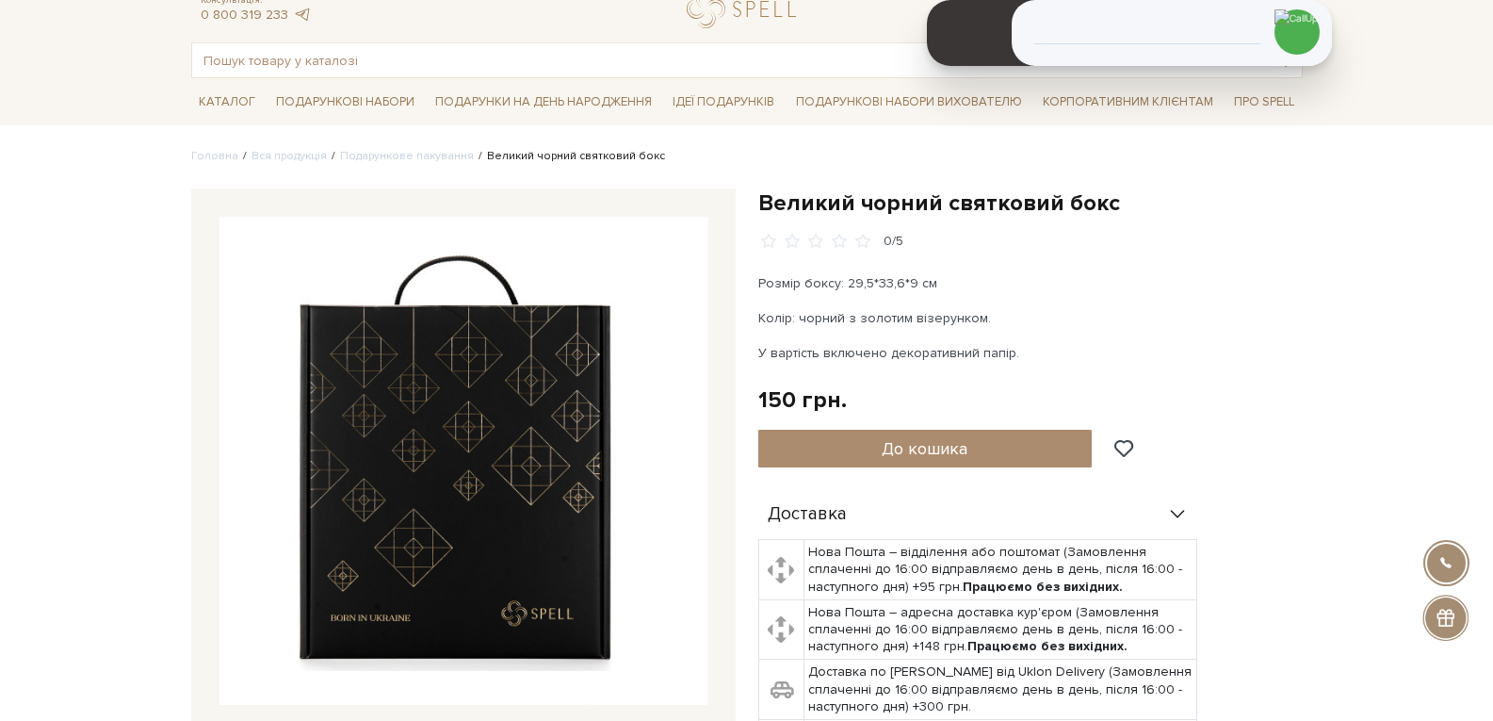
scroll to position [94, 0]
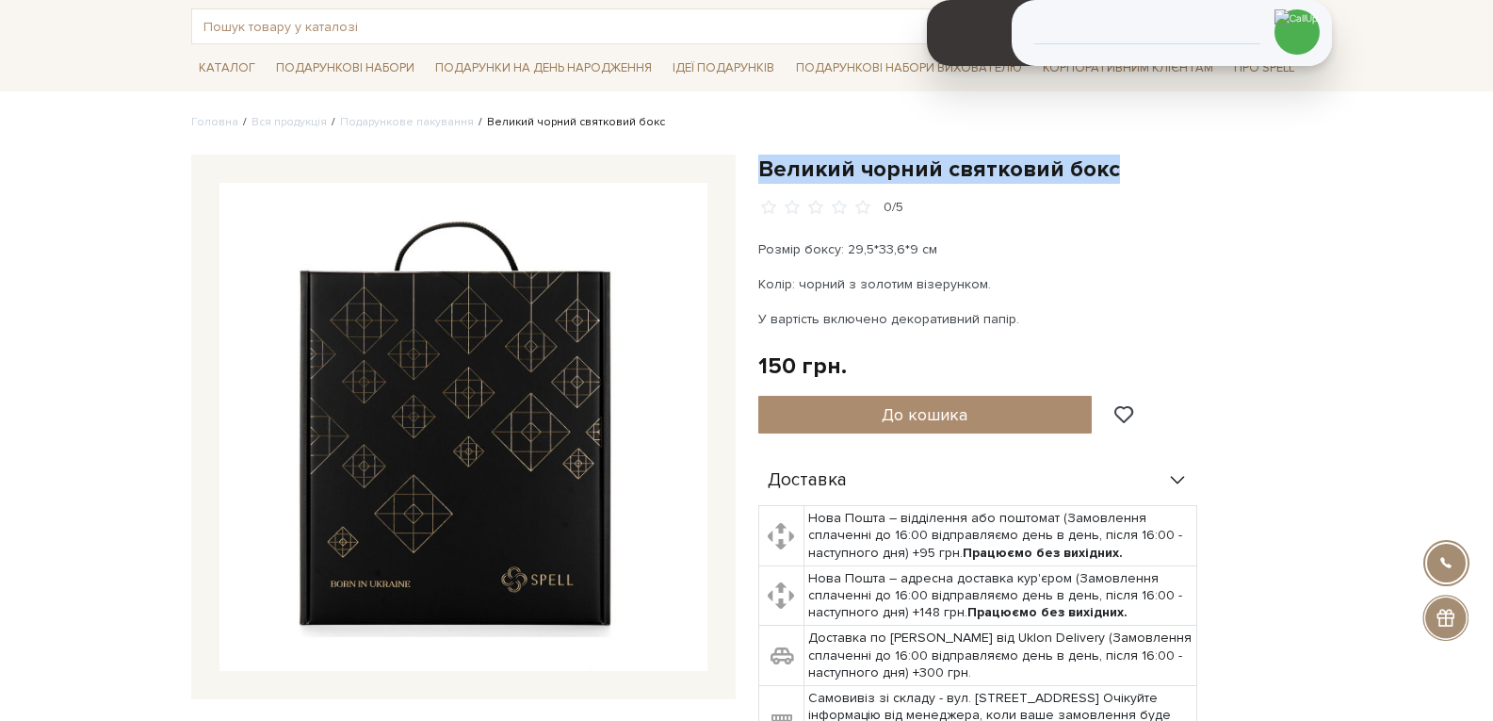
drag, startPoint x: 1130, startPoint y: 166, endPoint x: 750, endPoint y: 145, distance: 381.1
copy h1 "Великий чорний святковий бокс"
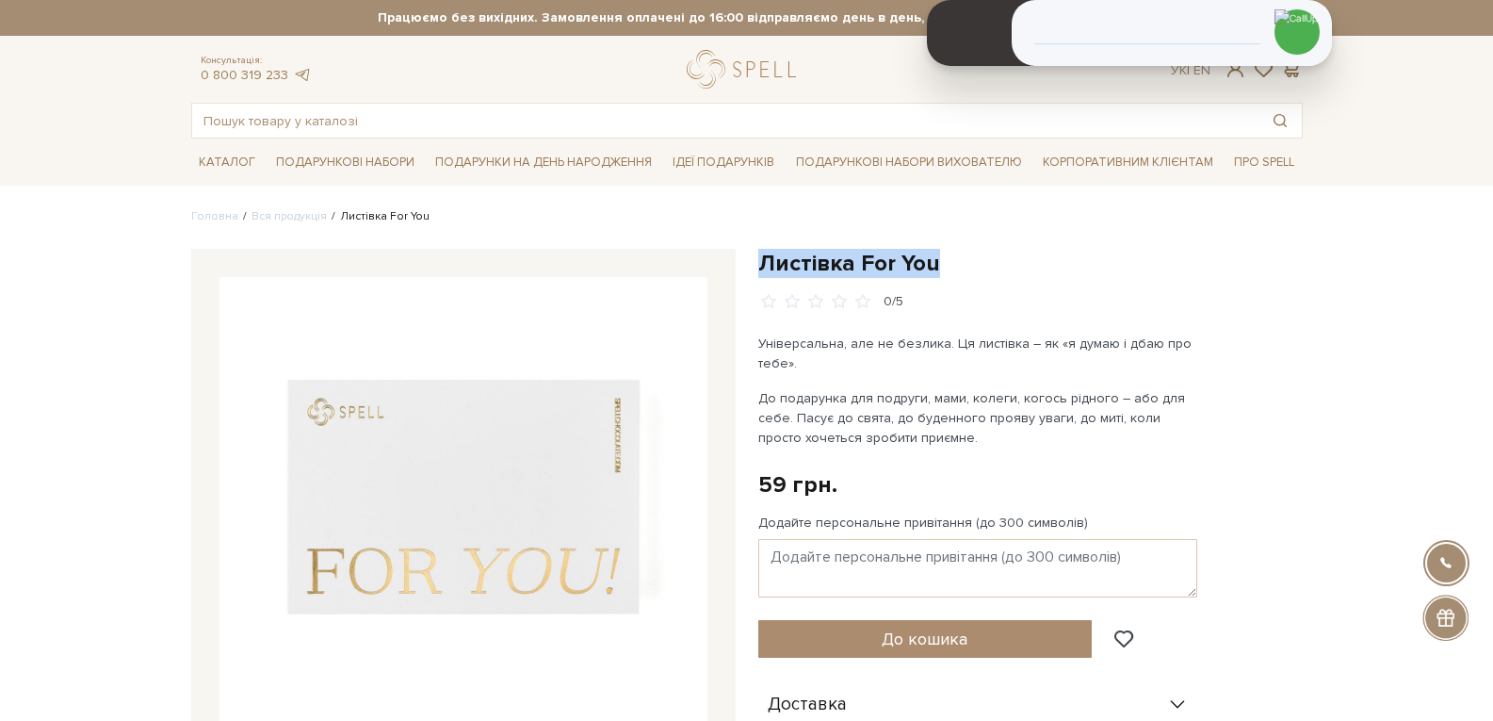
drag, startPoint x: 968, startPoint y: 262, endPoint x: 763, endPoint y: 263, distance: 205.3
click at [763, 263] on h1 "Листівка For You" at bounding box center [1030, 263] width 544 height 29
copy h1 "Листівка For You"
